Goal: Task Accomplishment & Management: Manage account settings

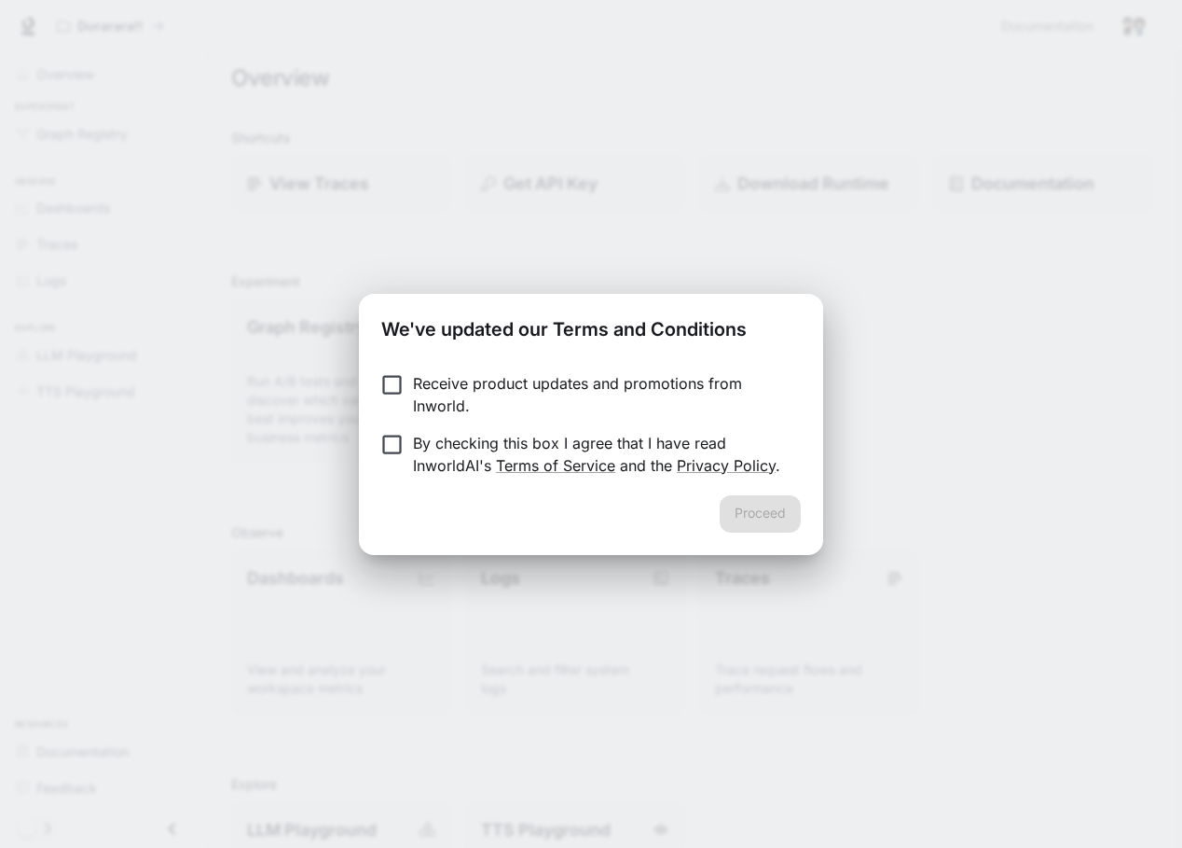
click at [400, 554] on div "Proceed" at bounding box center [591, 525] width 464 height 60
click at [740, 513] on button "Proceed" at bounding box center [760, 513] width 81 height 37
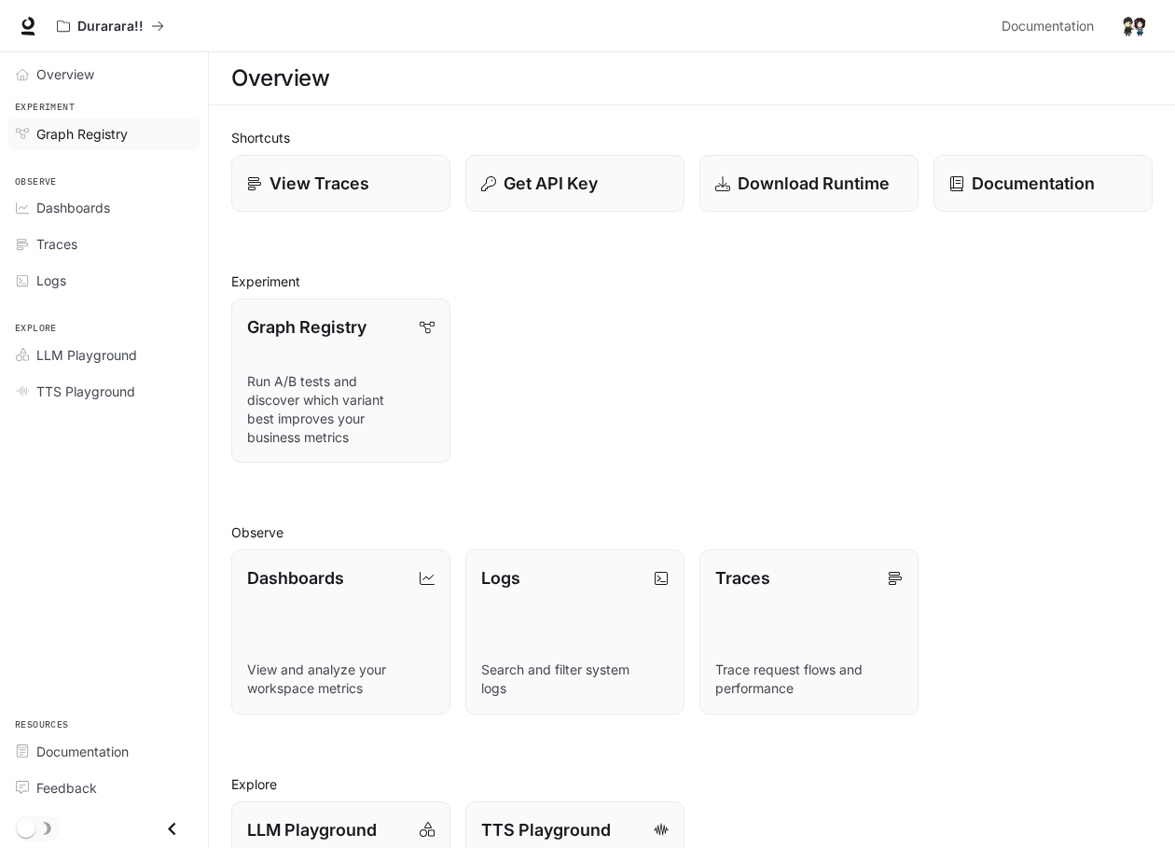
click at [104, 131] on span "Graph Registry" at bounding box center [81, 134] width 91 height 20
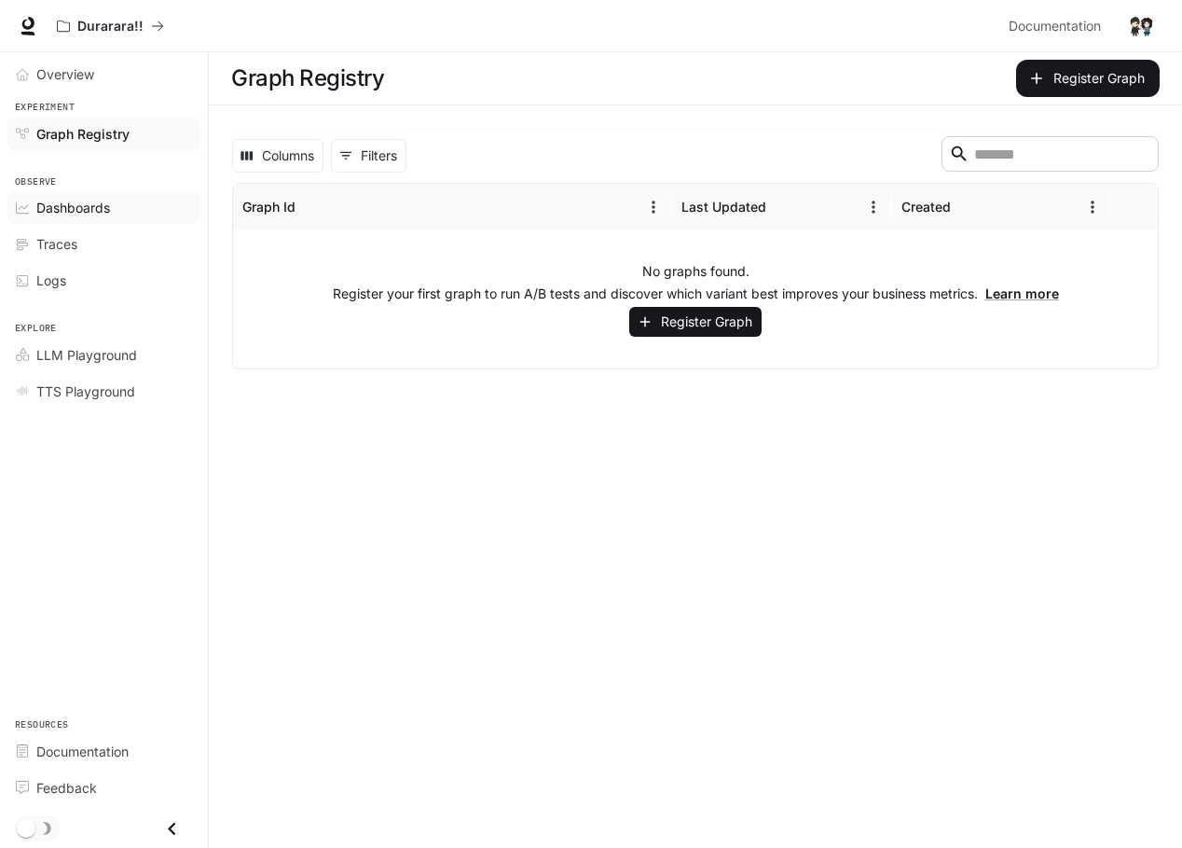
click at [107, 211] on span "Dashboards" at bounding box center [73, 208] width 74 height 20
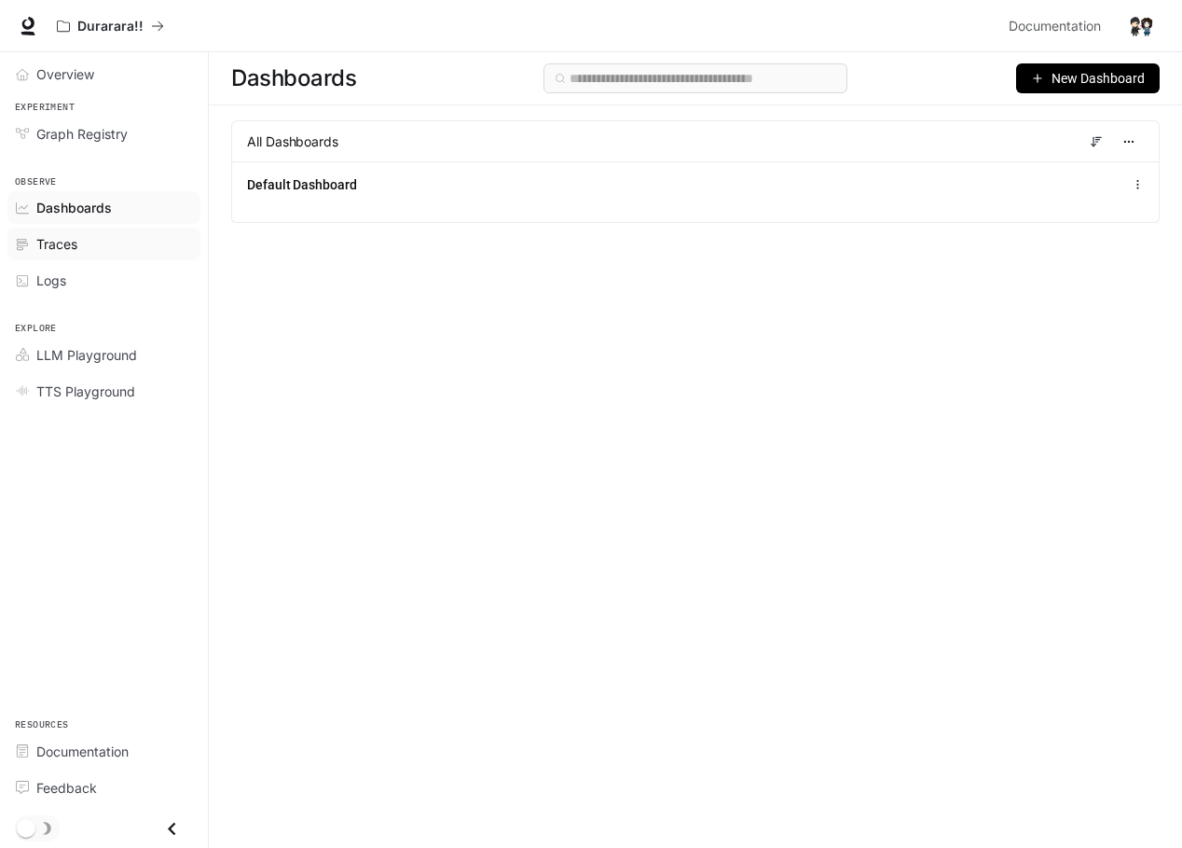
click at [124, 247] on div "Traces" at bounding box center [114, 244] width 156 height 20
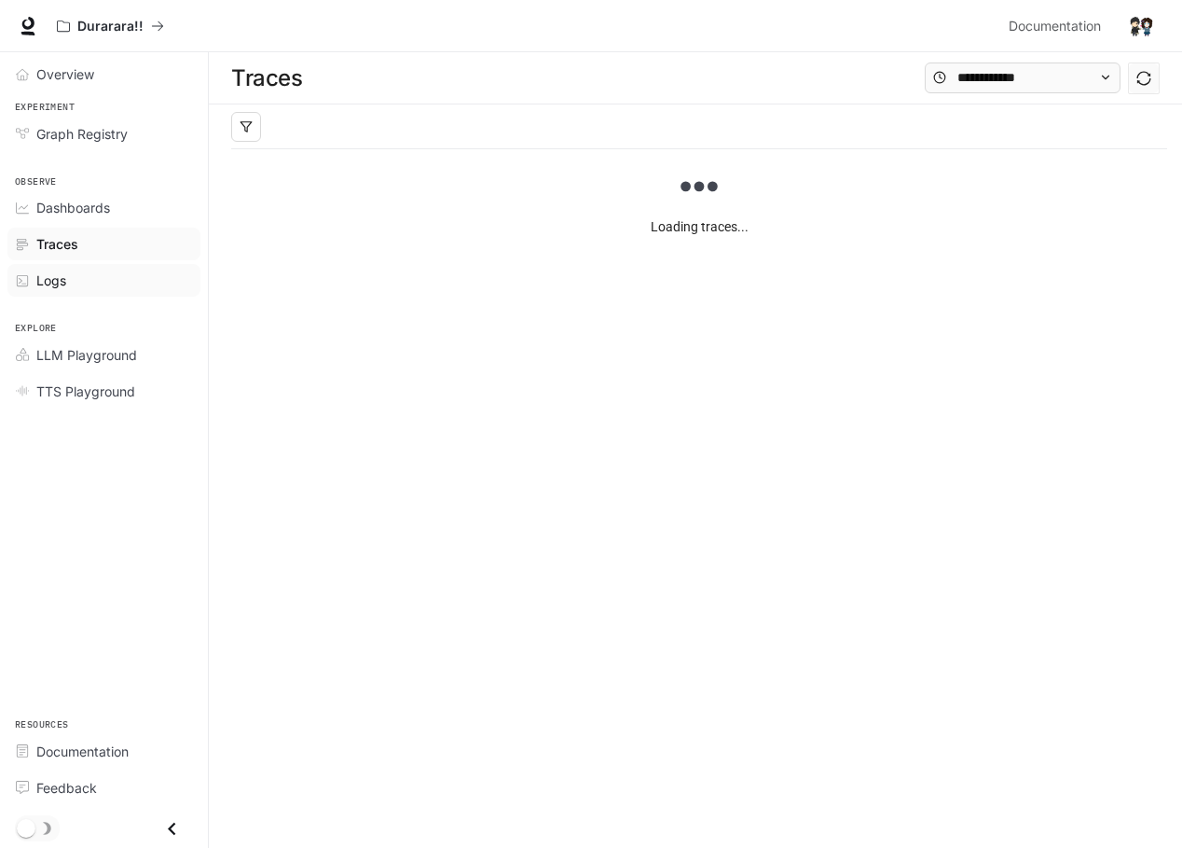
click at [102, 278] on div "Logs" at bounding box center [114, 280] width 156 height 20
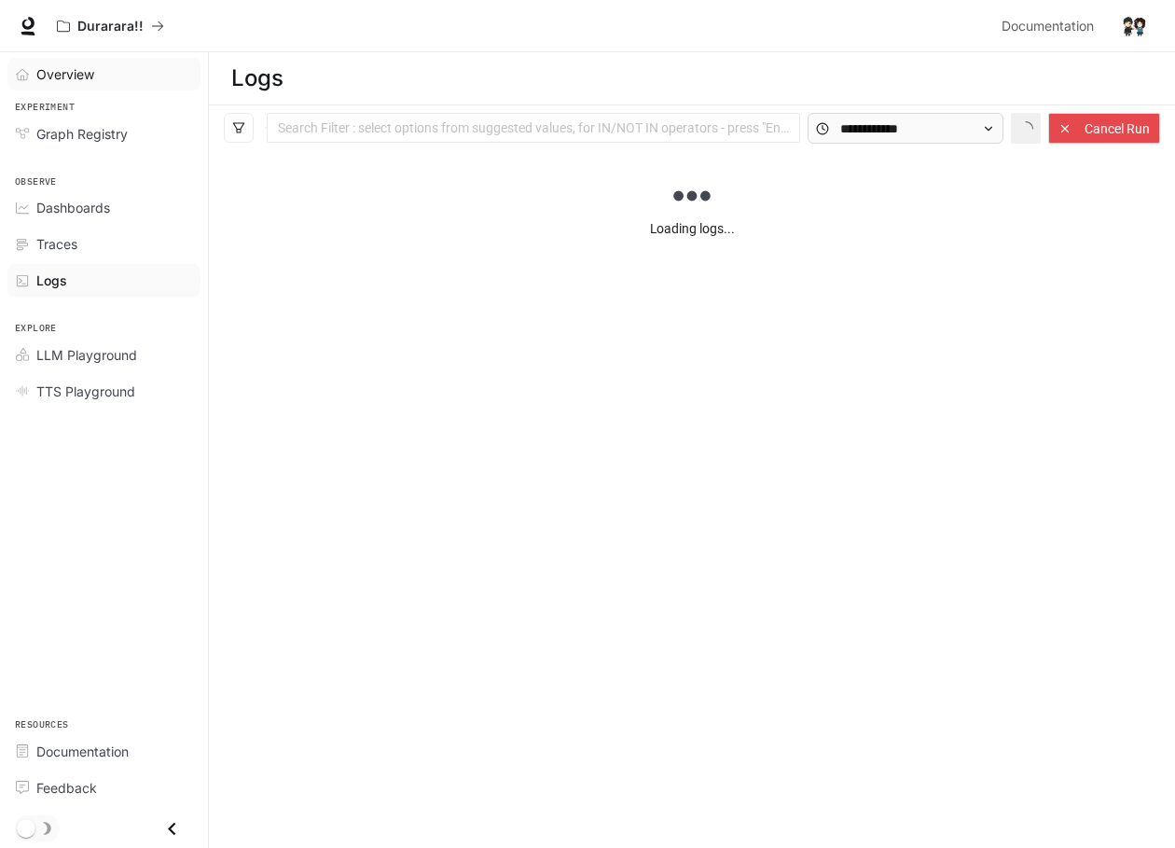
click at [131, 69] on div "Overview" at bounding box center [114, 74] width 156 height 20
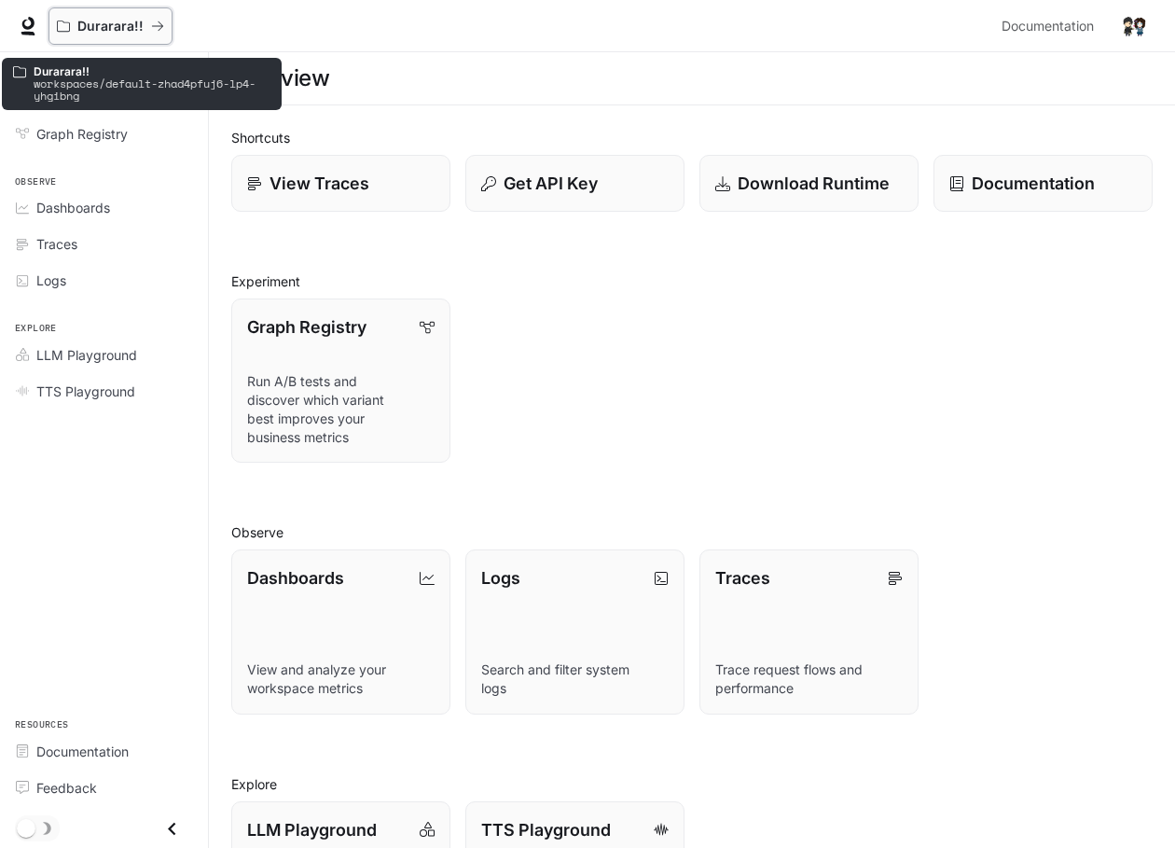
click at [145, 26] on div "Durarara!!" at bounding box center [104, 27] width 94 height 16
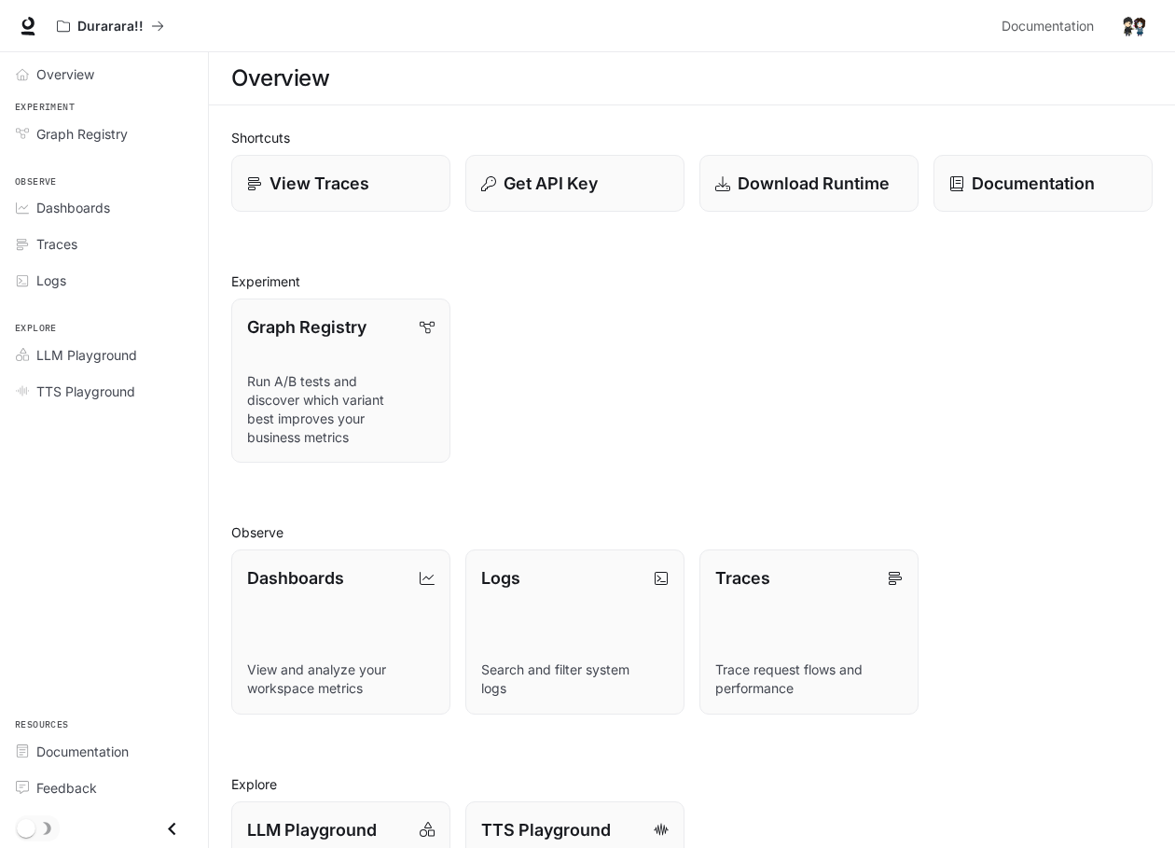
click at [680, 430] on div "Graph Registry Run A/B tests and discover which variant best improves your busi…" at bounding box center [684, 372] width 936 height 179
click at [82, 387] on span "TTS Playground" at bounding box center [85, 391] width 99 height 20
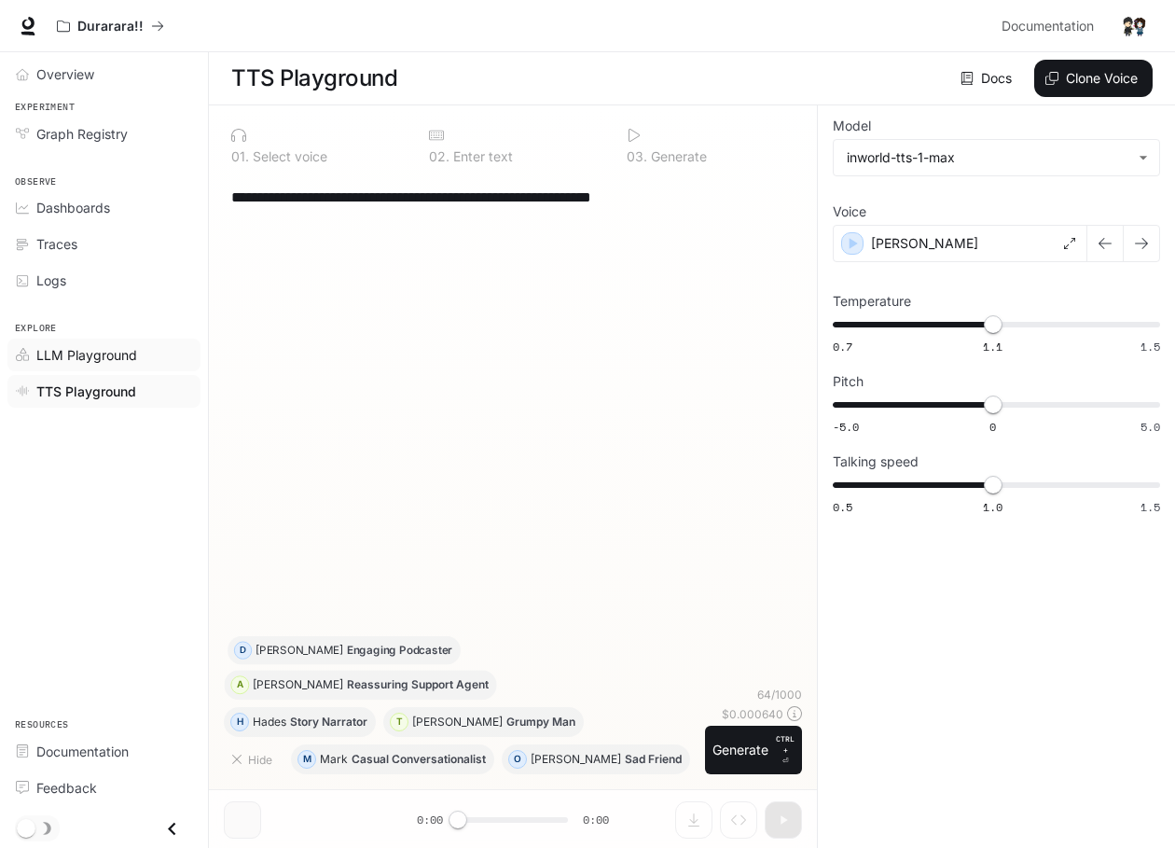
click at [76, 341] on link "LLM Playground" at bounding box center [103, 354] width 193 height 33
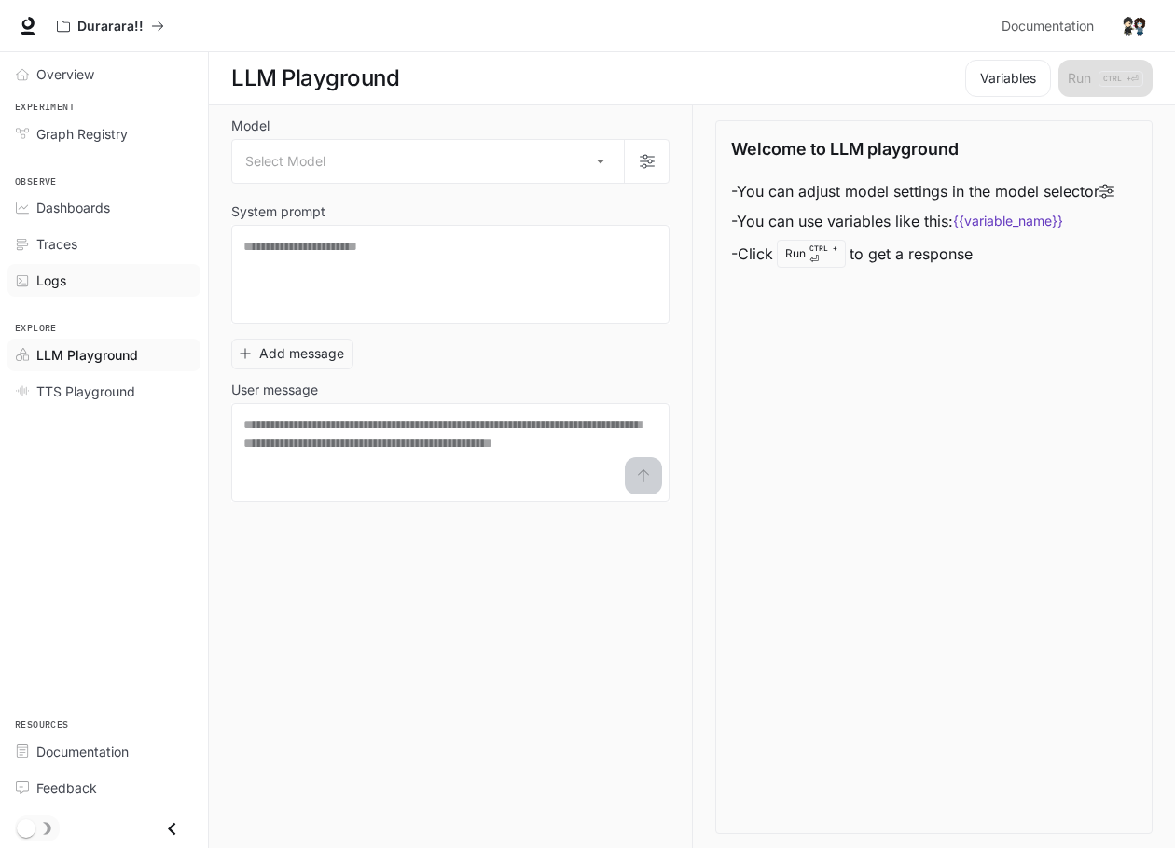
click at [87, 278] on div "Logs" at bounding box center [114, 280] width 156 height 20
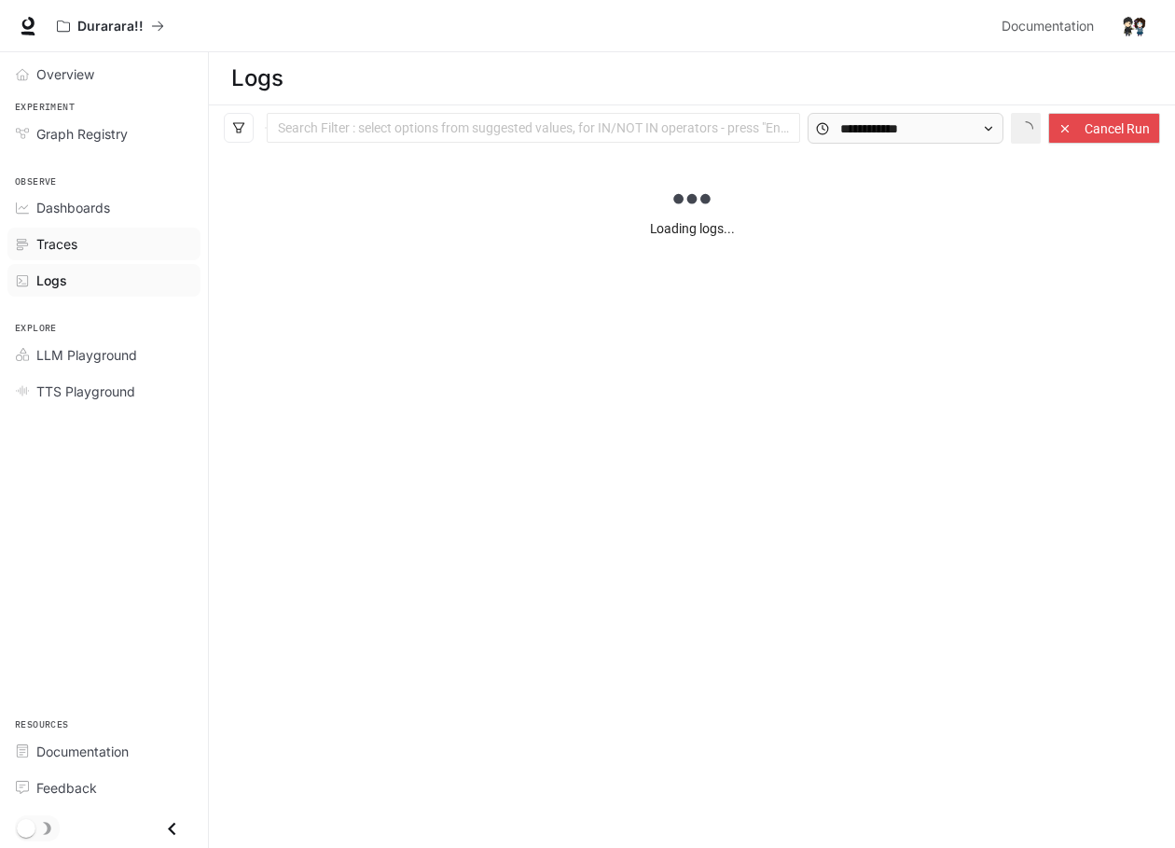
click at [92, 243] on div "Traces" at bounding box center [114, 244] width 156 height 20
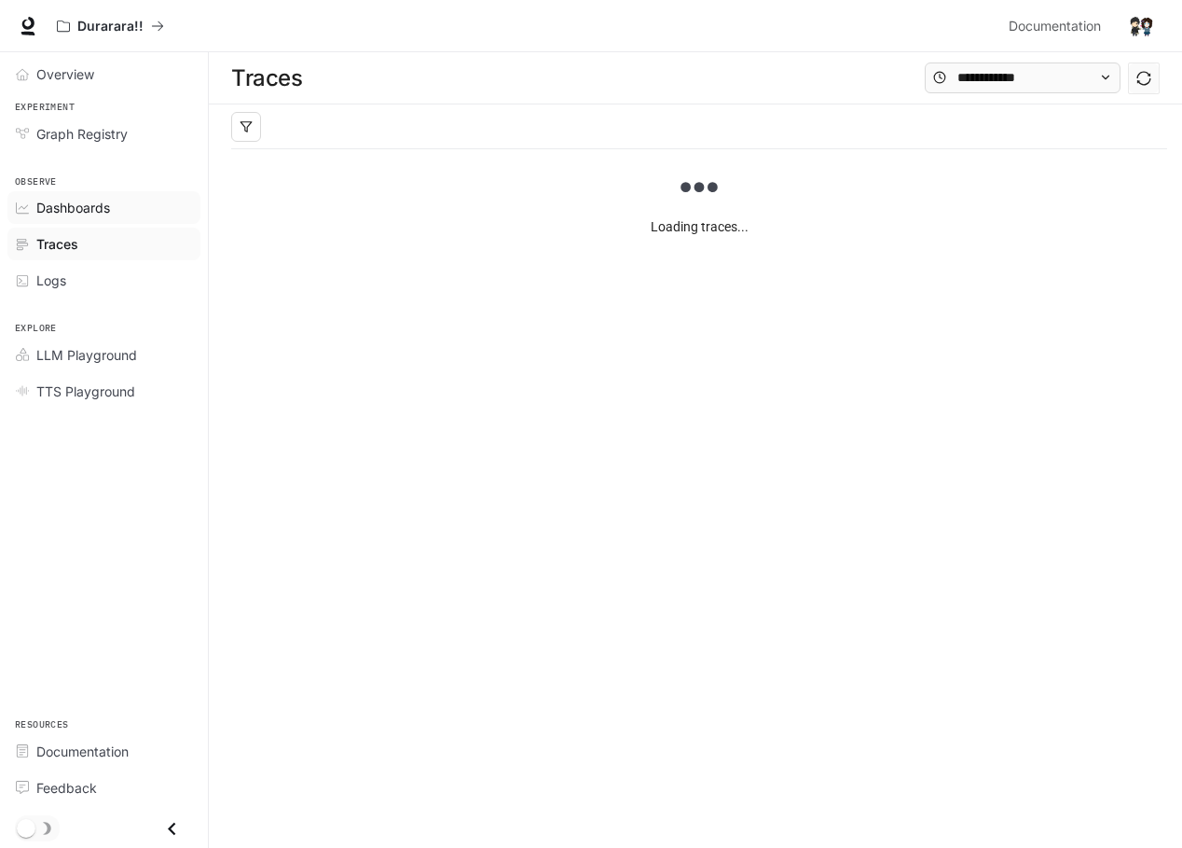
click at [93, 209] on span "Dashboards" at bounding box center [73, 208] width 74 height 20
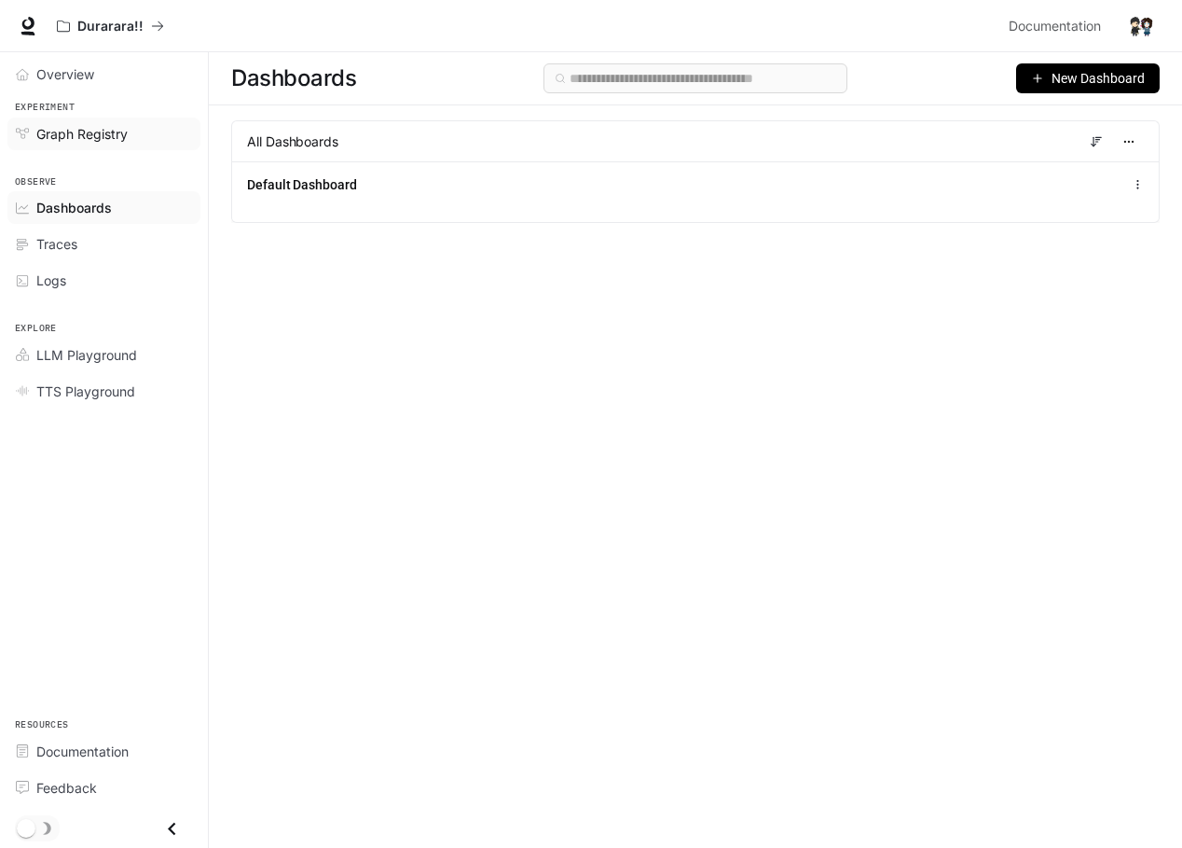
click at [99, 142] on span "Graph Registry" at bounding box center [81, 134] width 91 height 20
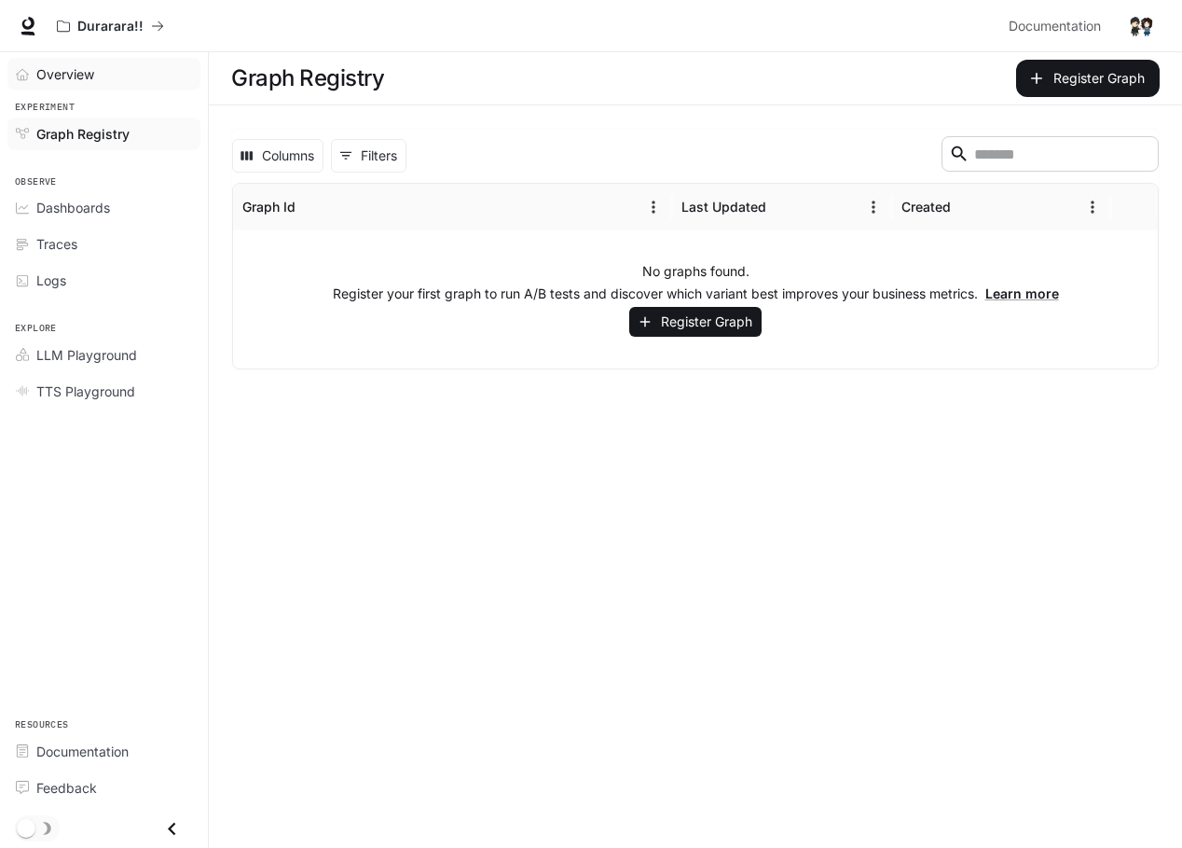
click at [108, 68] on div "Overview" at bounding box center [114, 74] width 156 height 20
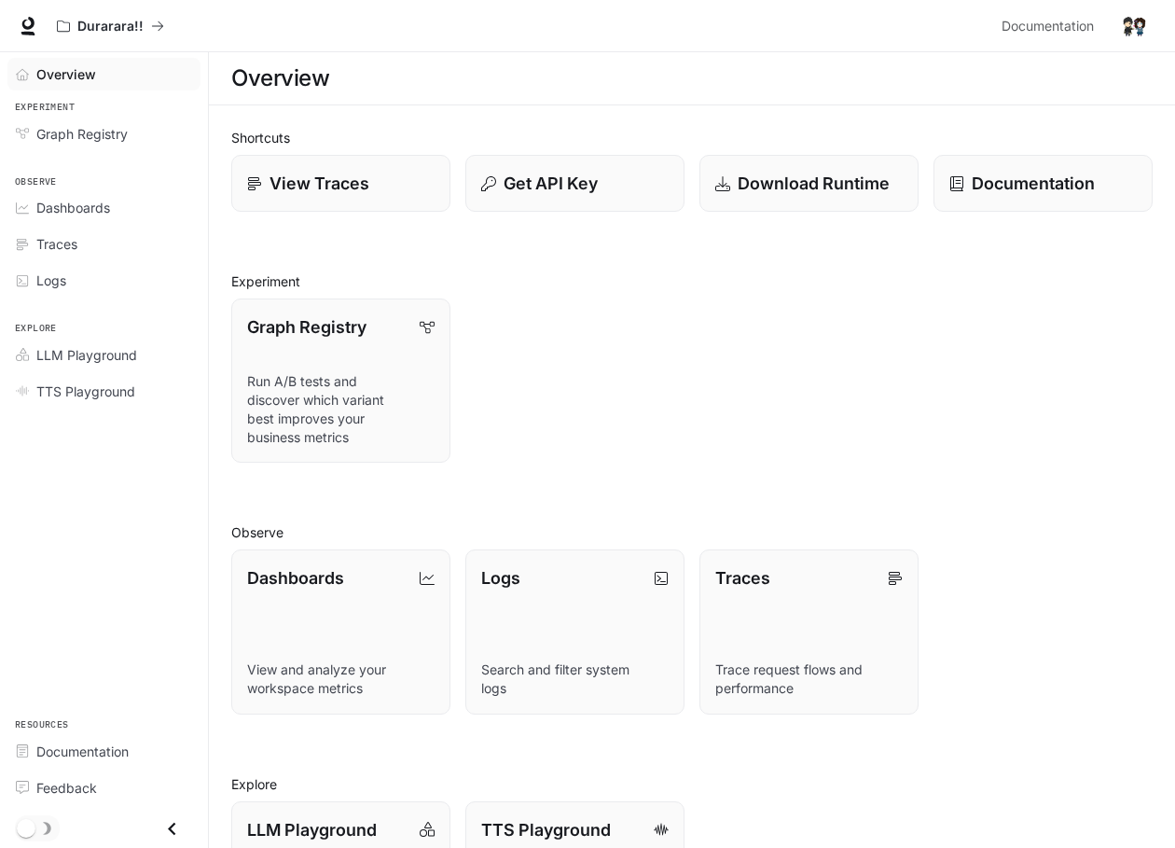
click at [1110, 26] on div "Documentation Documentation" at bounding box center [1073, 25] width 159 height 37
click at [1128, 26] on img "button" at bounding box center [1134, 26] width 26 height 26
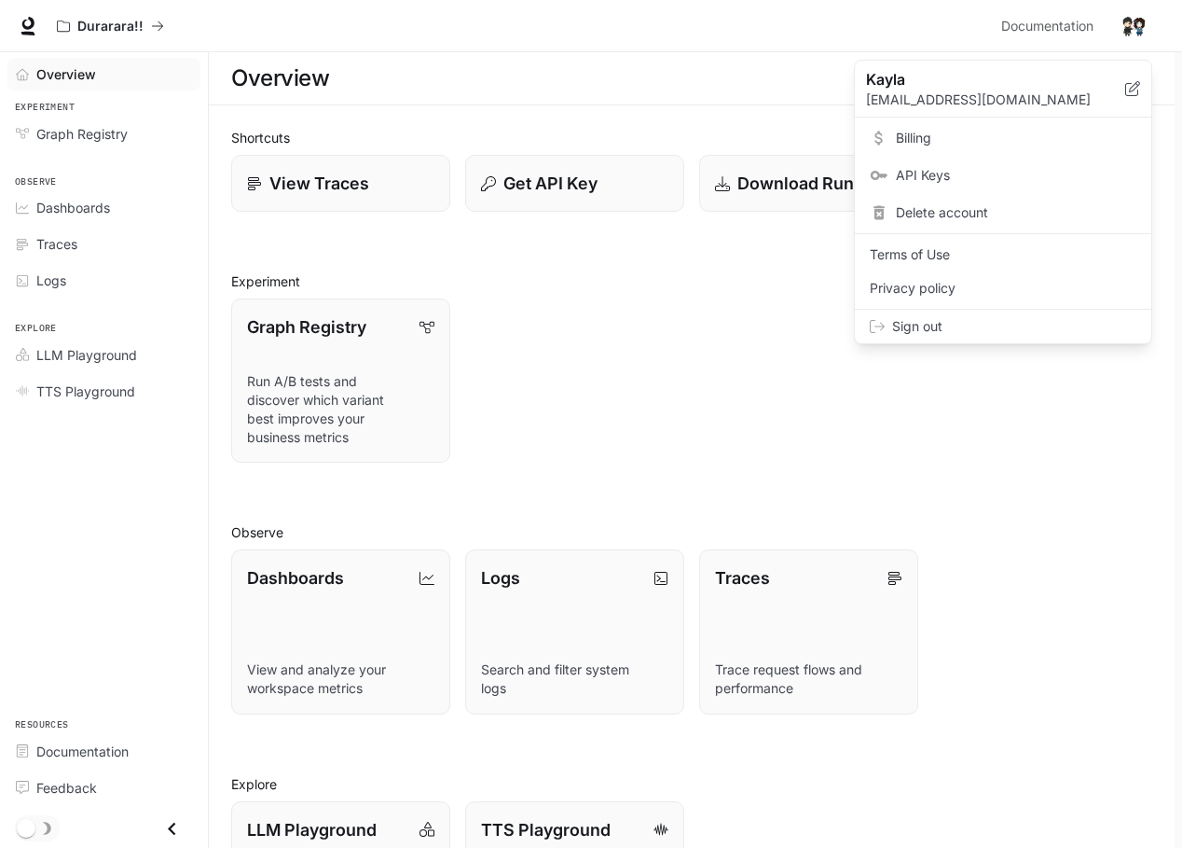
click at [1071, 21] on div at bounding box center [591, 424] width 1182 height 848
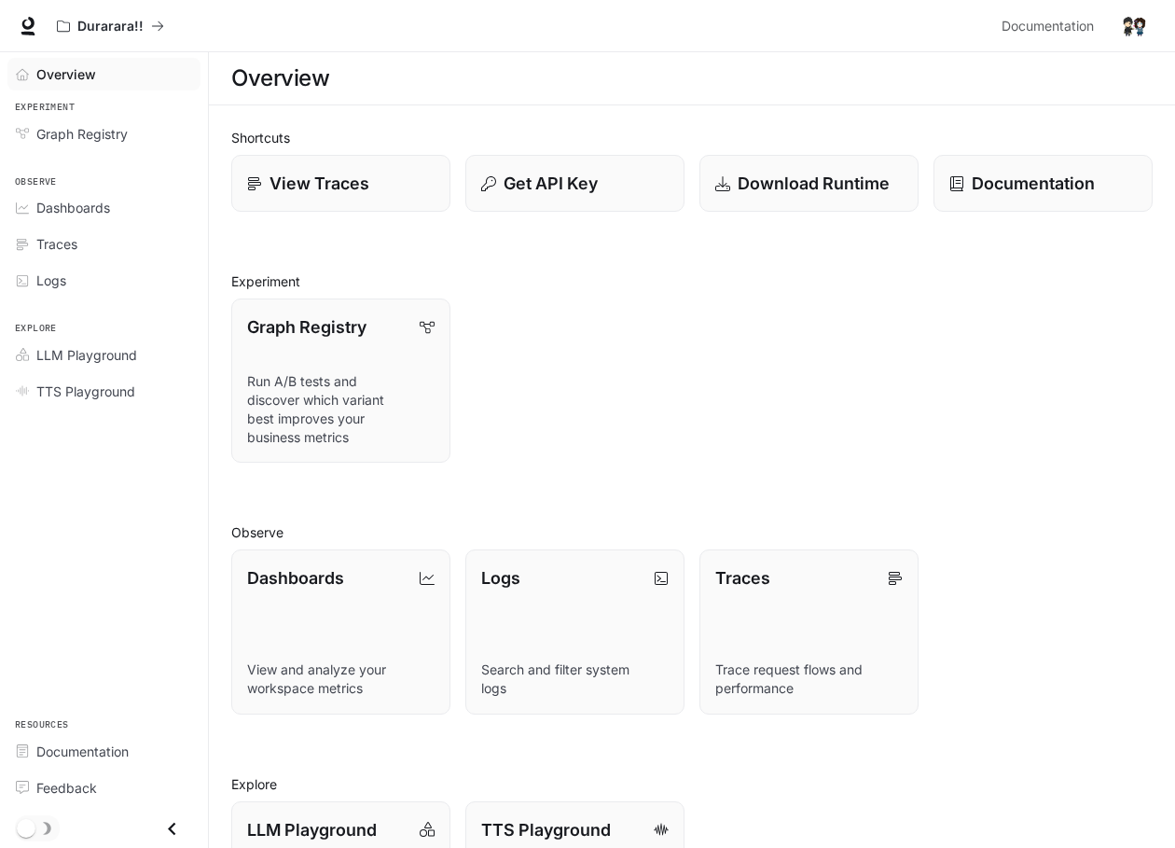
click at [1071, 21] on span "Documentation" at bounding box center [1047, 26] width 92 height 23
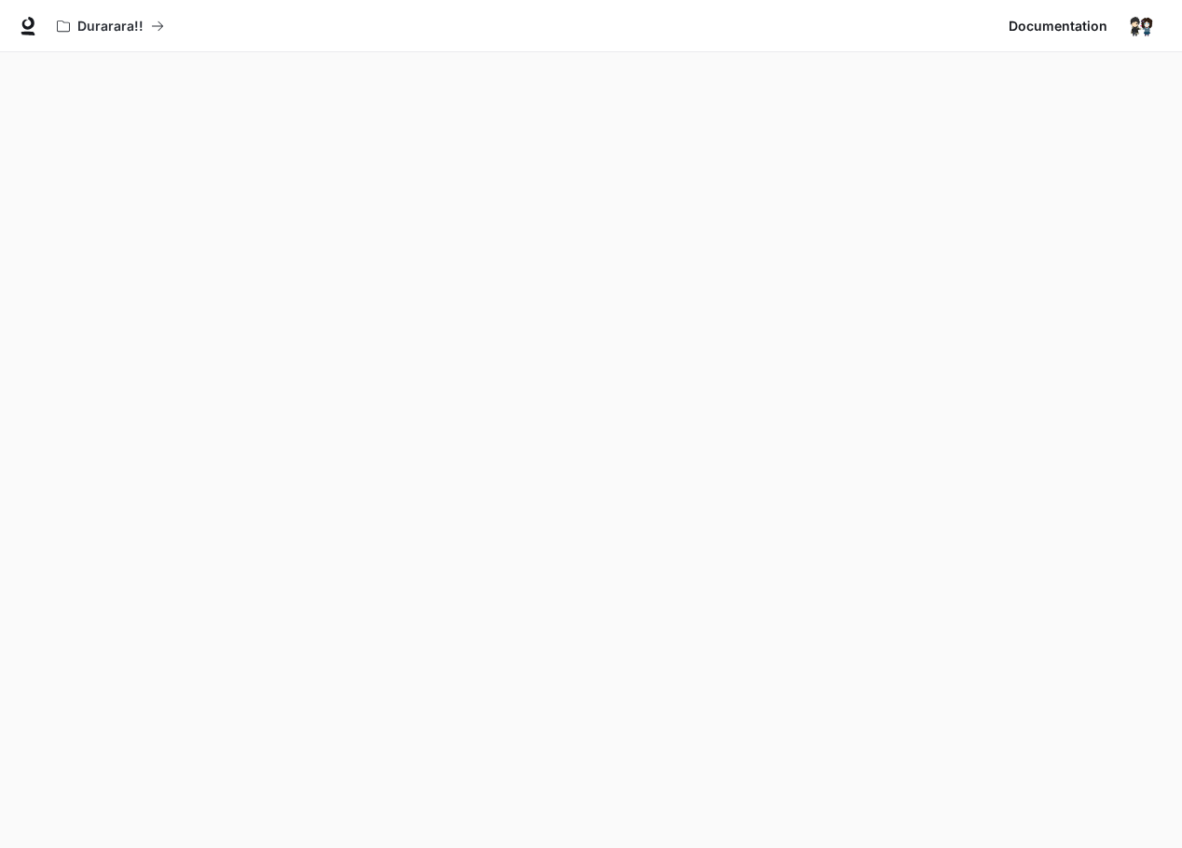
click at [1137, 26] on img "button" at bounding box center [1141, 26] width 26 height 26
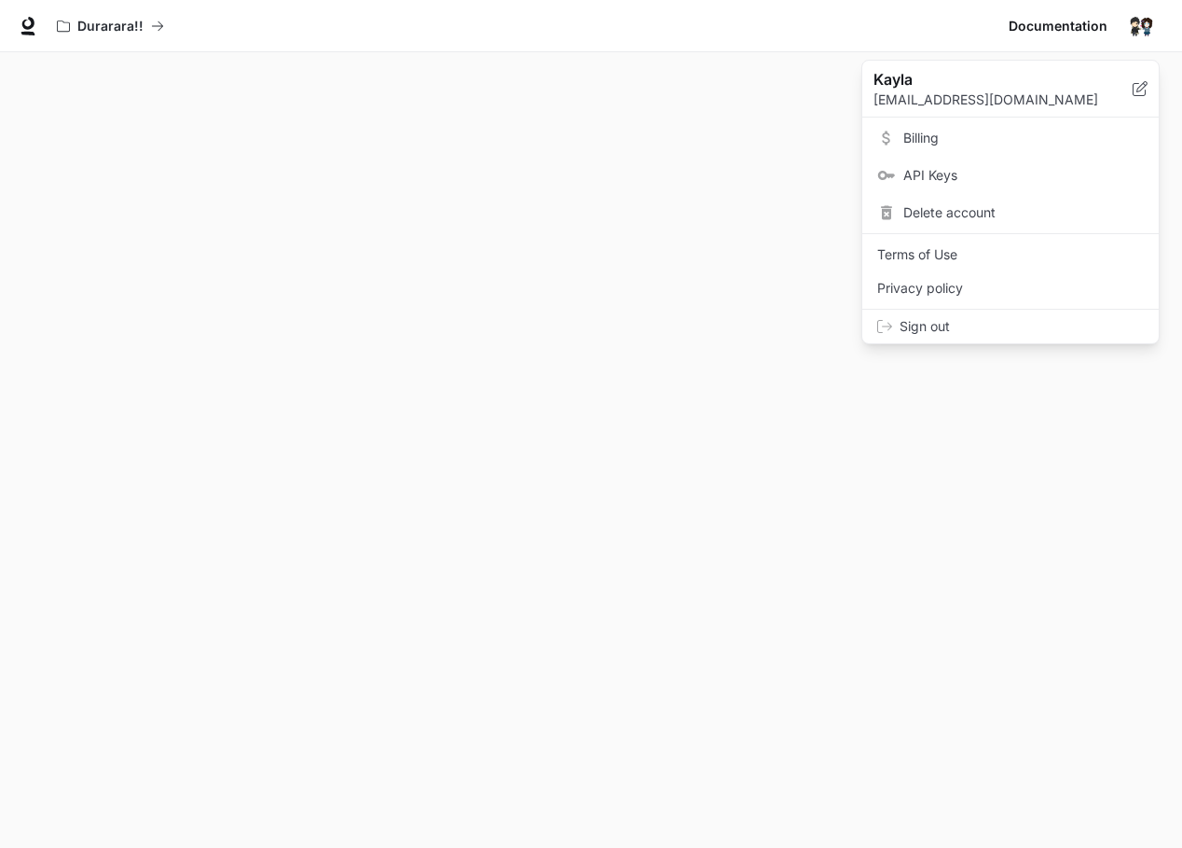
click at [1137, 26] on div at bounding box center [591, 424] width 1182 height 848
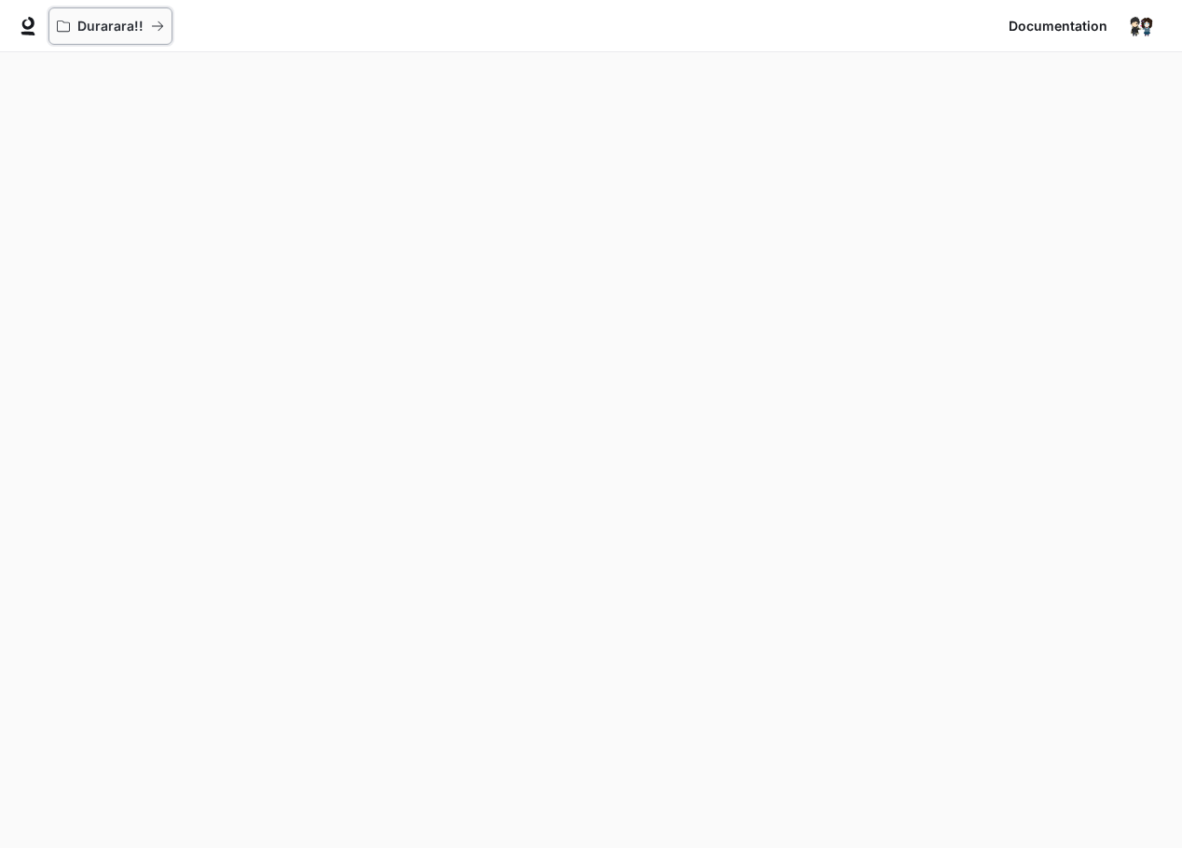
click at [116, 33] on p "Durarara!!" at bounding box center [110, 27] width 66 height 16
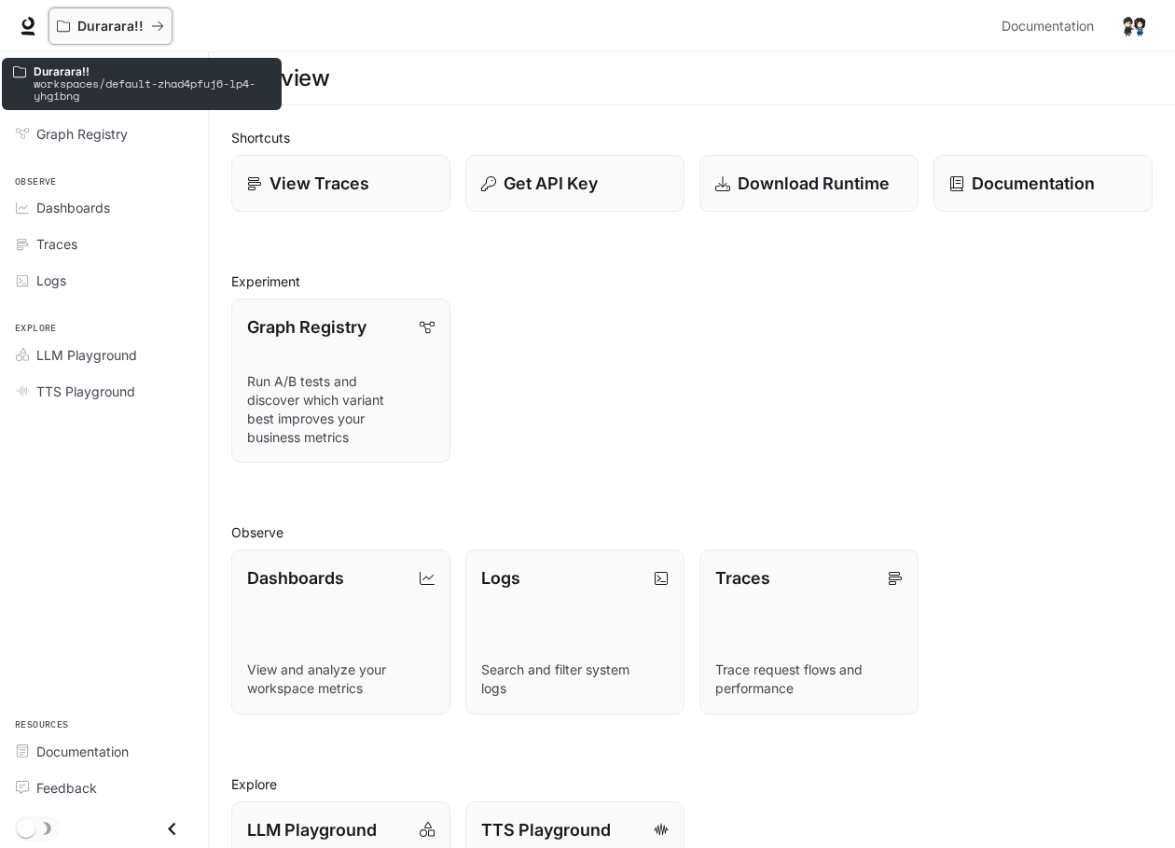
click at [167, 30] on button "Durarara!!" at bounding box center [110, 25] width 124 height 37
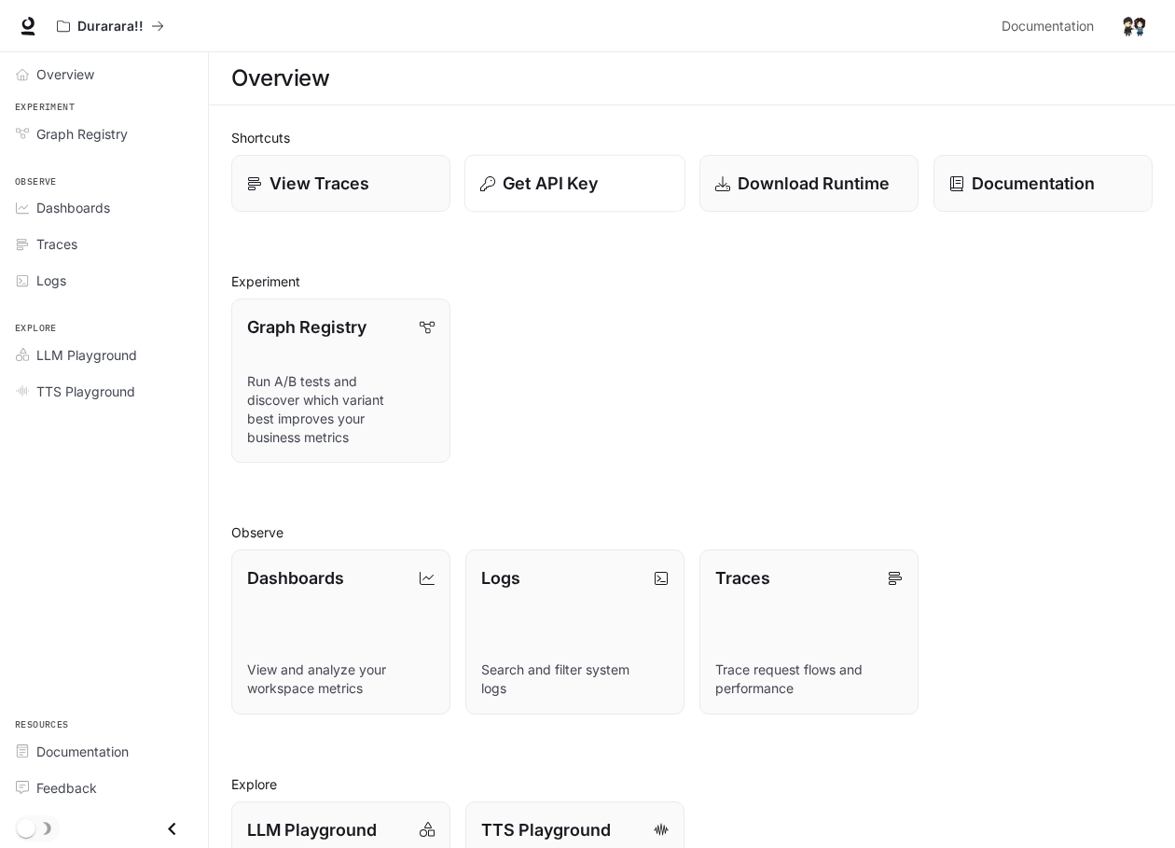
click at [618, 183] on div "Get API Key" at bounding box center [574, 183] width 189 height 25
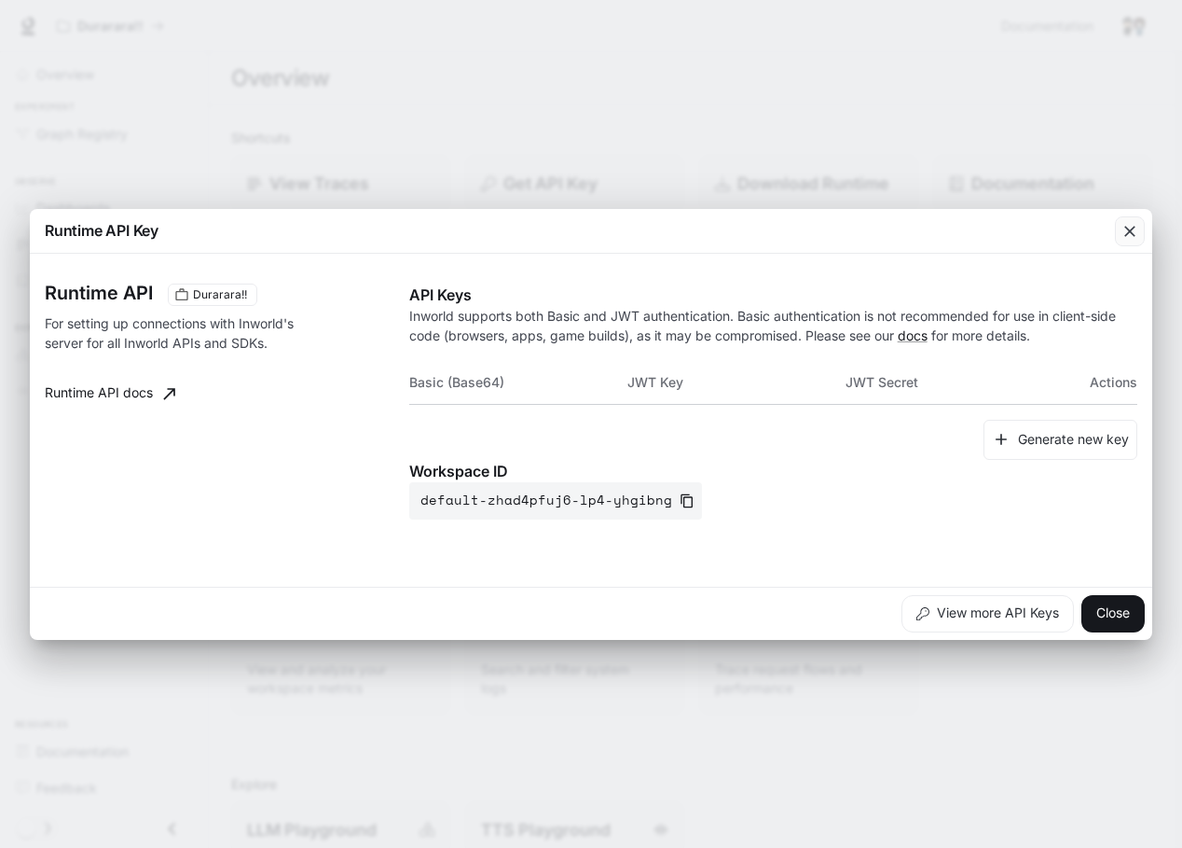
click at [1125, 237] on icon "button" at bounding box center [1130, 231] width 19 height 19
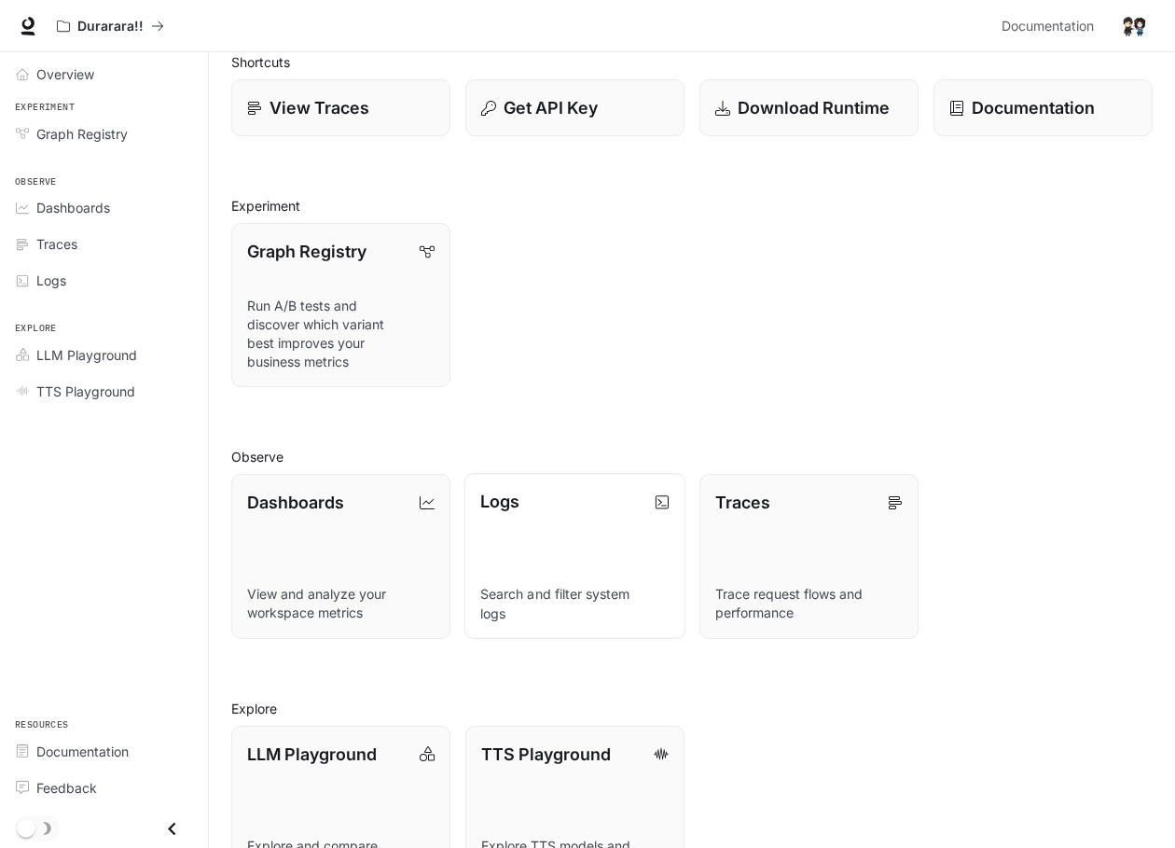
scroll to position [140, 0]
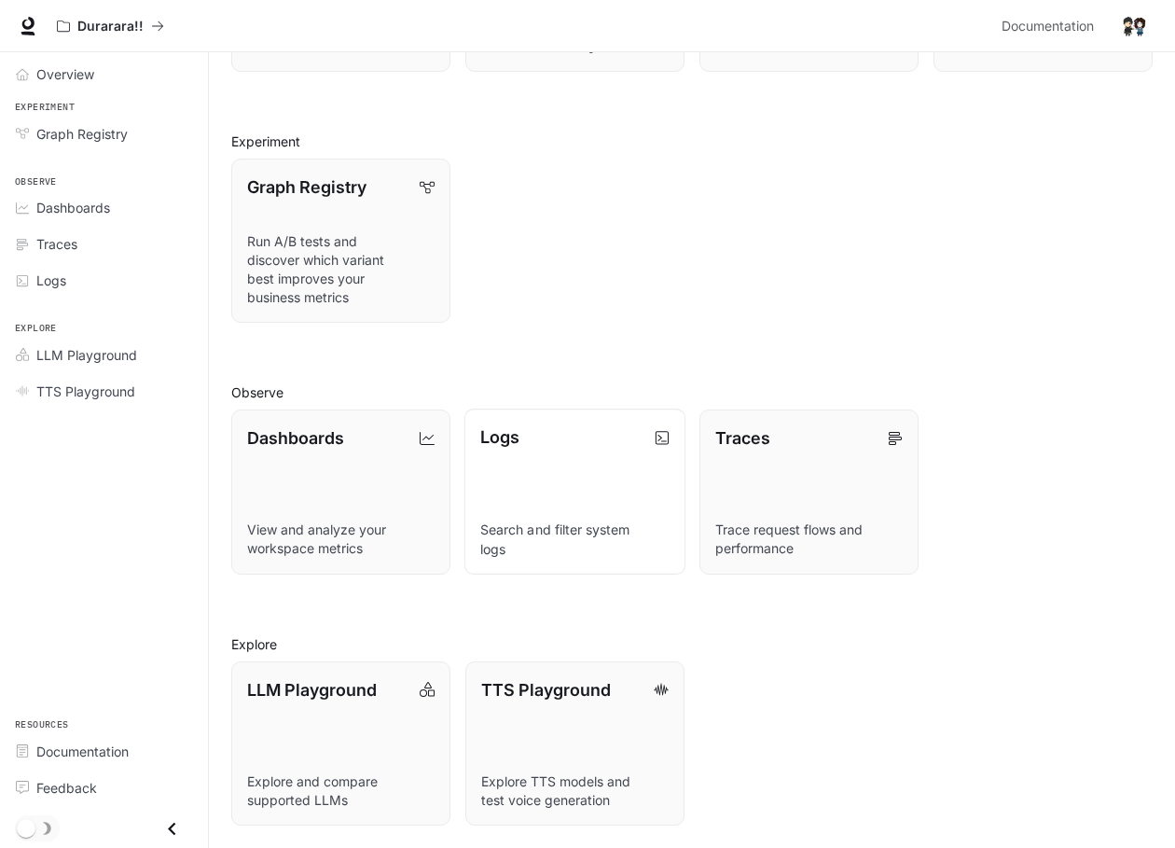
click at [546, 460] on link "Logs Search and filter system logs" at bounding box center [574, 491] width 221 height 166
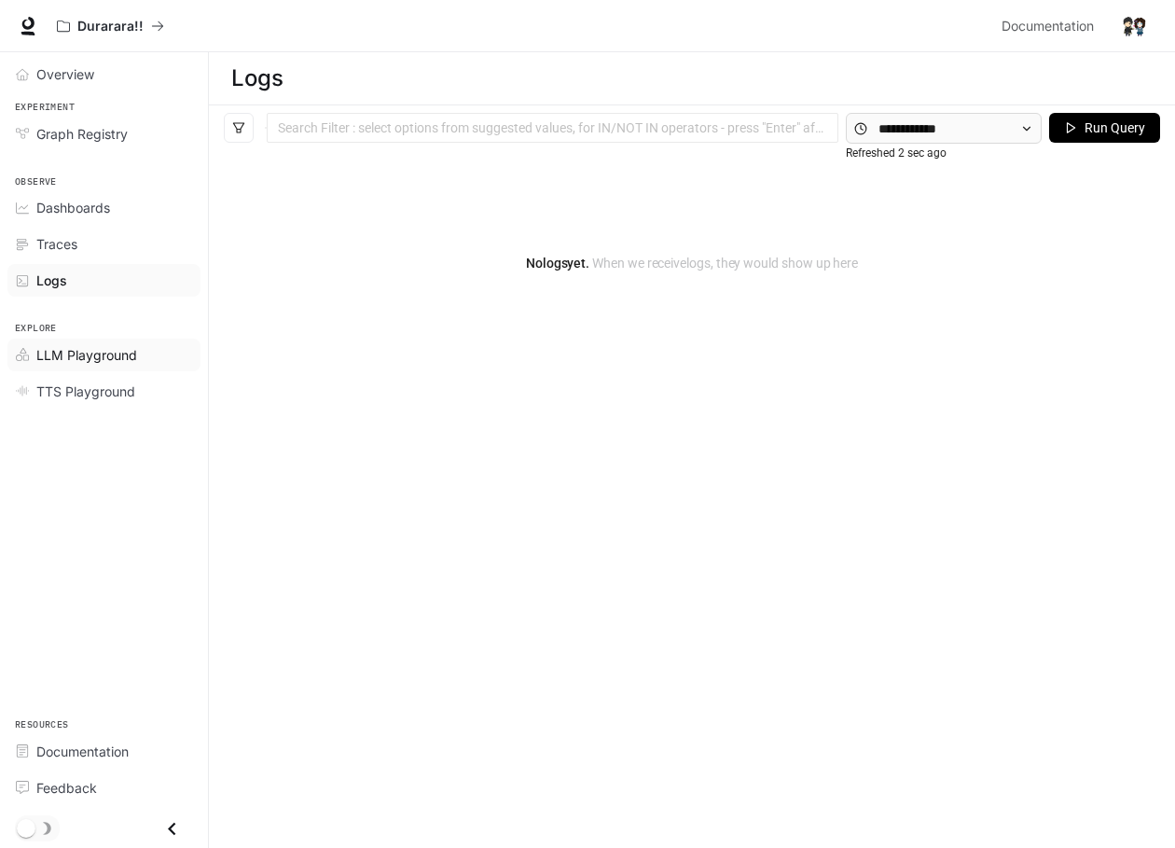
click at [90, 358] on span "LLM Playground" at bounding box center [86, 355] width 101 height 20
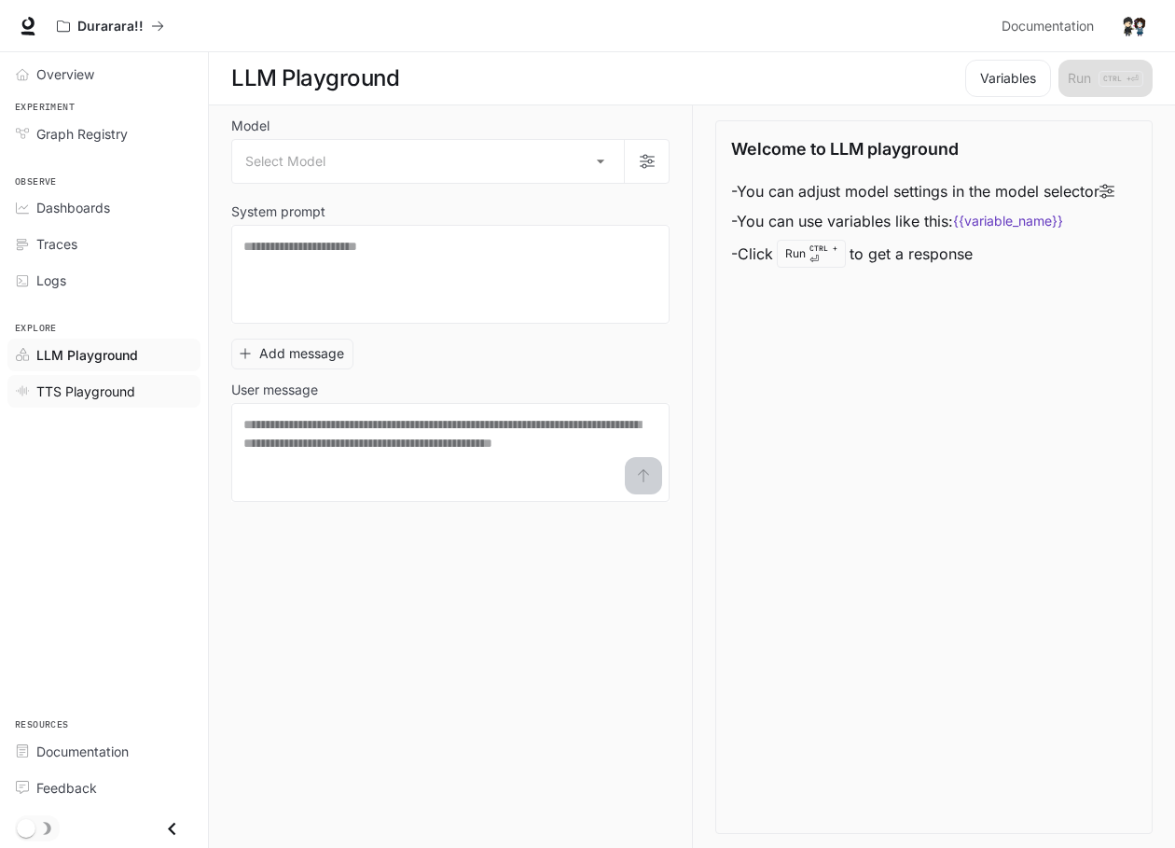
click at [94, 392] on span "TTS Playground" at bounding box center [85, 391] width 99 height 20
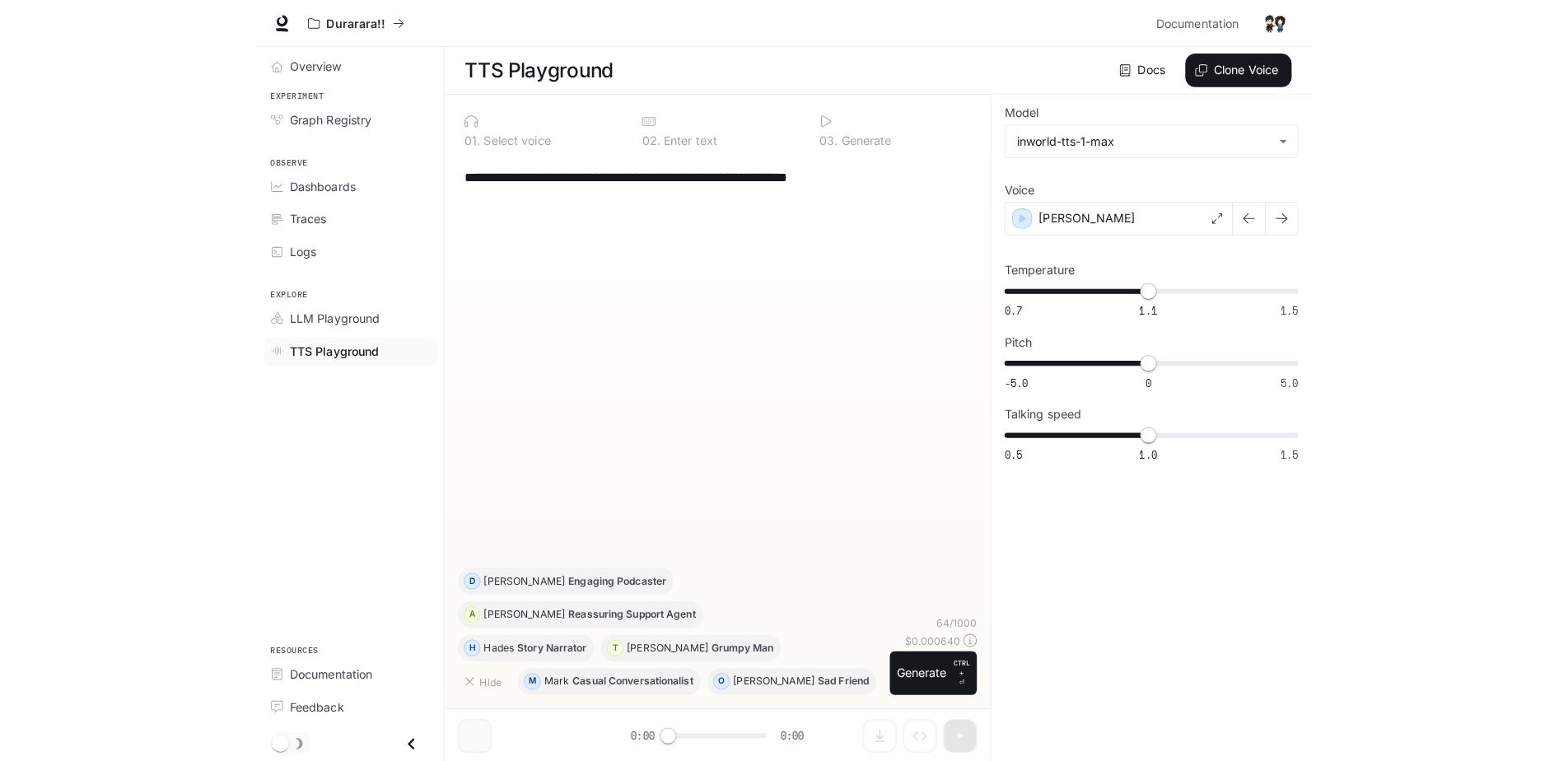
scroll to position [1, 0]
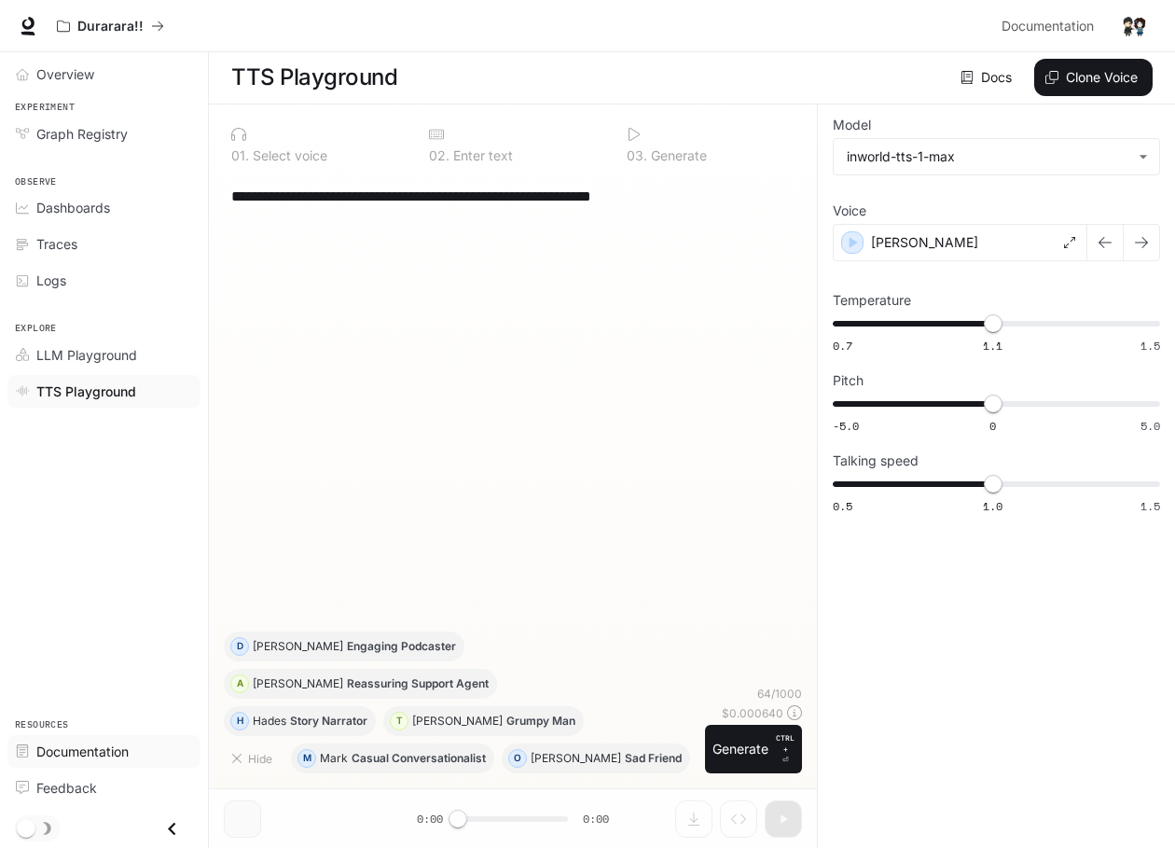
click at [101, 750] on span "Documentation" at bounding box center [82, 751] width 92 height 20
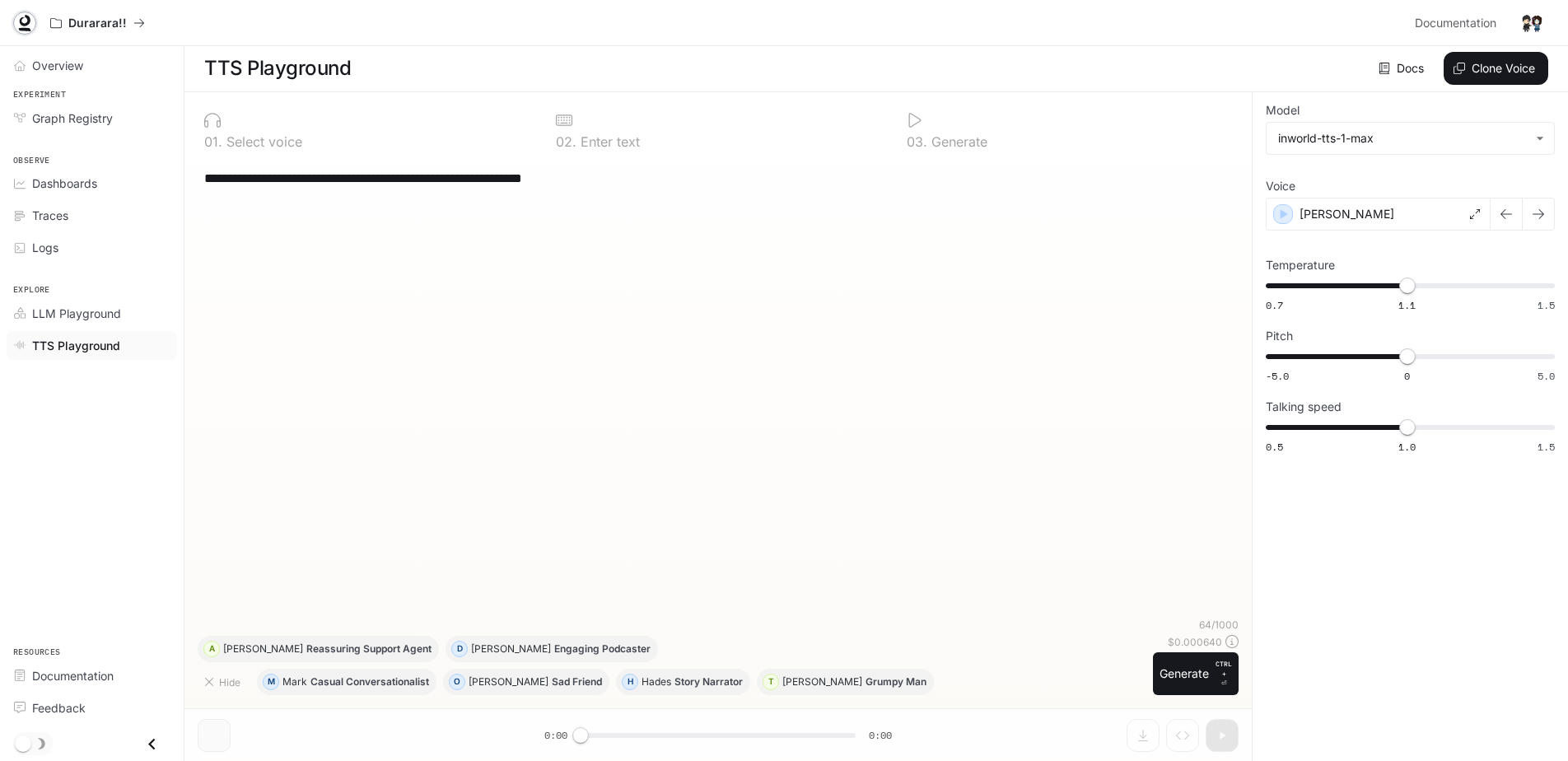
click at [22, 24] on icon at bounding box center [25, 20] width 11 height 11
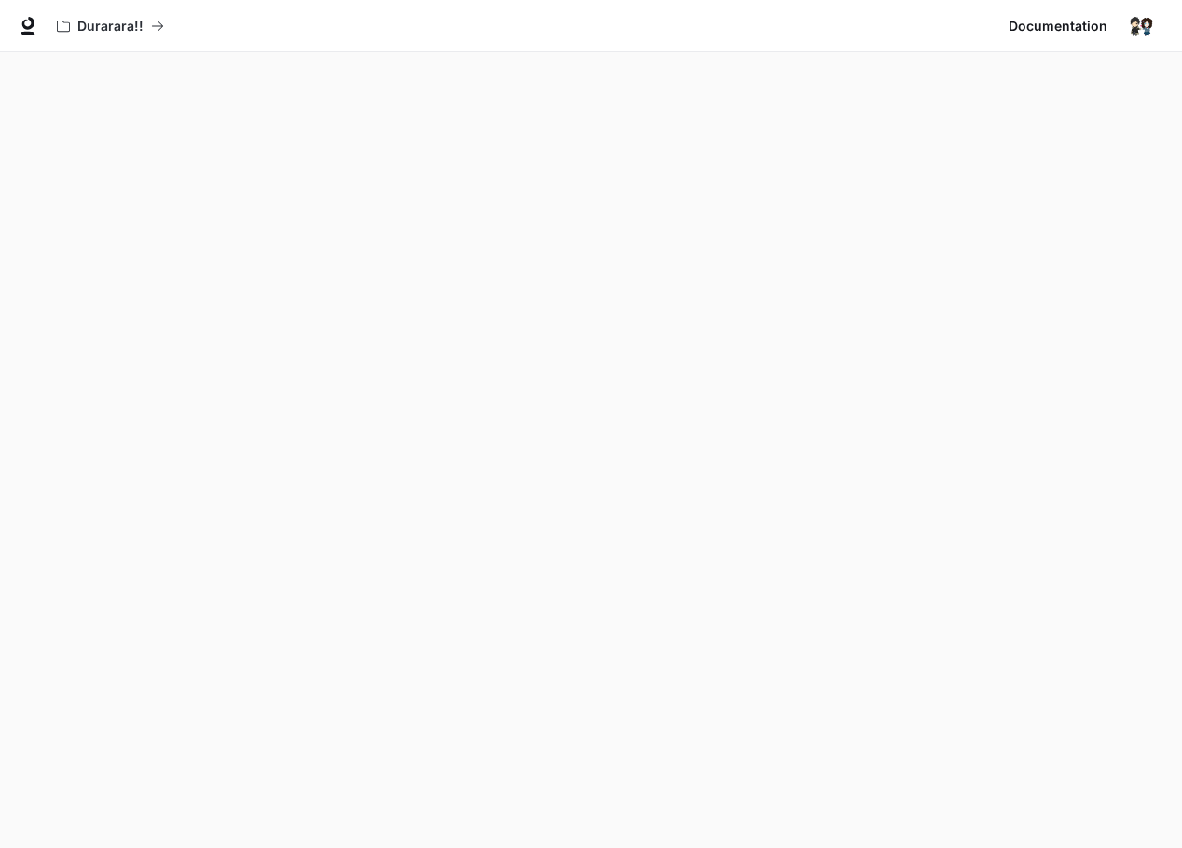
click at [1150, 22] on img "button" at bounding box center [1141, 26] width 26 height 26
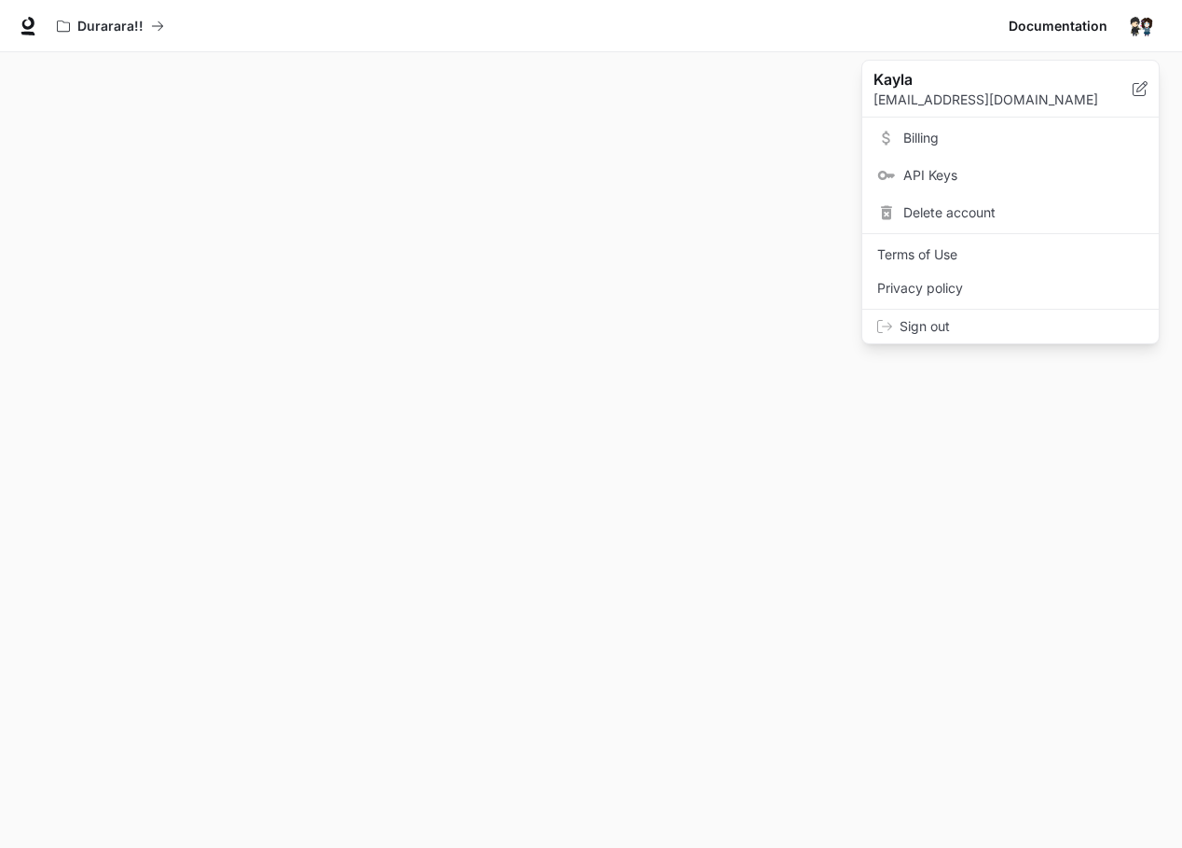
click at [889, 75] on p "Kayla" at bounding box center [988, 79] width 229 height 22
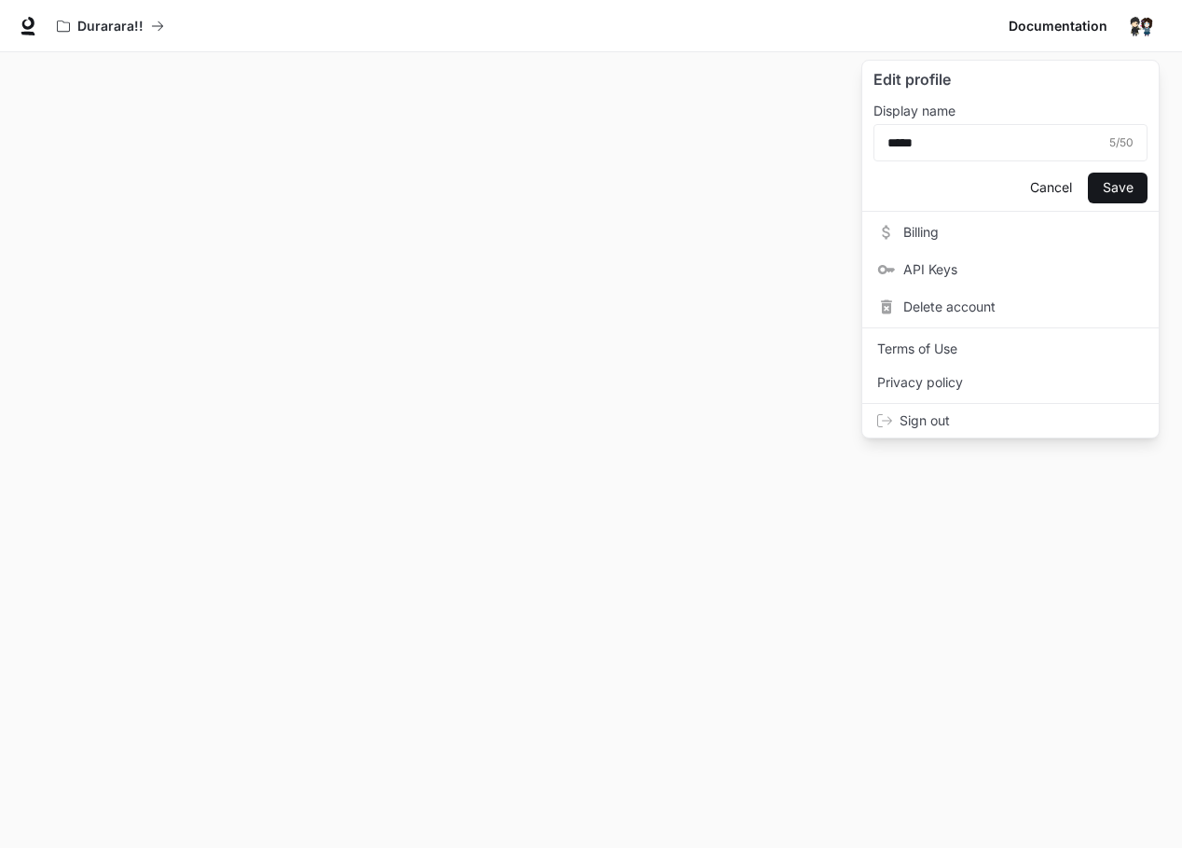
click at [944, 272] on span "API Keys" at bounding box center [1023, 269] width 241 height 19
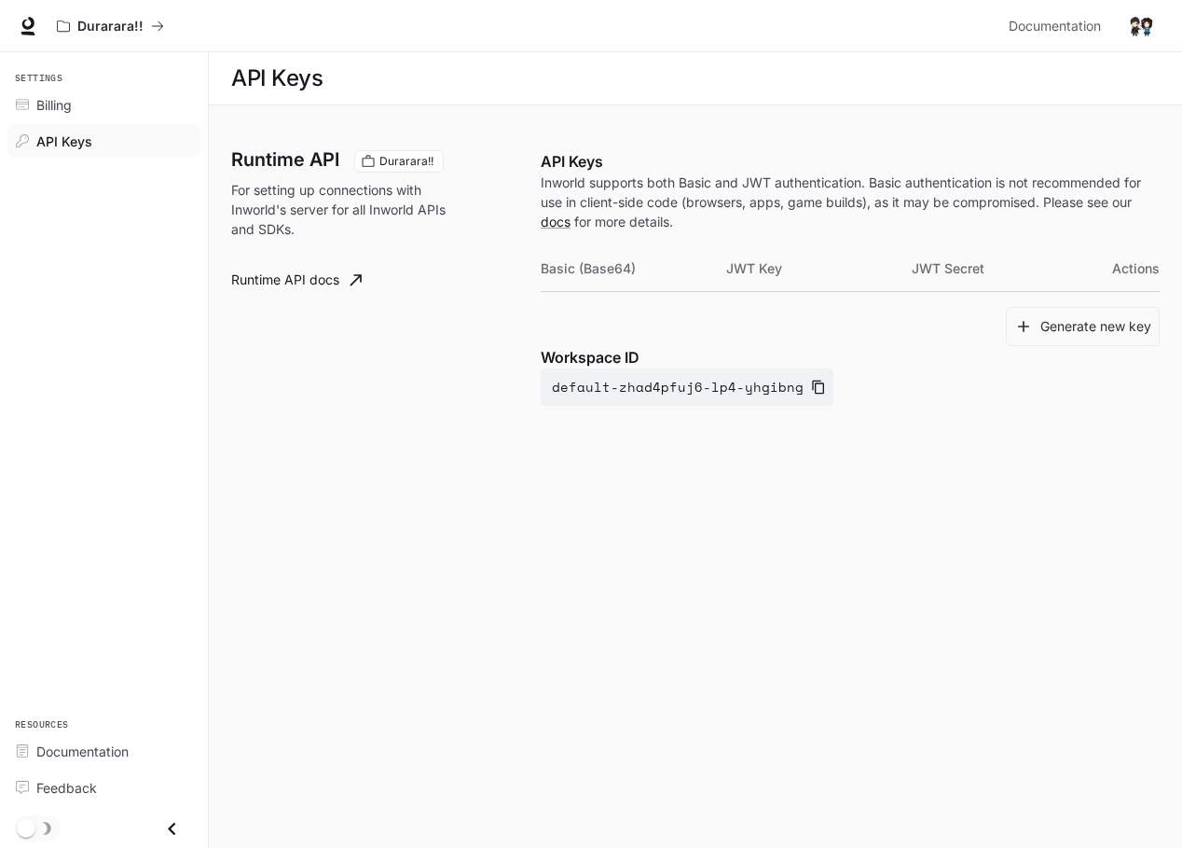
click at [724, 269] on th "Basic (Base64)" at bounding box center [634, 268] width 186 height 45
click at [653, 272] on th "Basic (Base64)" at bounding box center [634, 268] width 186 height 45
click at [600, 265] on th "Basic (Base64)" at bounding box center [634, 268] width 186 height 45
drag, startPoint x: 903, startPoint y: 267, endPoint x: 1074, endPoint y: 261, distance: 171.6
click at [904, 267] on th "JWT Key" at bounding box center [819, 268] width 186 height 45
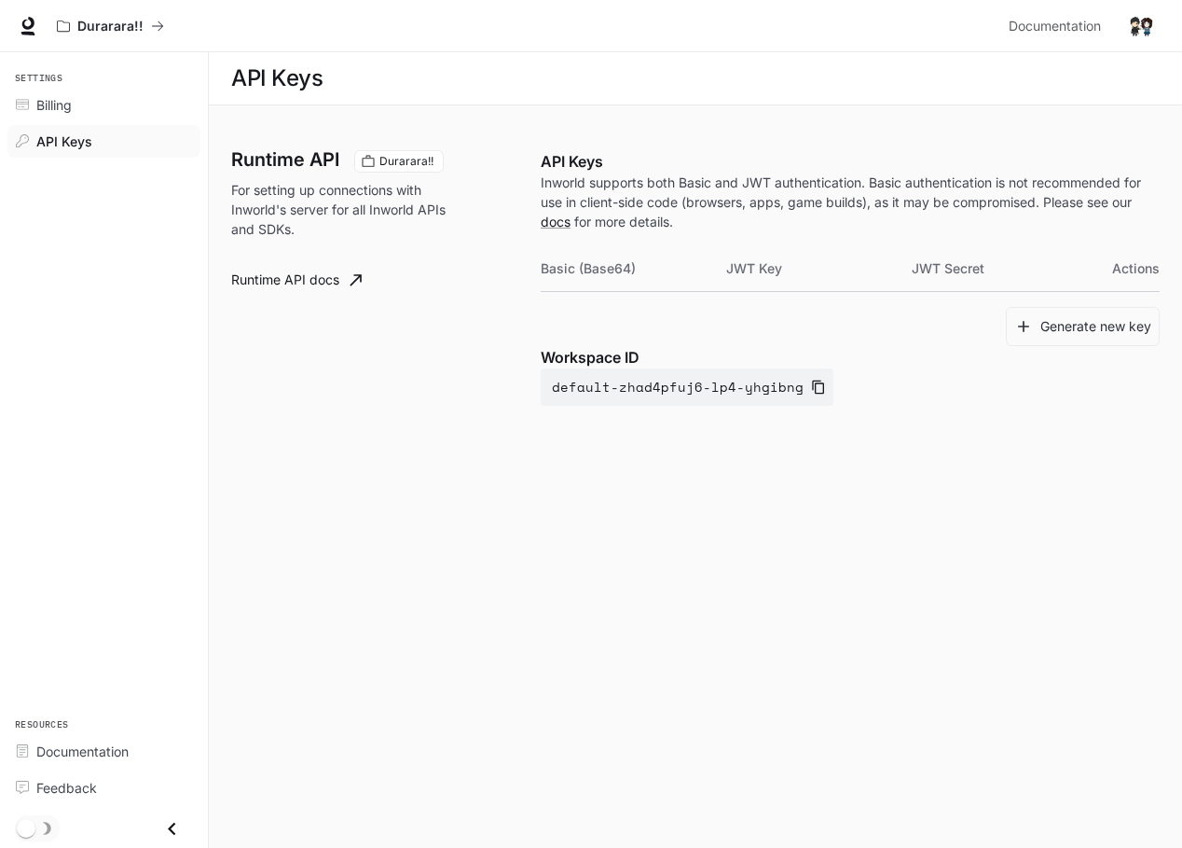
click at [1099, 258] on tr "Basic (Base64) JWT Key JWT Secret Actions" at bounding box center [850, 268] width 619 height 45
click at [970, 274] on th "JWT Secret" at bounding box center [1005, 268] width 186 height 45
click at [1087, 328] on button "Generate new key" at bounding box center [1083, 327] width 154 height 40
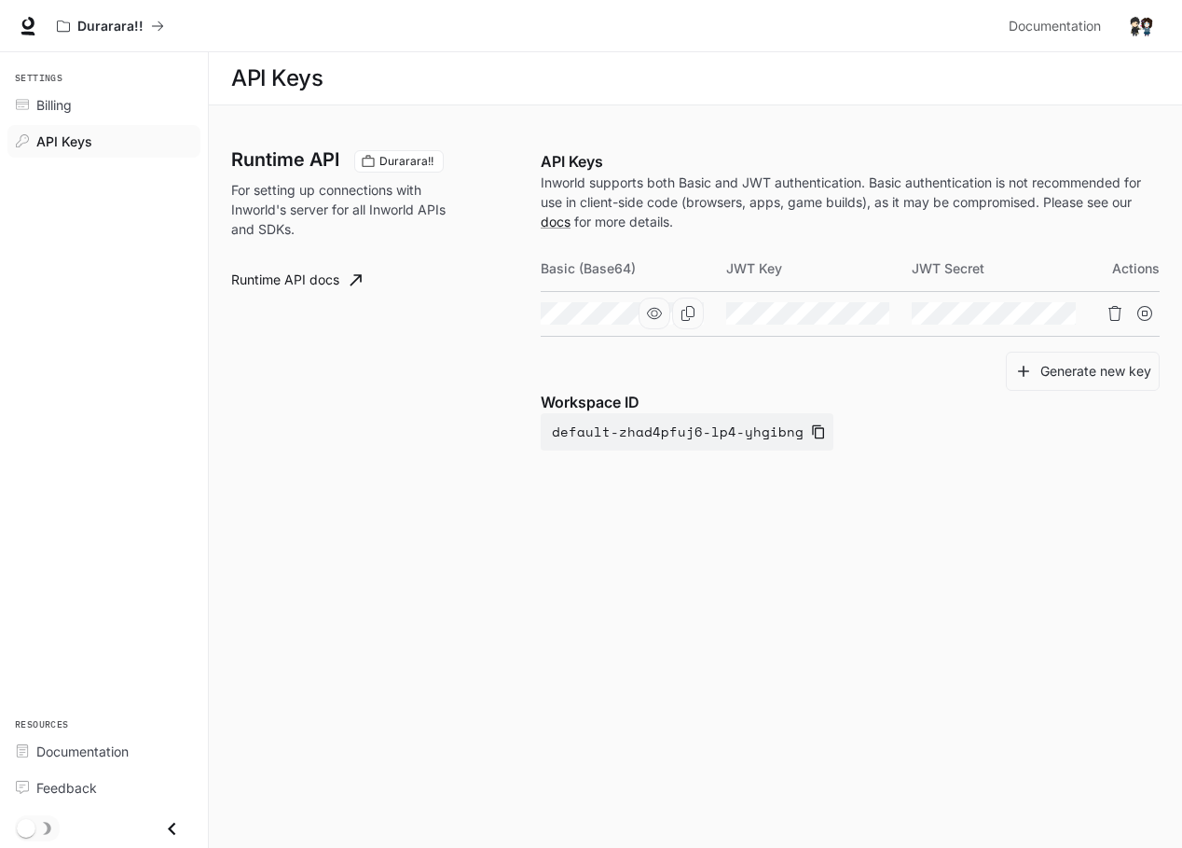
click at [659, 313] on icon "button" at bounding box center [654, 313] width 15 height 15
click at [659, 311] on icon "button" at bounding box center [654, 313] width 15 height 15
click at [654, 314] on icon "button" at bounding box center [654, 313] width 15 height 15
drag, startPoint x: 847, startPoint y: 314, endPoint x: 865, endPoint y: 322, distance: 20.1
click at [846, 314] on icon "button" at bounding box center [840, 313] width 15 height 15
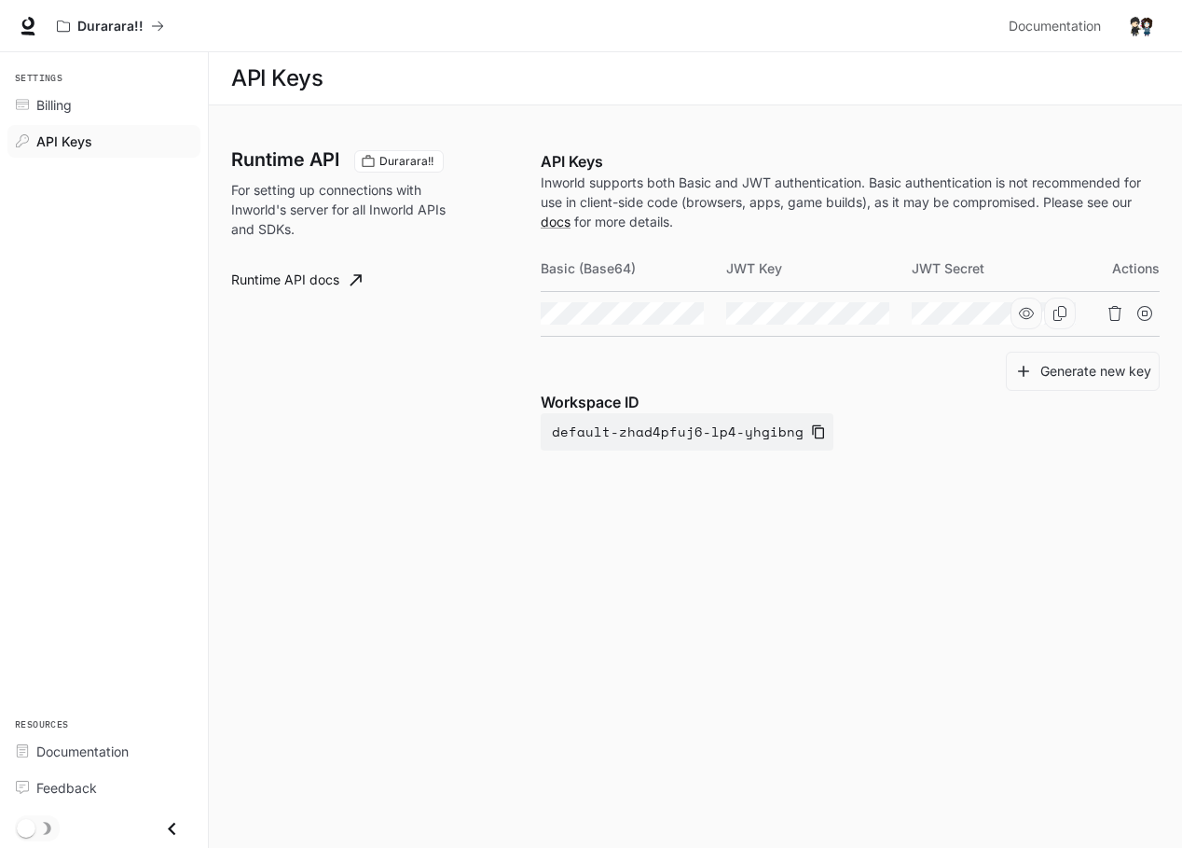
click at [1031, 312] on icon "button" at bounding box center [1026, 313] width 15 height 15
click at [598, 444] on button "default-zhad4pfuj6-lp4-yhgibng" at bounding box center [687, 431] width 293 height 37
click at [82, 110] on div "Billing" at bounding box center [114, 105] width 156 height 20
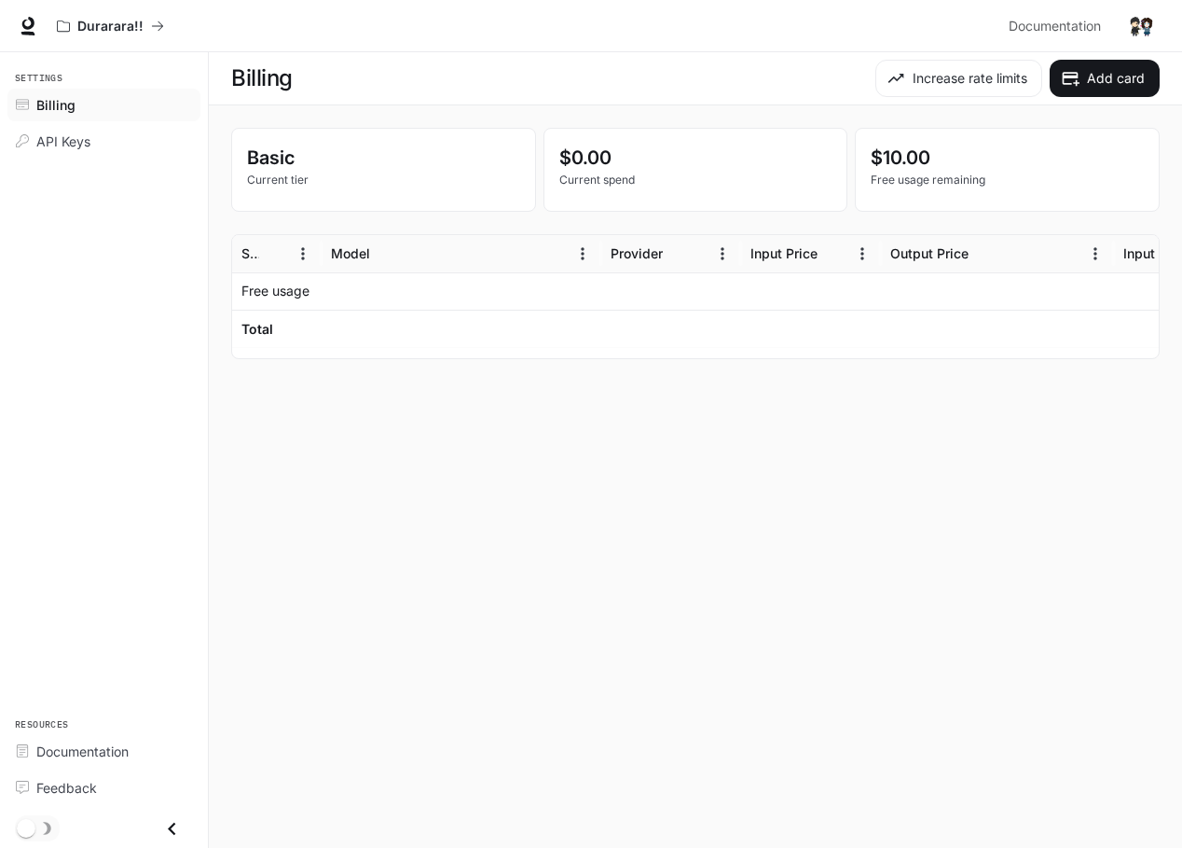
click at [767, 296] on div at bounding box center [811, 290] width 140 height 37
click at [272, 283] on p "Free usage" at bounding box center [275, 291] width 68 height 19
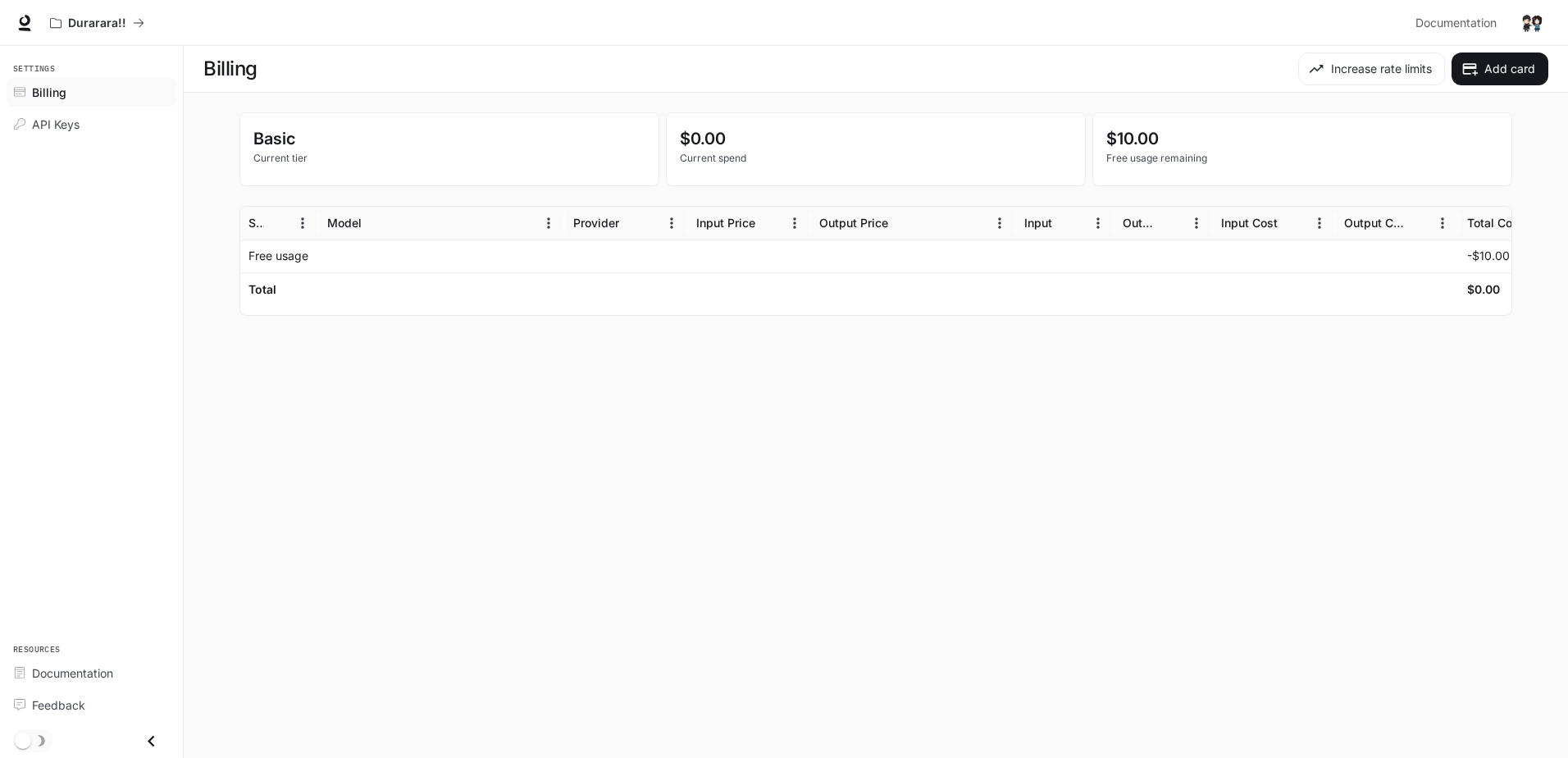
click at [1039, 252] on div at bounding box center [1274, 255] width 123 height 33
click at [1039, 255] on div at bounding box center [1274, 255] width 123 height 33
drag, startPoint x: 1441, startPoint y: 295, endPoint x: 1468, endPoint y: 302, distance: 27.9
click at [1039, 301] on div "Total $0.00" at bounding box center [910, 288] width 1341 height 33
click at [1039, 273] on div "$0.00" at bounding box center [1520, 288] width 106 height 32
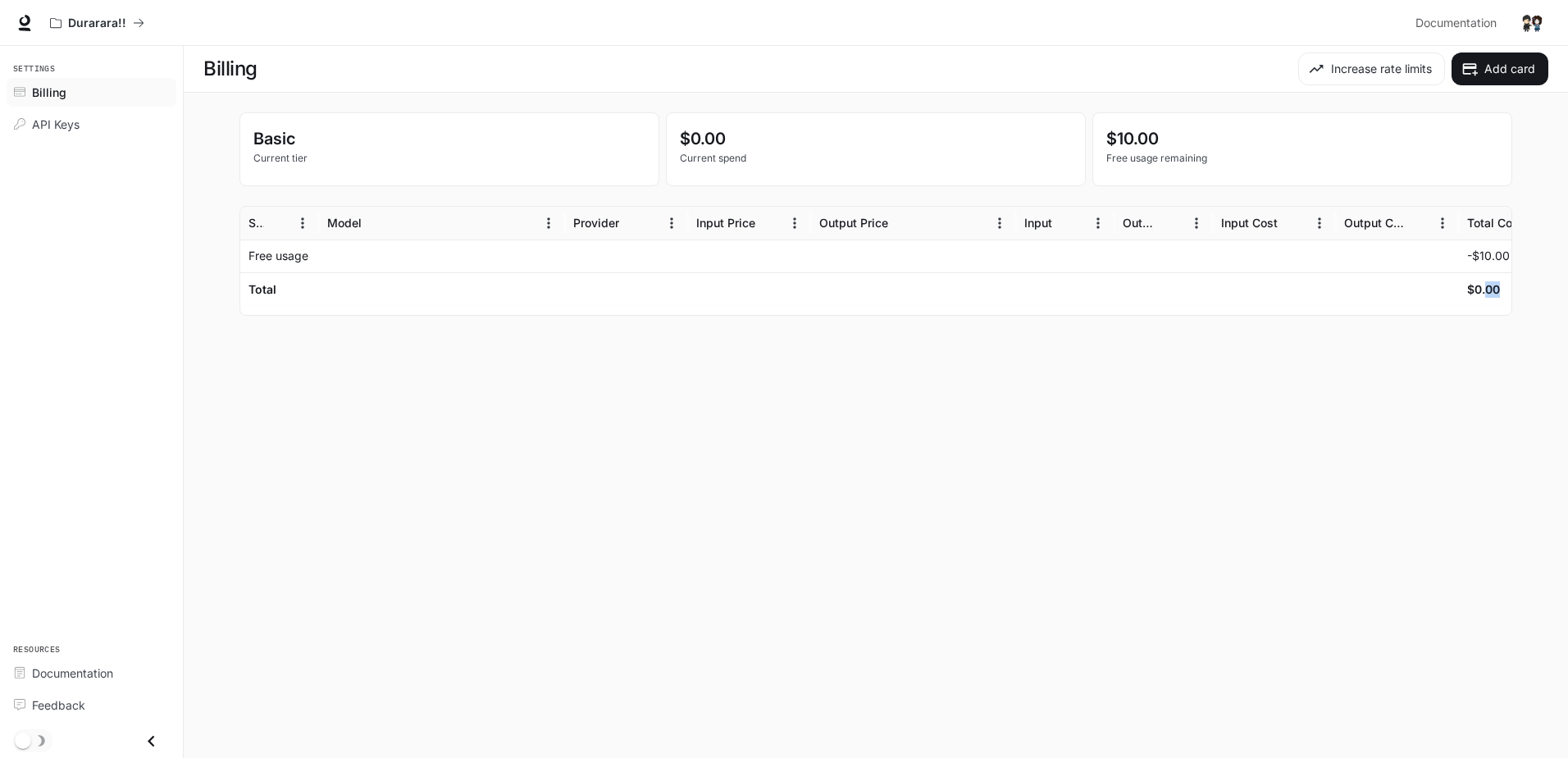
scroll to position [0, 4]
drag, startPoint x: 1499, startPoint y: 273, endPoint x: 1495, endPoint y: 254, distance: 19.4
click at [1039, 254] on p "-$10.00" at bounding box center [1484, 256] width 42 height 17
drag, startPoint x: 1491, startPoint y: 254, endPoint x: 1461, endPoint y: 259, distance: 30.4
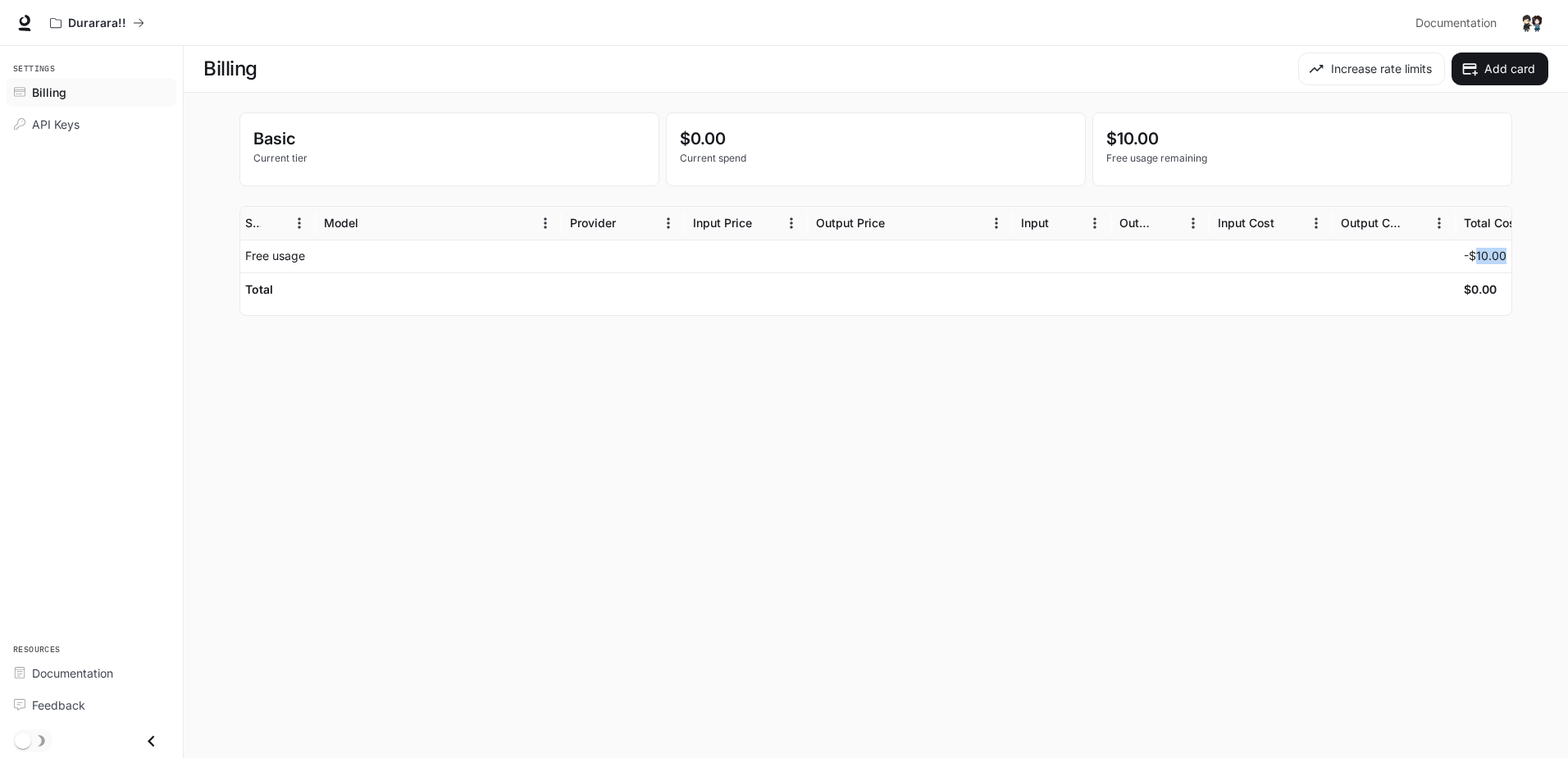
click at [1039, 259] on div "-$10.00" at bounding box center [1517, 255] width 123 height 33
drag, startPoint x: 1461, startPoint y: 259, endPoint x: 1282, endPoint y: 301, distance: 183.9
click at [1039, 270] on div at bounding box center [1271, 255] width 123 height 33
click at [1039, 301] on div at bounding box center [1160, 288] width 98 height 33
click at [1039, 277] on div at bounding box center [1160, 288] width 98 height 33
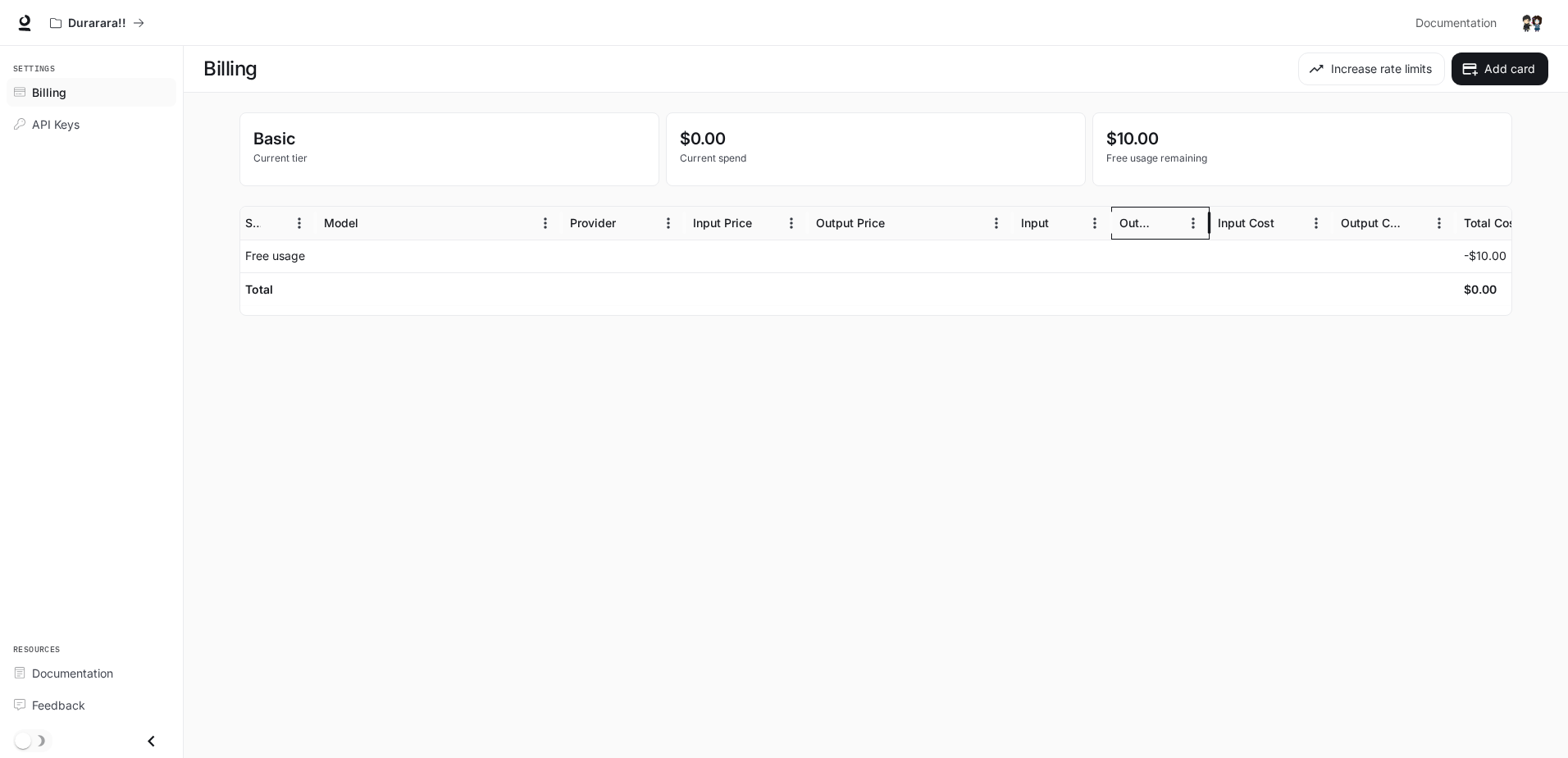
click at [1039, 230] on div "Output" at bounding box center [1150, 222] width 62 height 32
click at [1039, 259] on div at bounding box center [1061, 255] width 98 height 33
click at [938, 261] on div at bounding box center [909, 255] width 205 height 33
click at [51, 118] on span "API Keys" at bounding box center [55, 124] width 47 height 18
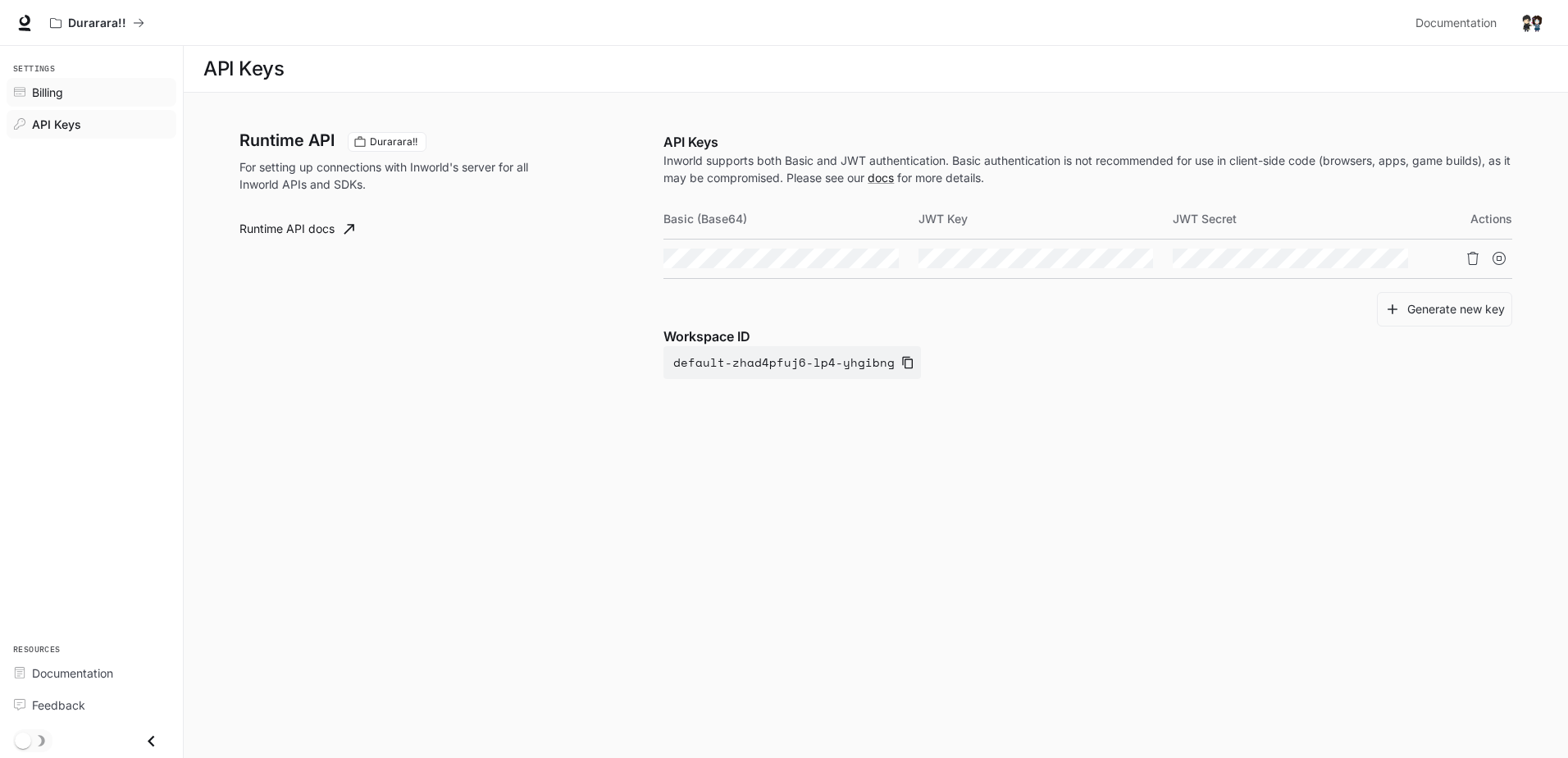
click at [51, 101] on link "Billing" at bounding box center [91, 92] width 170 height 29
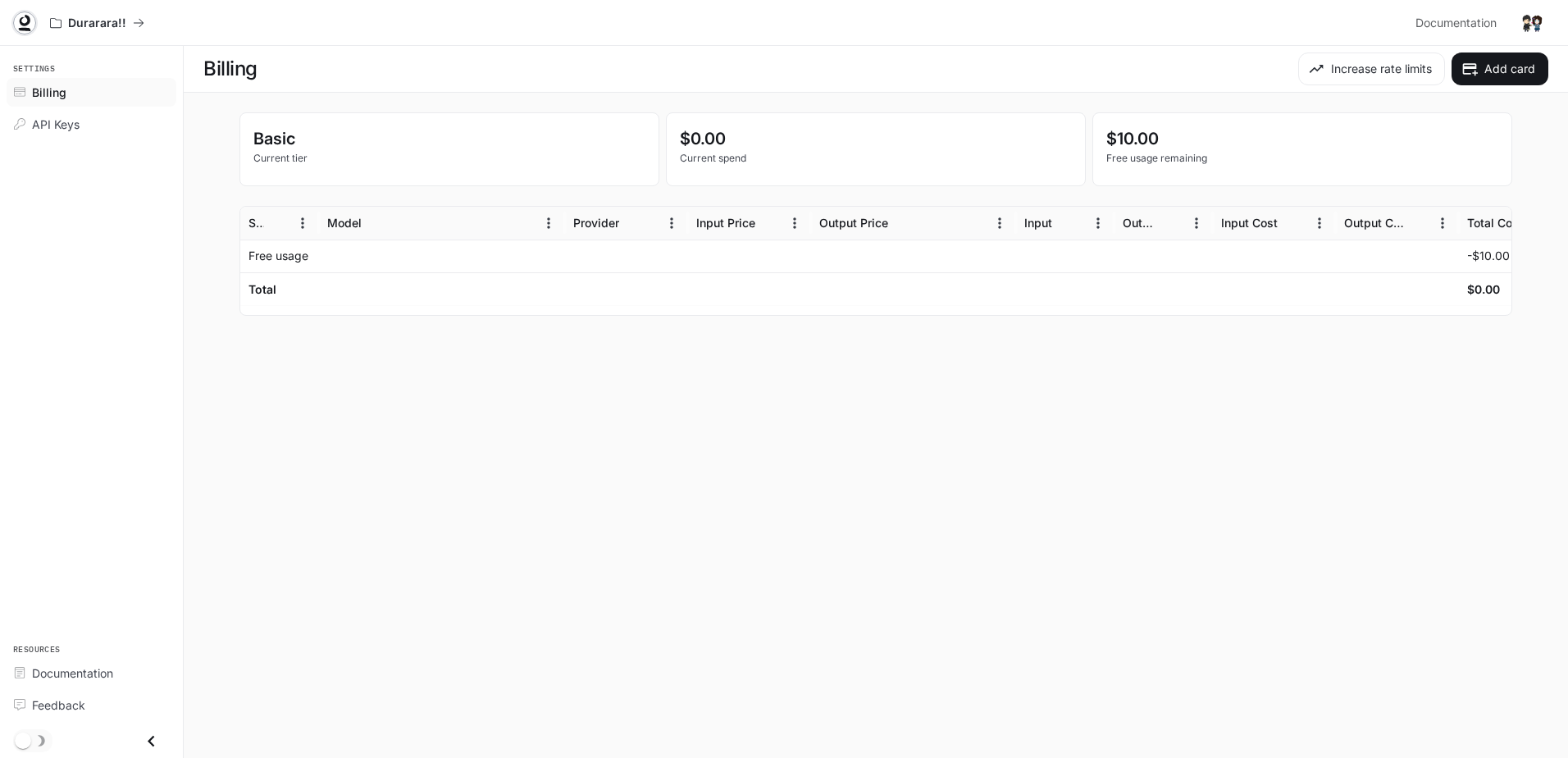
click at [33, 18] on link at bounding box center [25, 23] width 23 height 23
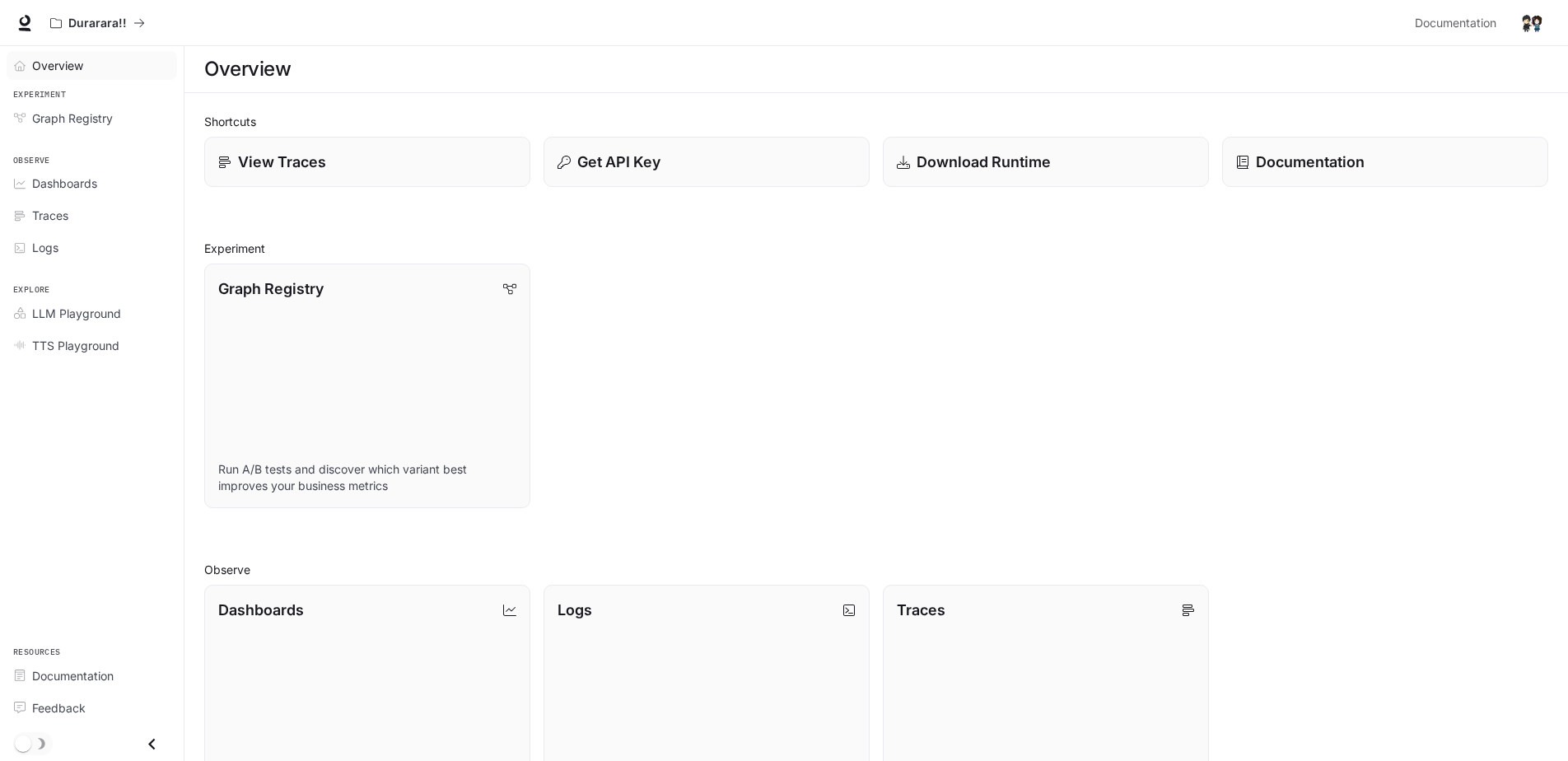
click at [110, 73] on div "Overview" at bounding box center [101, 65] width 138 height 18
click at [88, 189] on span "Dashboards" at bounding box center [64, 184] width 65 height 18
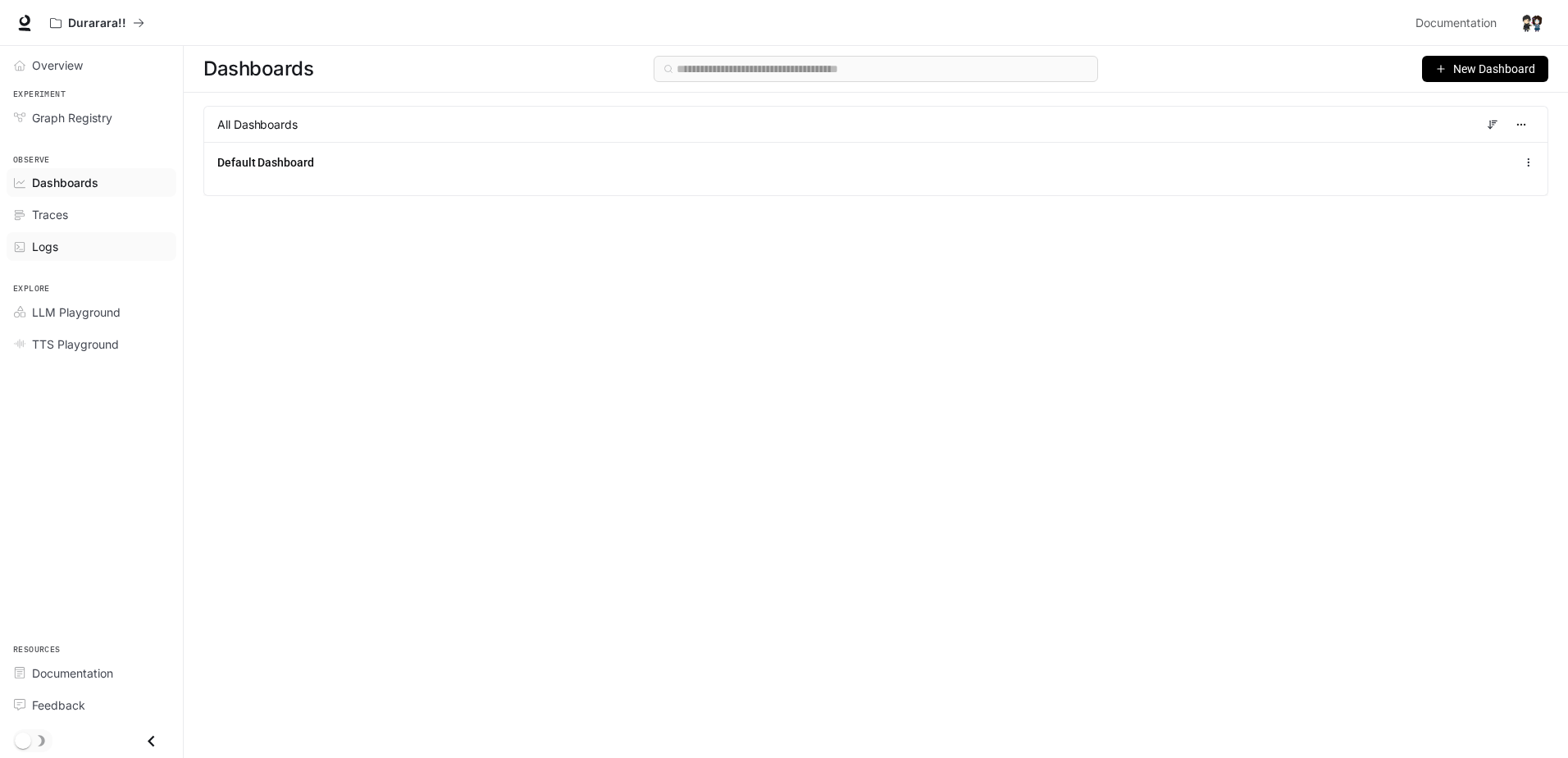
click at [67, 253] on div "Logs" at bounding box center [100, 246] width 137 height 18
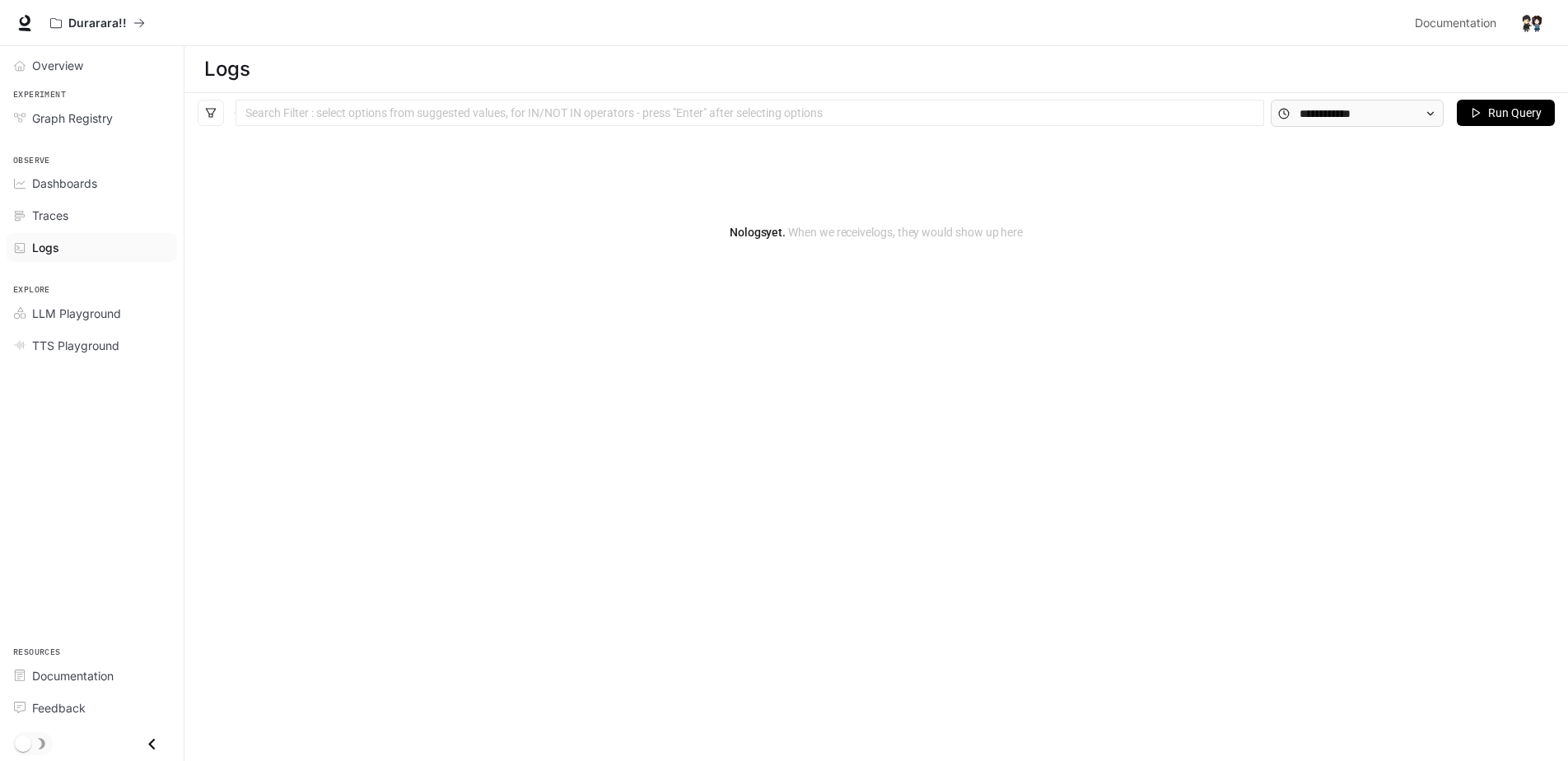
click at [1541, 21] on img "button" at bounding box center [1532, 23] width 23 height 23
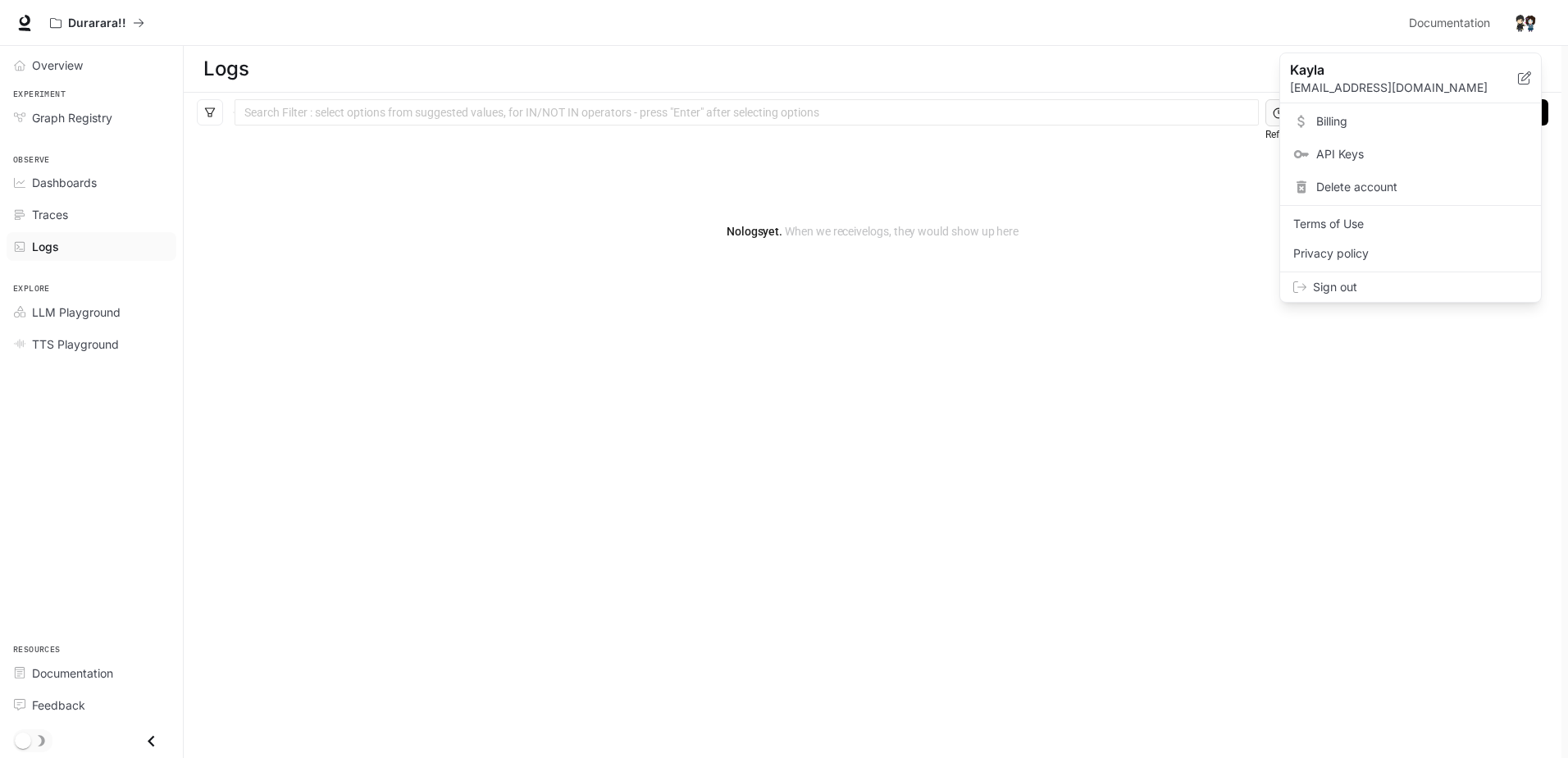
click at [1346, 192] on span "Delete account" at bounding box center [1421, 186] width 212 height 17
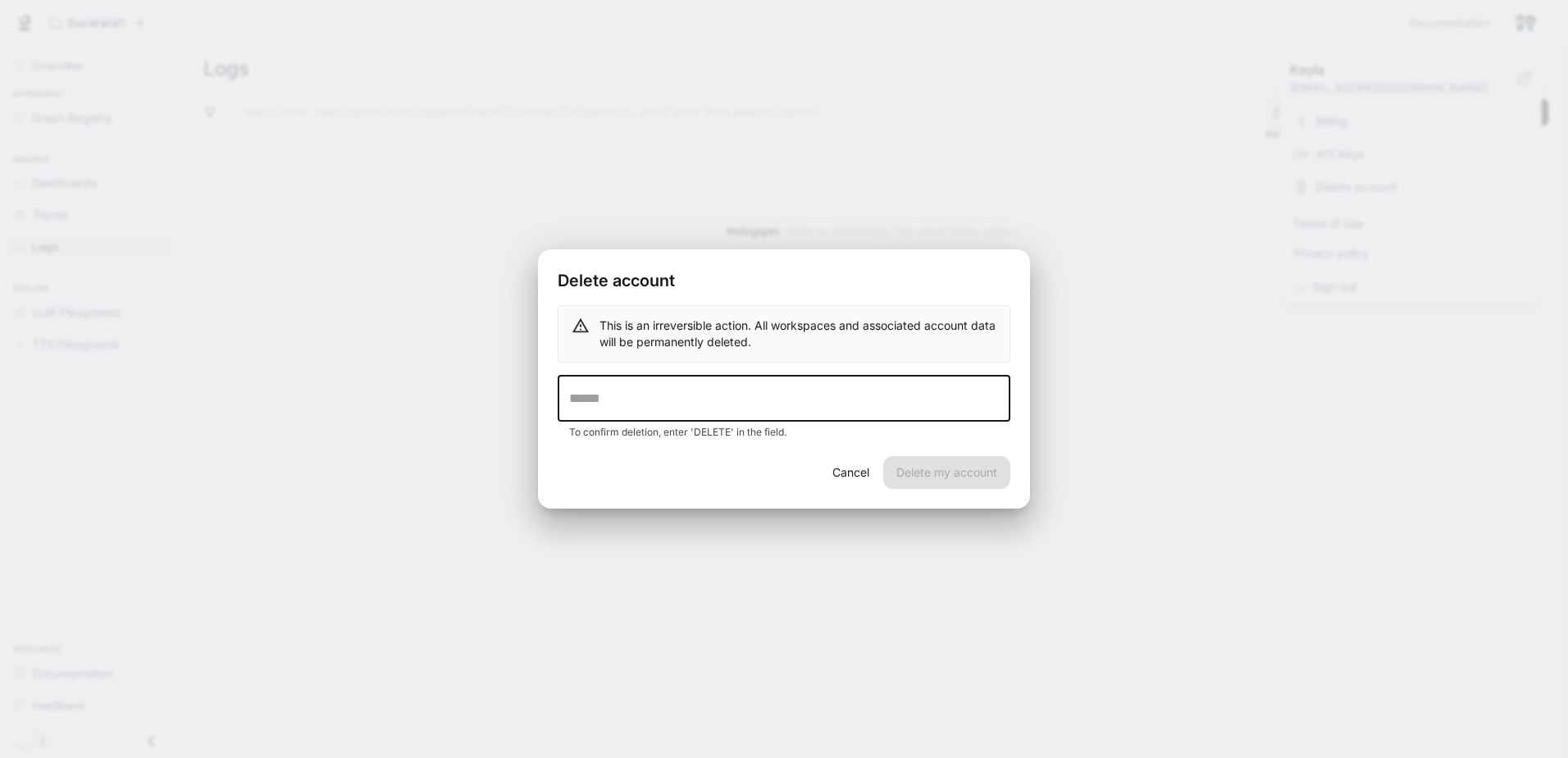
click at [755, 395] on input "text" at bounding box center [784, 398] width 453 height 46
type input "******"
click at [931, 471] on button "Delete my account" at bounding box center [946, 471] width 128 height 33
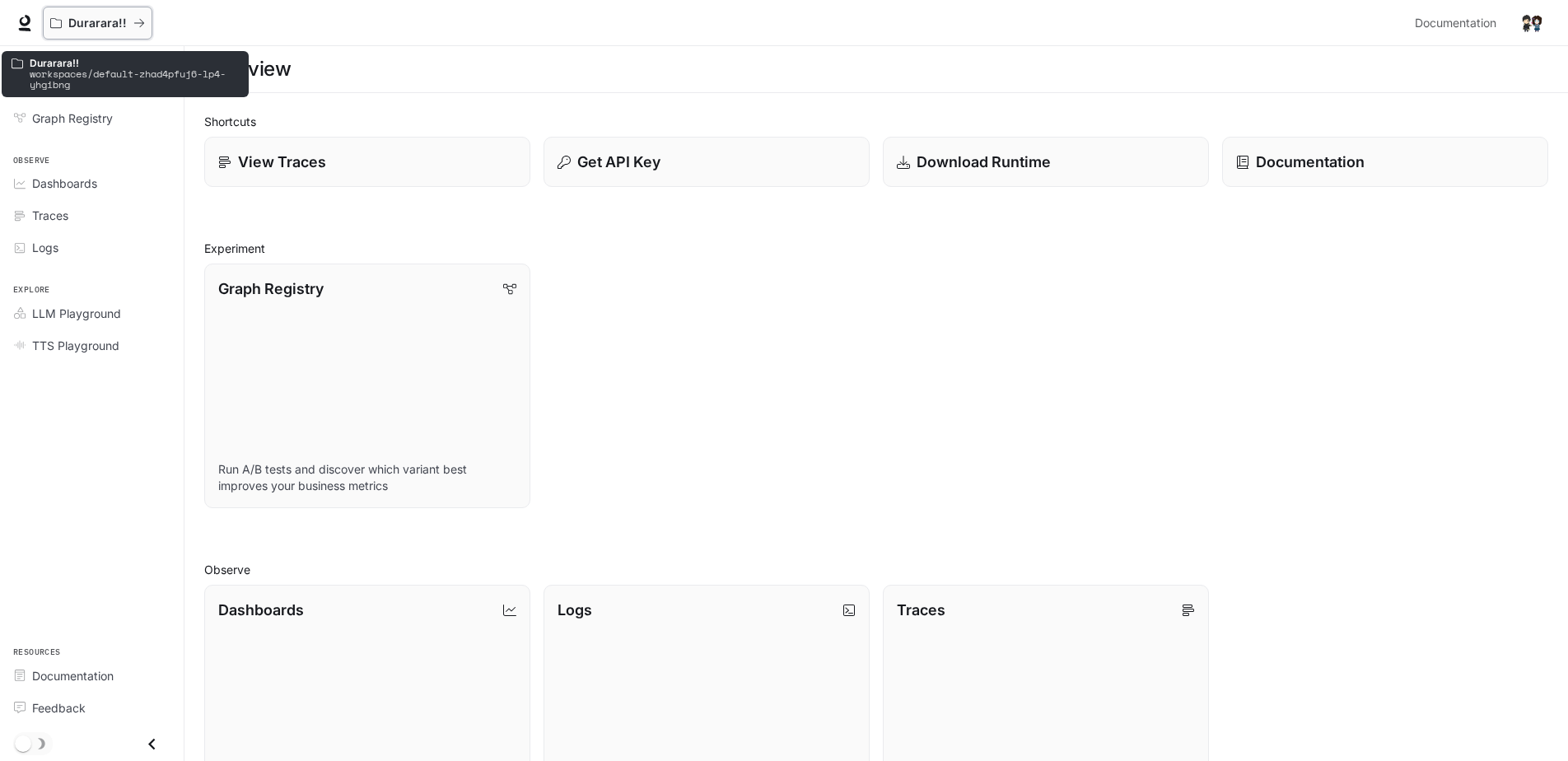
click at [138, 28] on icon "All workspaces" at bounding box center [139, 23] width 11 height 11
click at [154, 66] on p "Durarara!!" at bounding box center [134, 63] width 209 height 11
click at [40, 80] on p "workspaces/default-zhad4pfuj6-lp4-yhgibng" at bounding box center [134, 79] width 209 height 21
drag, startPoint x: 30, startPoint y: 79, endPoint x: 80, endPoint y: 89, distance: 51.0
click at [80, 89] on p "workspaces/default-zhad4pfuj6-lp4-yhgibng" at bounding box center [134, 79] width 209 height 21
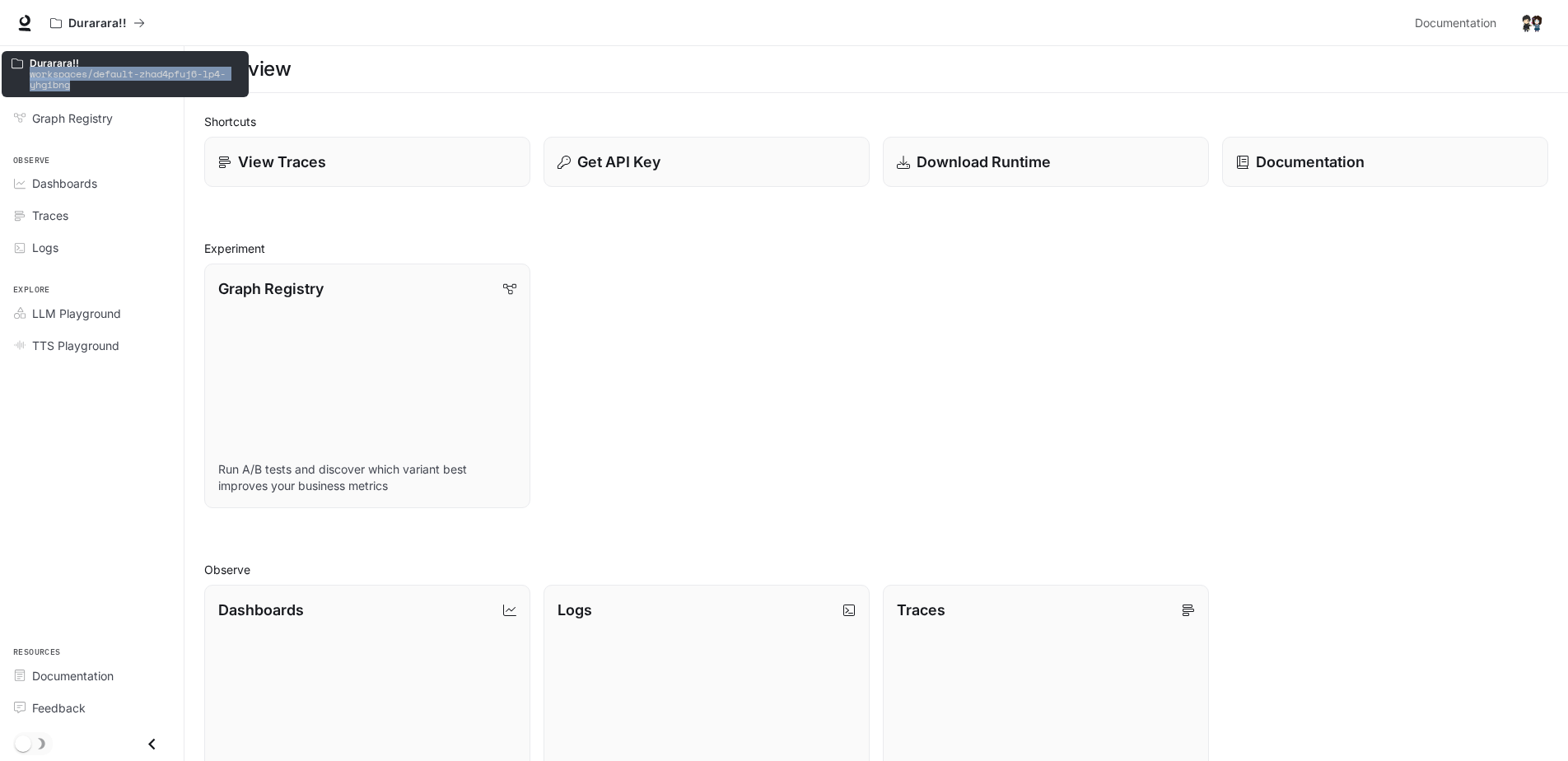
drag, startPoint x: 80, startPoint y: 89, endPoint x: 52, endPoint y: 87, distance: 28.1
click at [52, 87] on p "workspaces/default-zhad4pfuj6-lp4-yhgibng" at bounding box center [134, 79] width 209 height 21
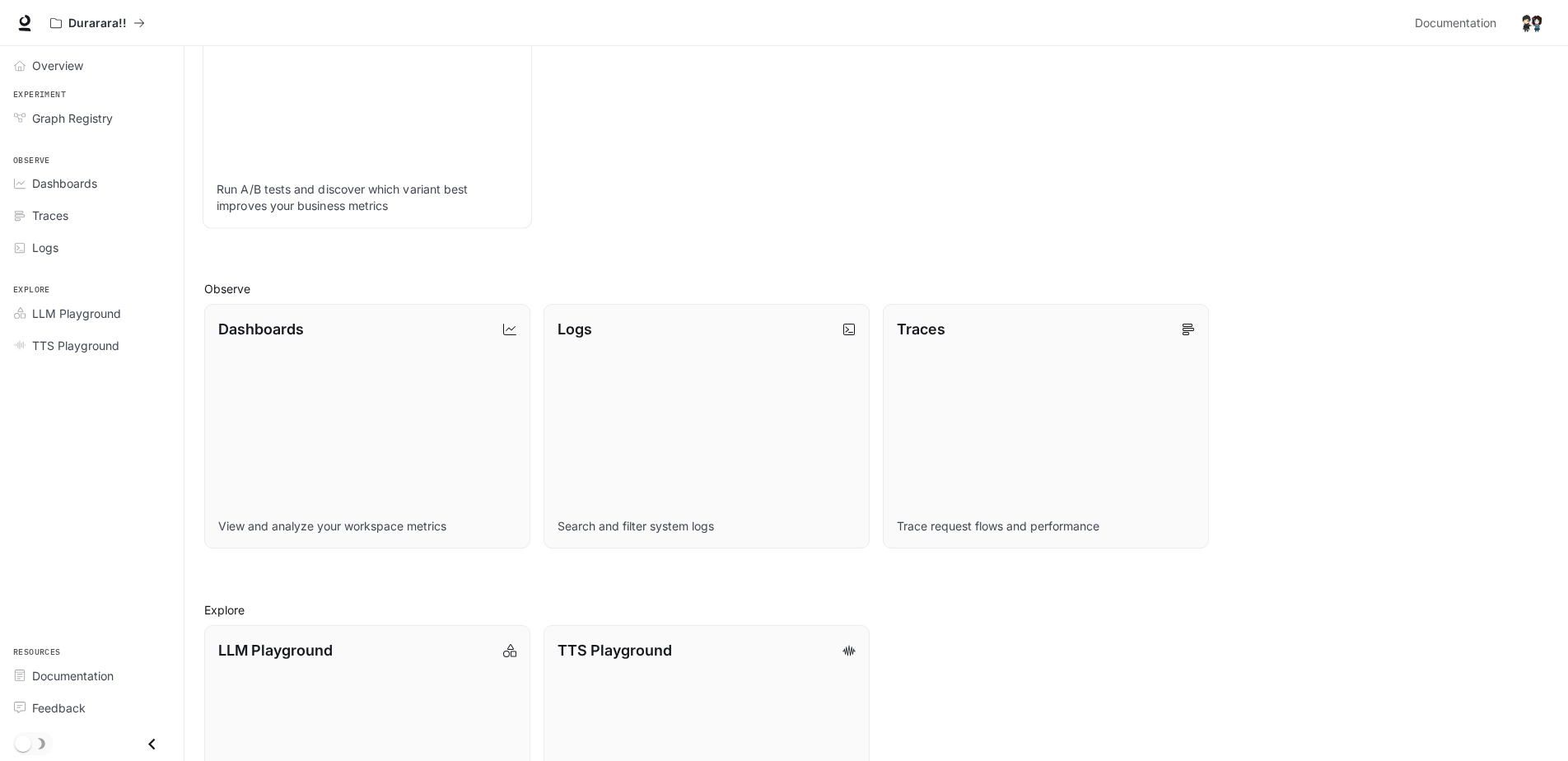
scroll to position [409, 0]
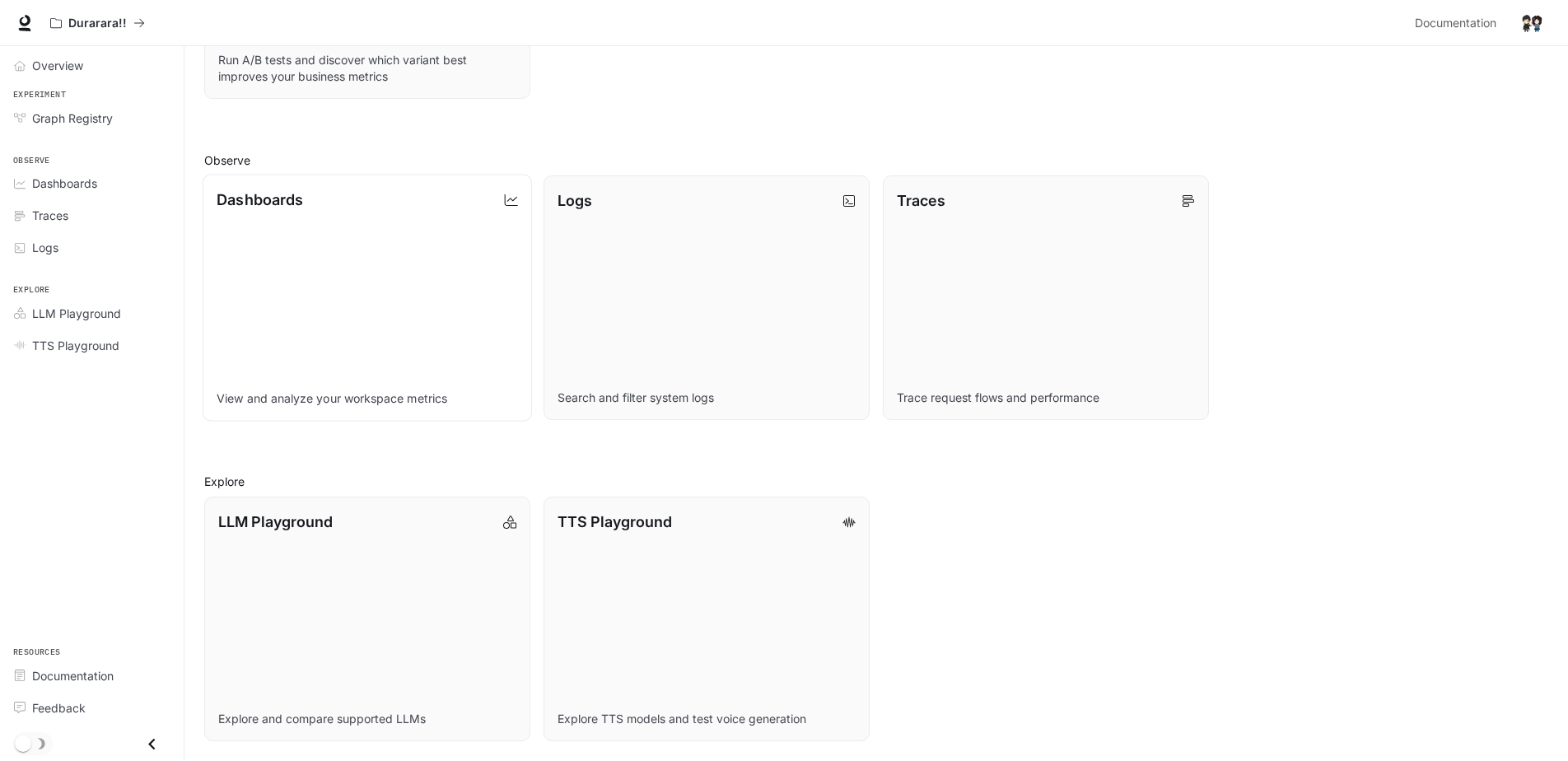
click at [292, 272] on link "Dashboards View and analyze your workspace metrics" at bounding box center [367, 298] width 330 height 247
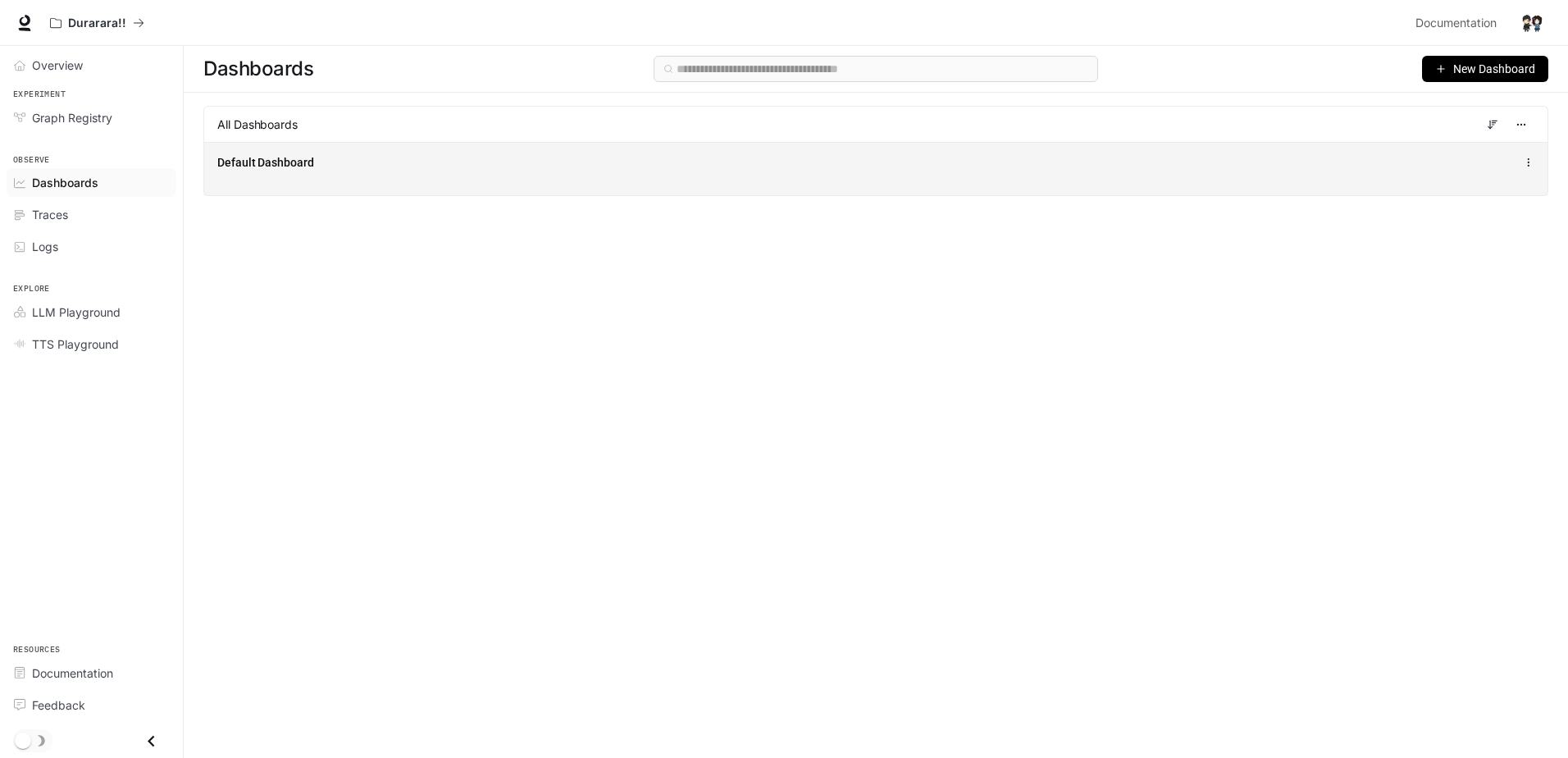
click at [336, 147] on div "Default Dashboard" at bounding box center [875, 168] width 1343 height 54
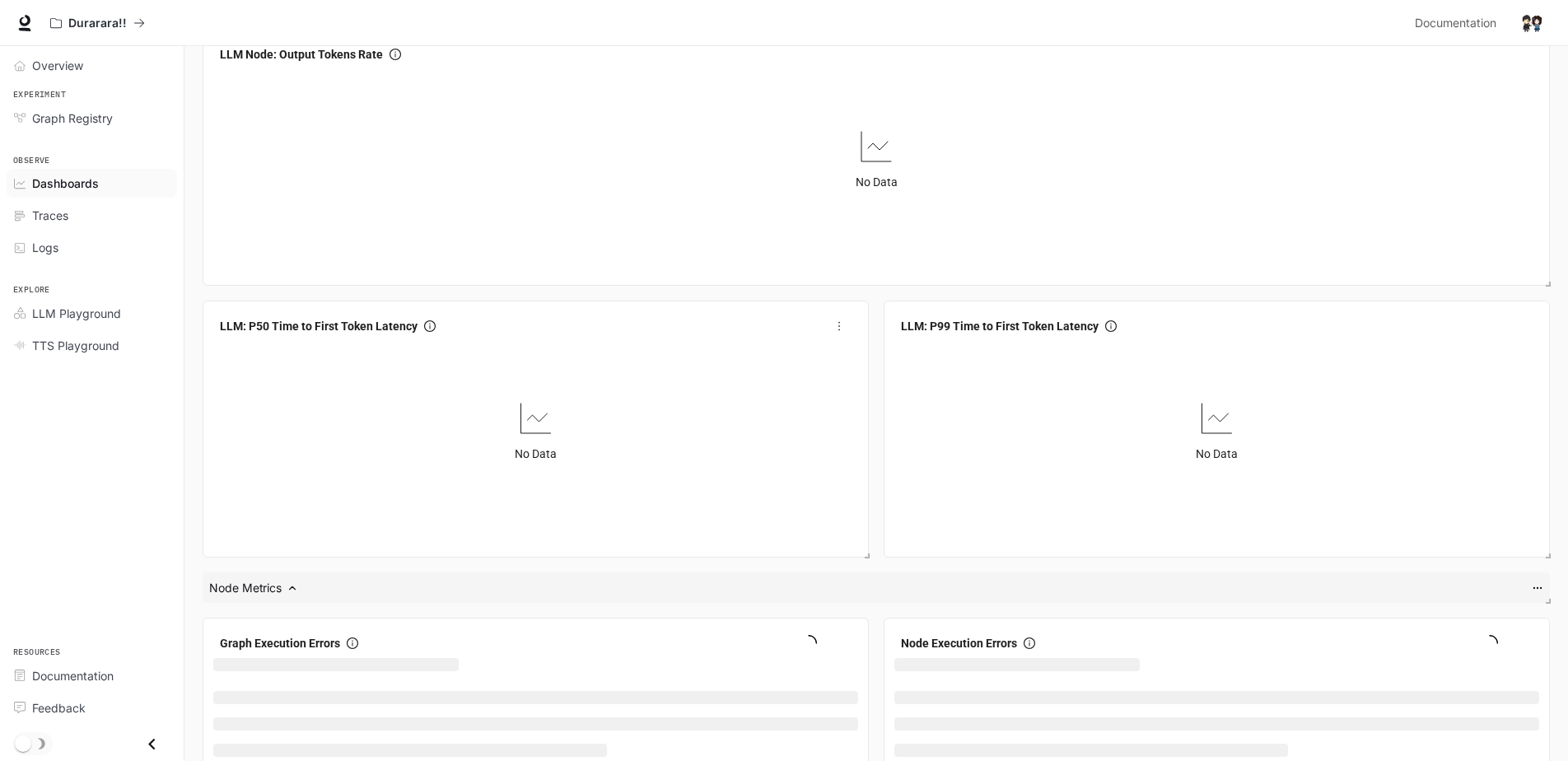
scroll to position [1861, 0]
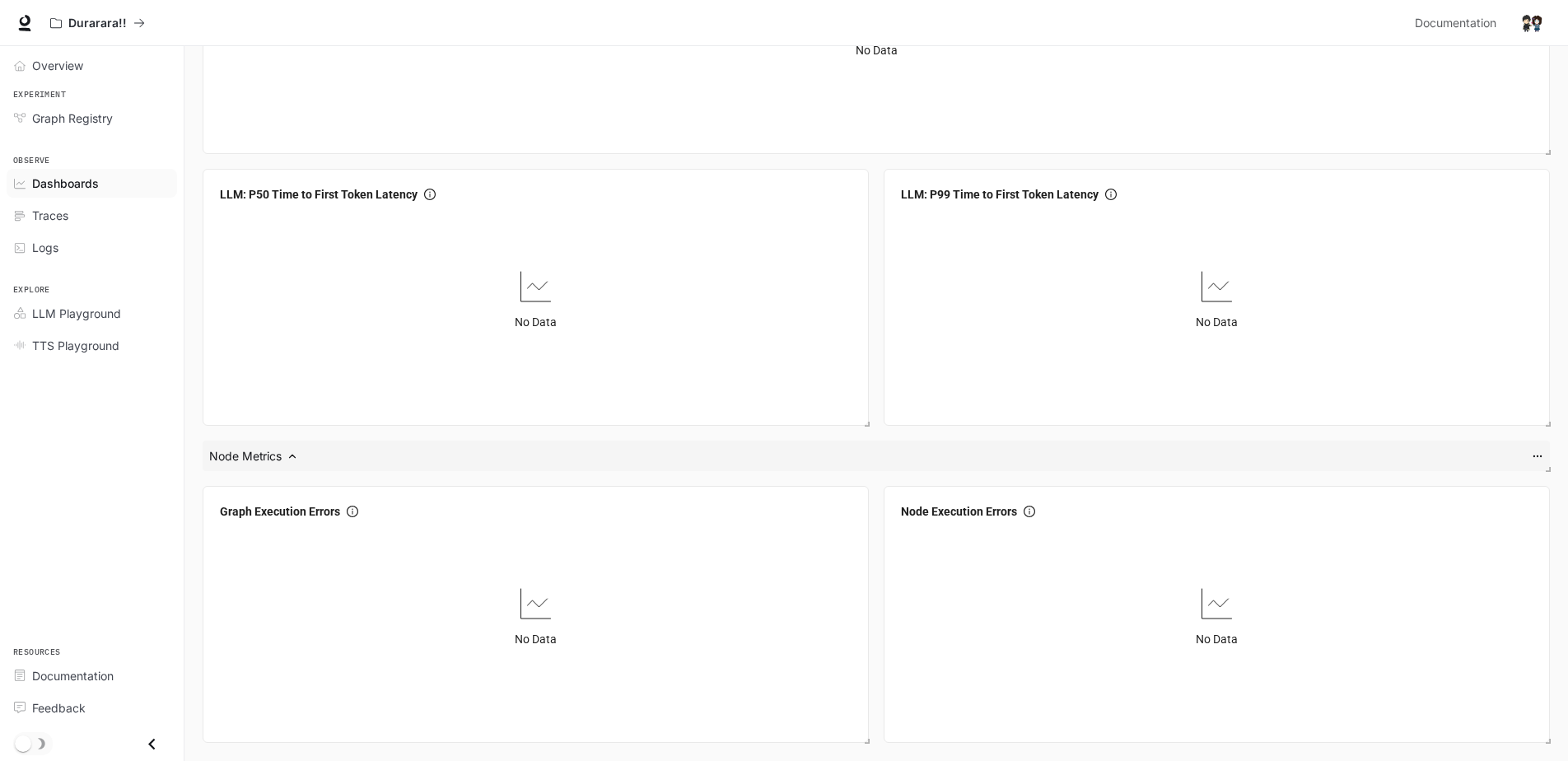
click at [95, 196] on link "Dashboards" at bounding box center [91, 183] width 170 height 29
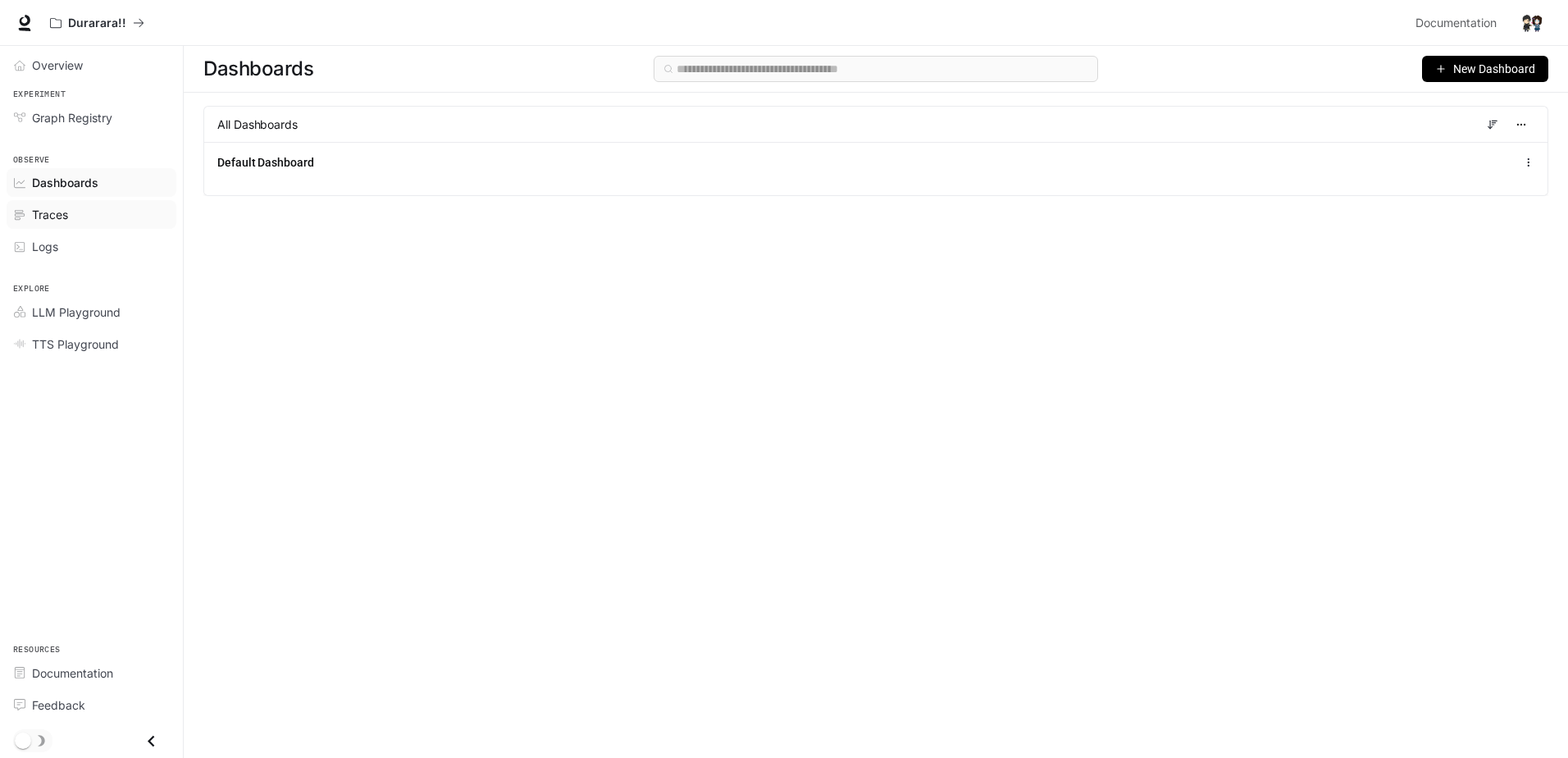
click at [84, 212] on div "Traces" at bounding box center [100, 215] width 137 height 18
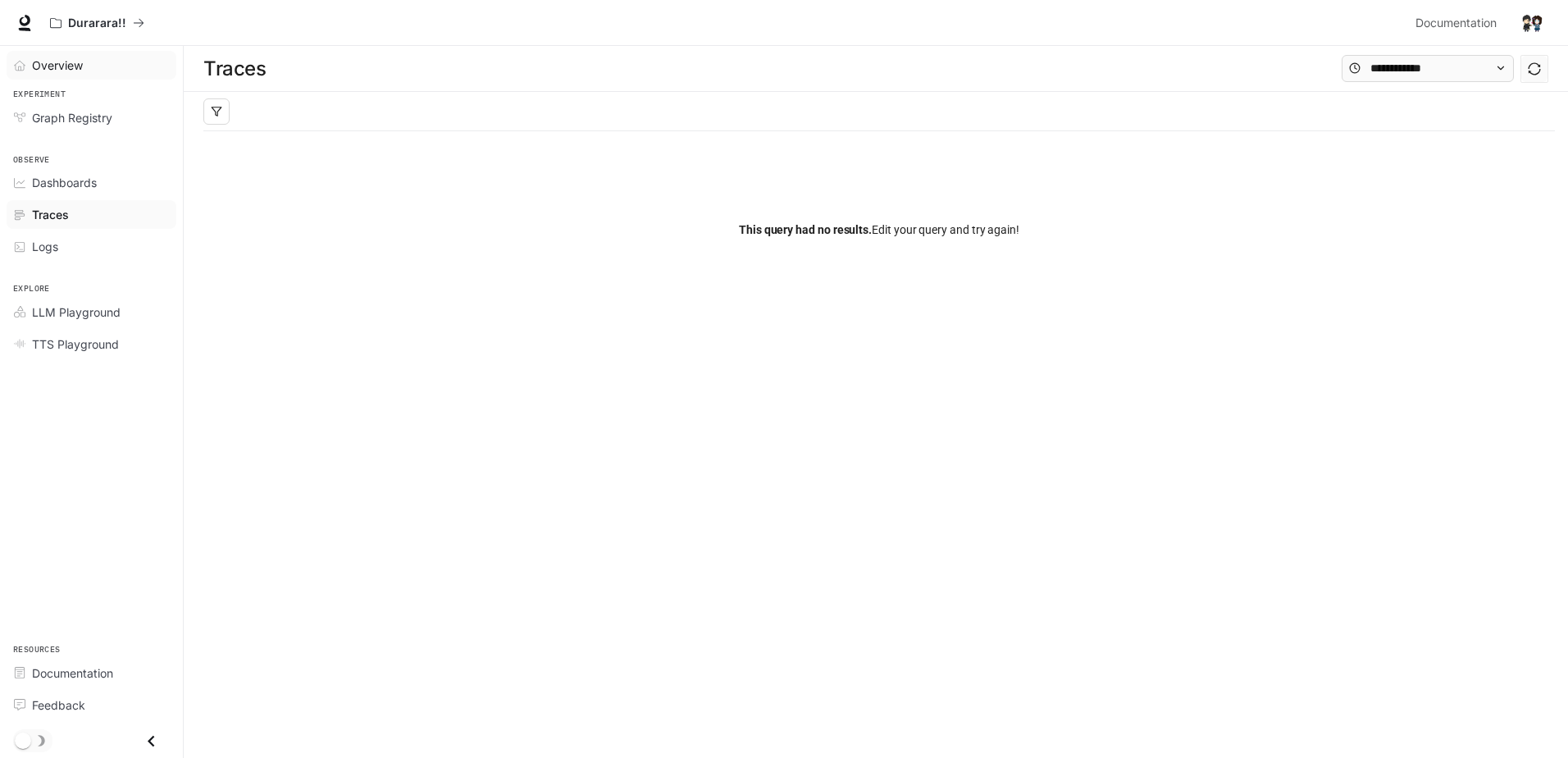
click at [125, 58] on div "Overview" at bounding box center [100, 65] width 137 height 18
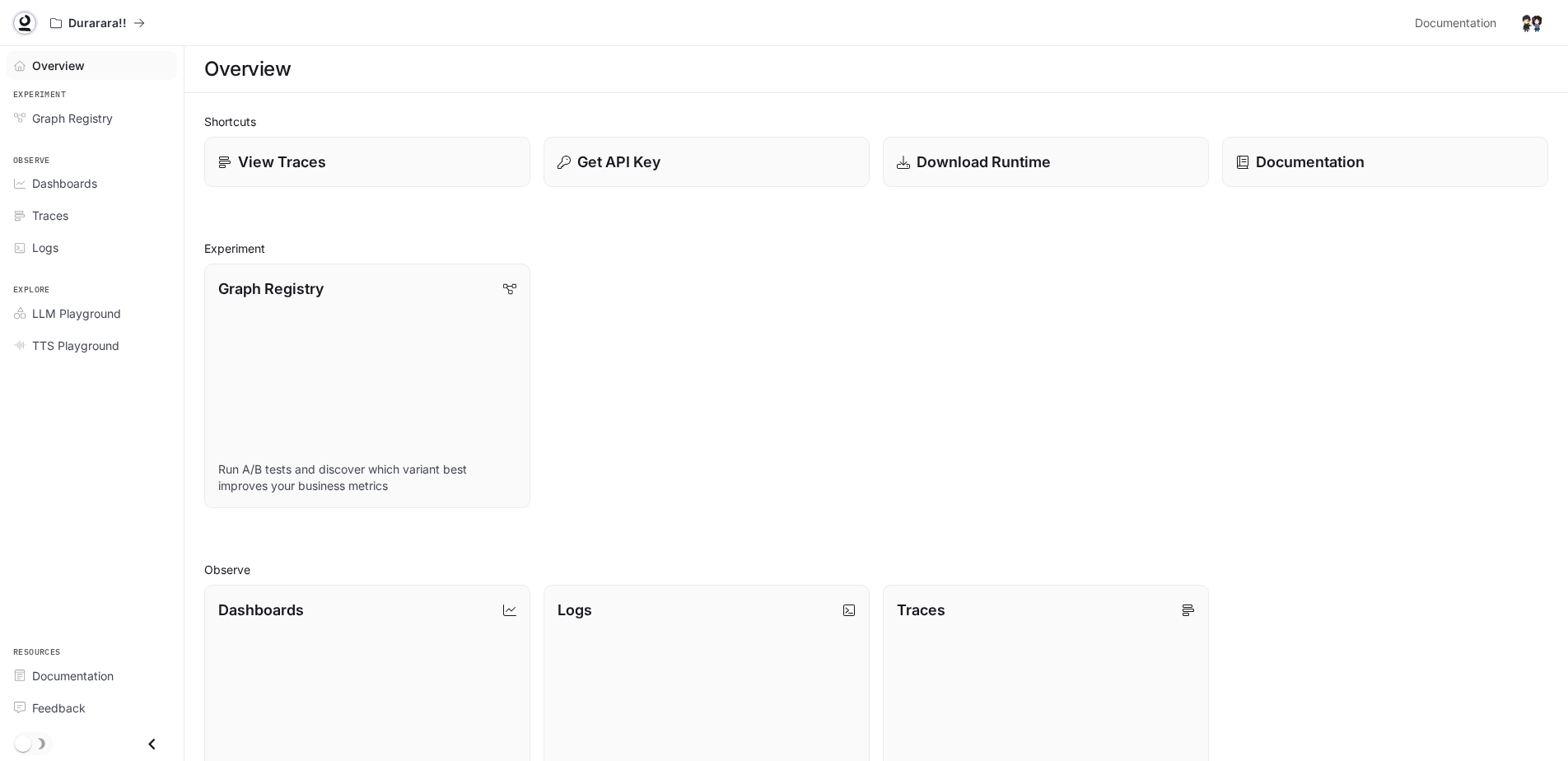
click at [34, 19] on link at bounding box center [25, 23] width 23 height 23
click at [1536, 23] on img "button" at bounding box center [1532, 23] width 23 height 23
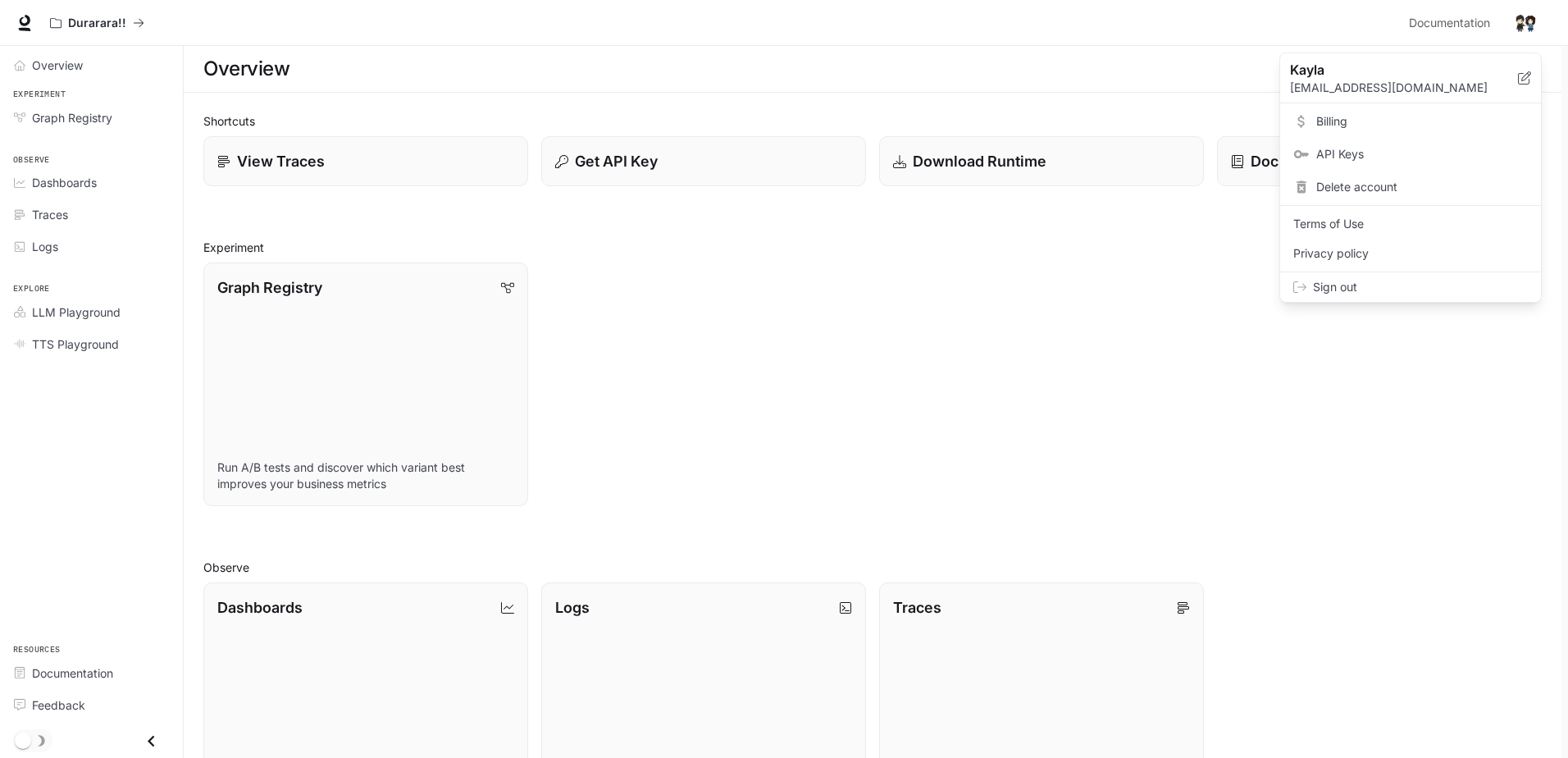
click at [1361, 194] on span "Delete account" at bounding box center [1421, 186] width 212 height 17
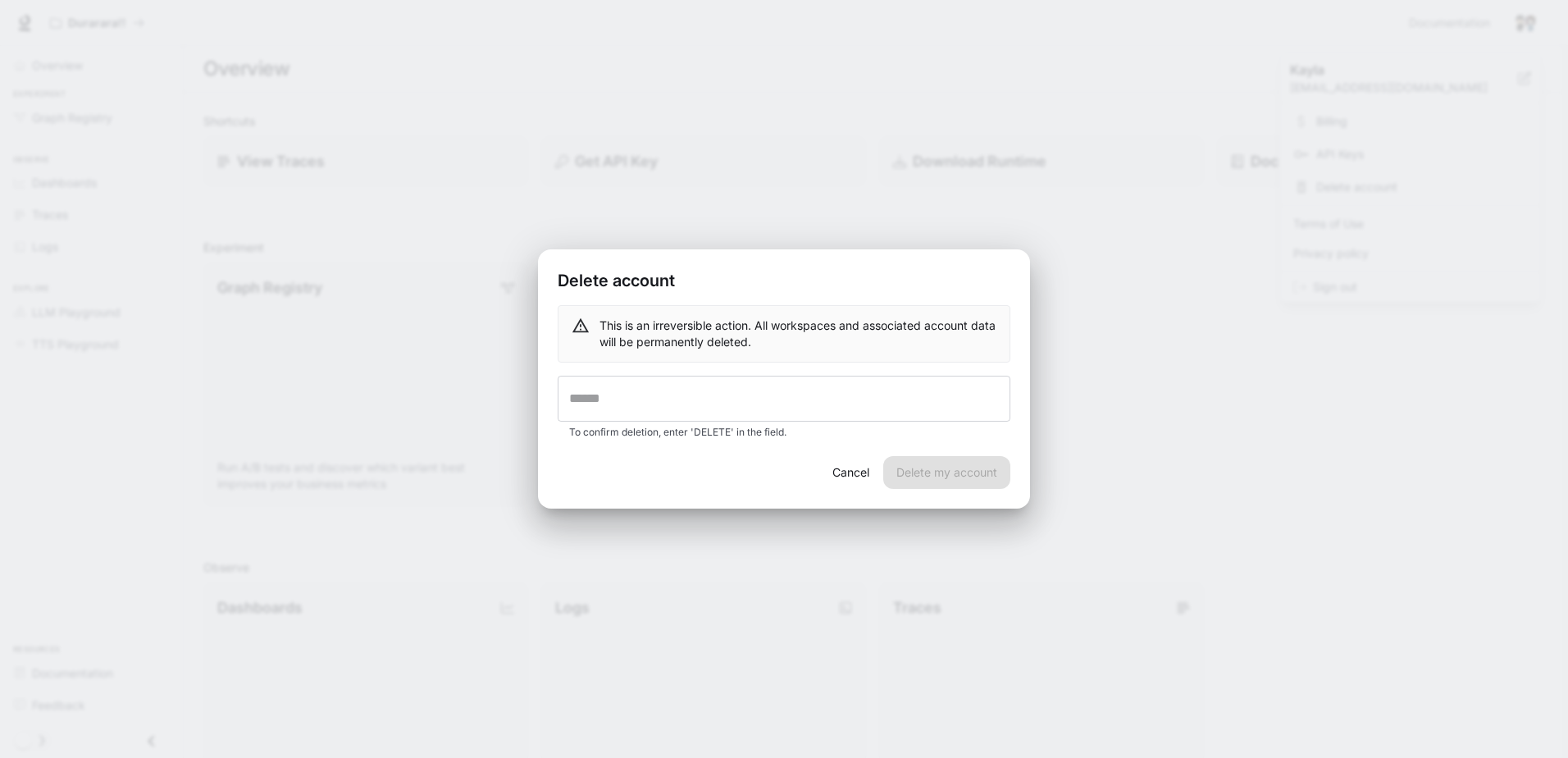
click at [719, 213] on div "Delete account This is an irreversible action. All workspaces and associated ac…" at bounding box center [784, 379] width 1568 height 758
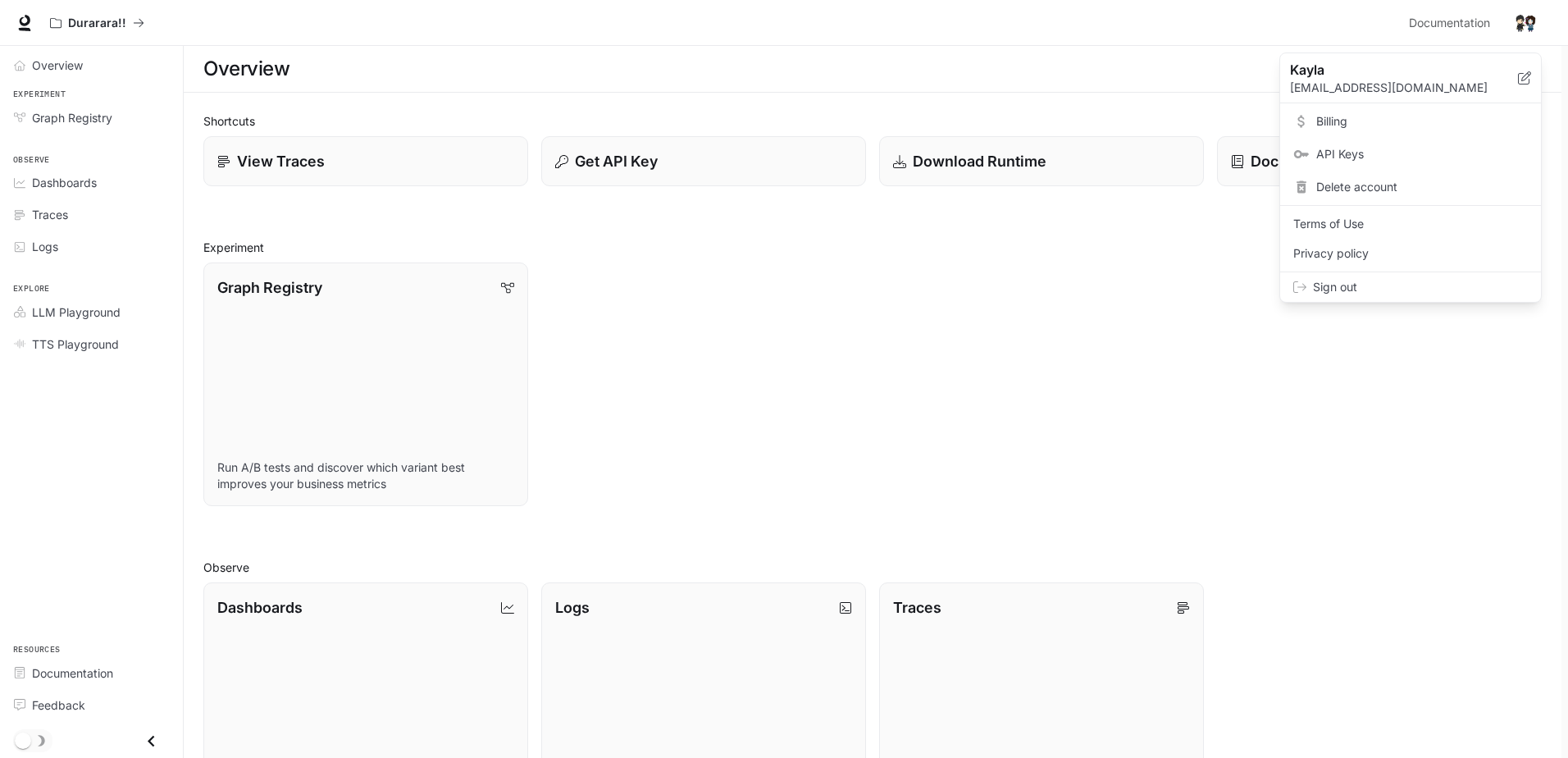
click at [301, 157] on div at bounding box center [784, 379] width 1568 height 758
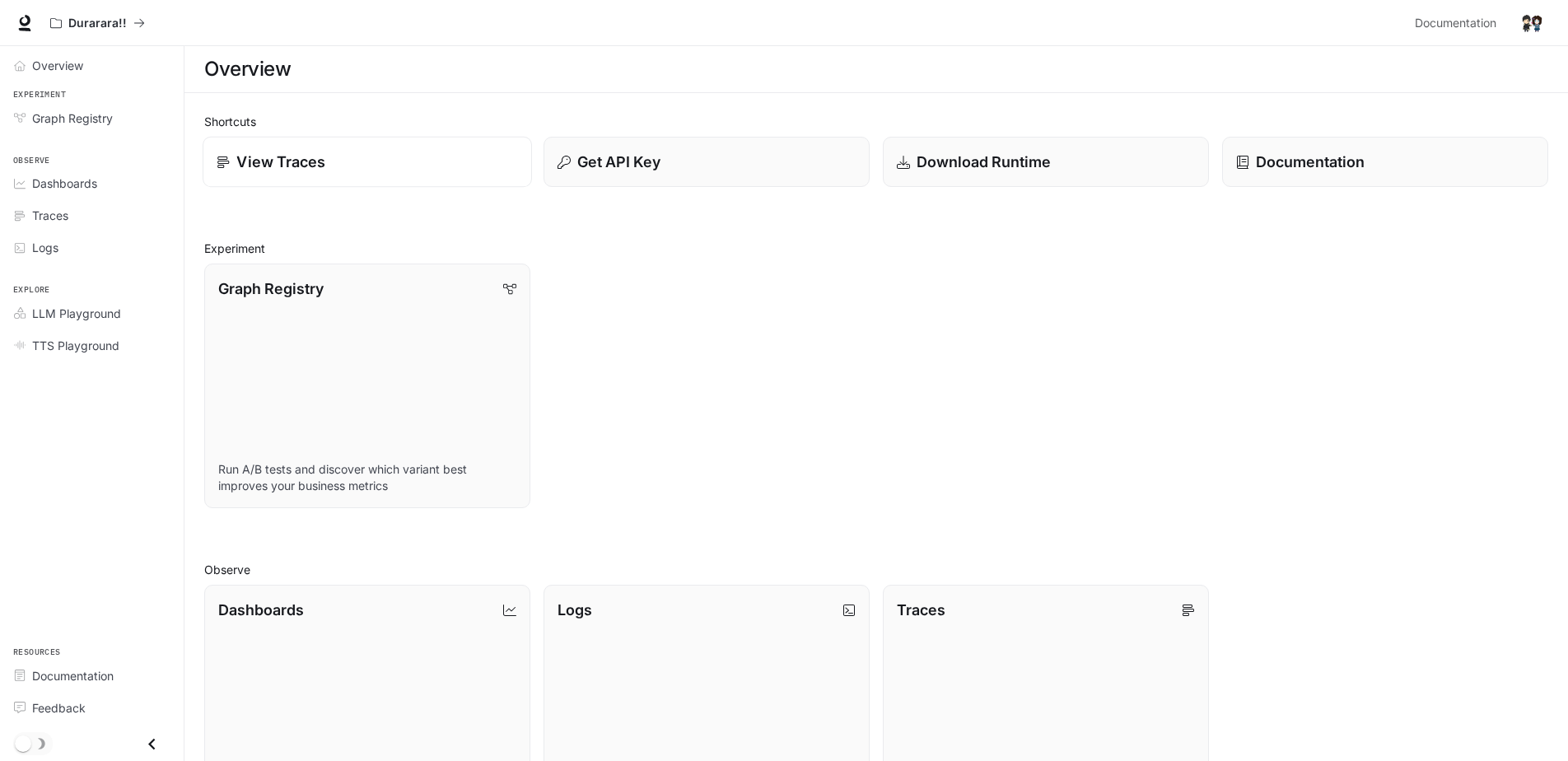
click at [337, 173] on div "View Traces" at bounding box center [367, 162] width 301 height 22
click at [623, 149] on button "Get API Key" at bounding box center [706, 162] width 330 height 51
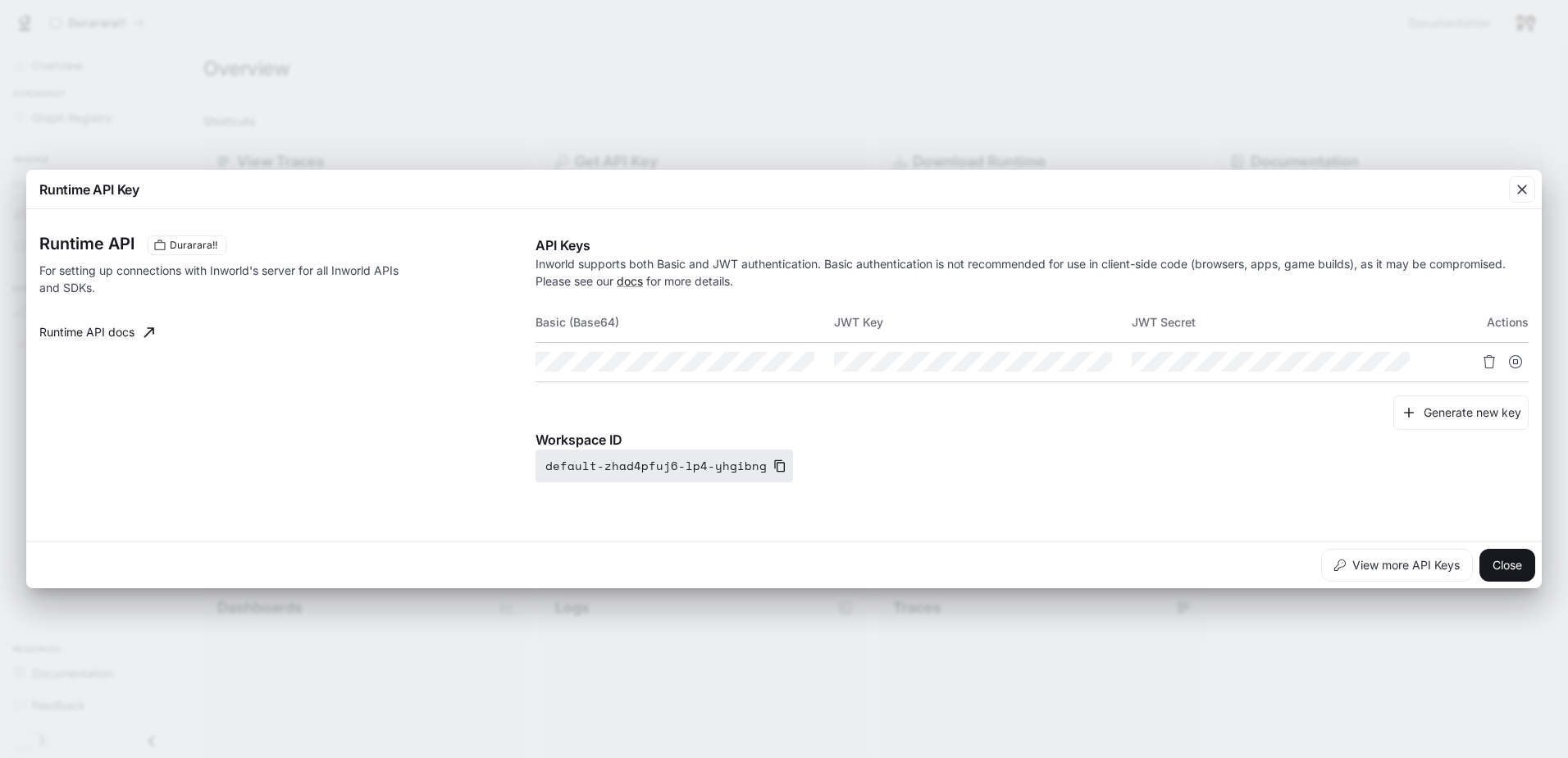
click at [712, 467] on button "default-zhad4pfuj6-lp4-yhgibng" at bounding box center [664, 465] width 258 height 33
click at [1207, 498] on div "Runtime API Durarara!! For setting up connections with Inworld's server for all…" at bounding box center [784, 375] width 1489 height 319
click at [795, 321] on th "Basic (Base64)" at bounding box center [684, 322] width 297 height 40
click at [636, 345] on td at bounding box center [684, 361] width 297 height 40
click at [521, 363] on div "Runtime API Durarara!! For setting up connections with Inworld's server for all…" at bounding box center [288, 359] width 496 height 247
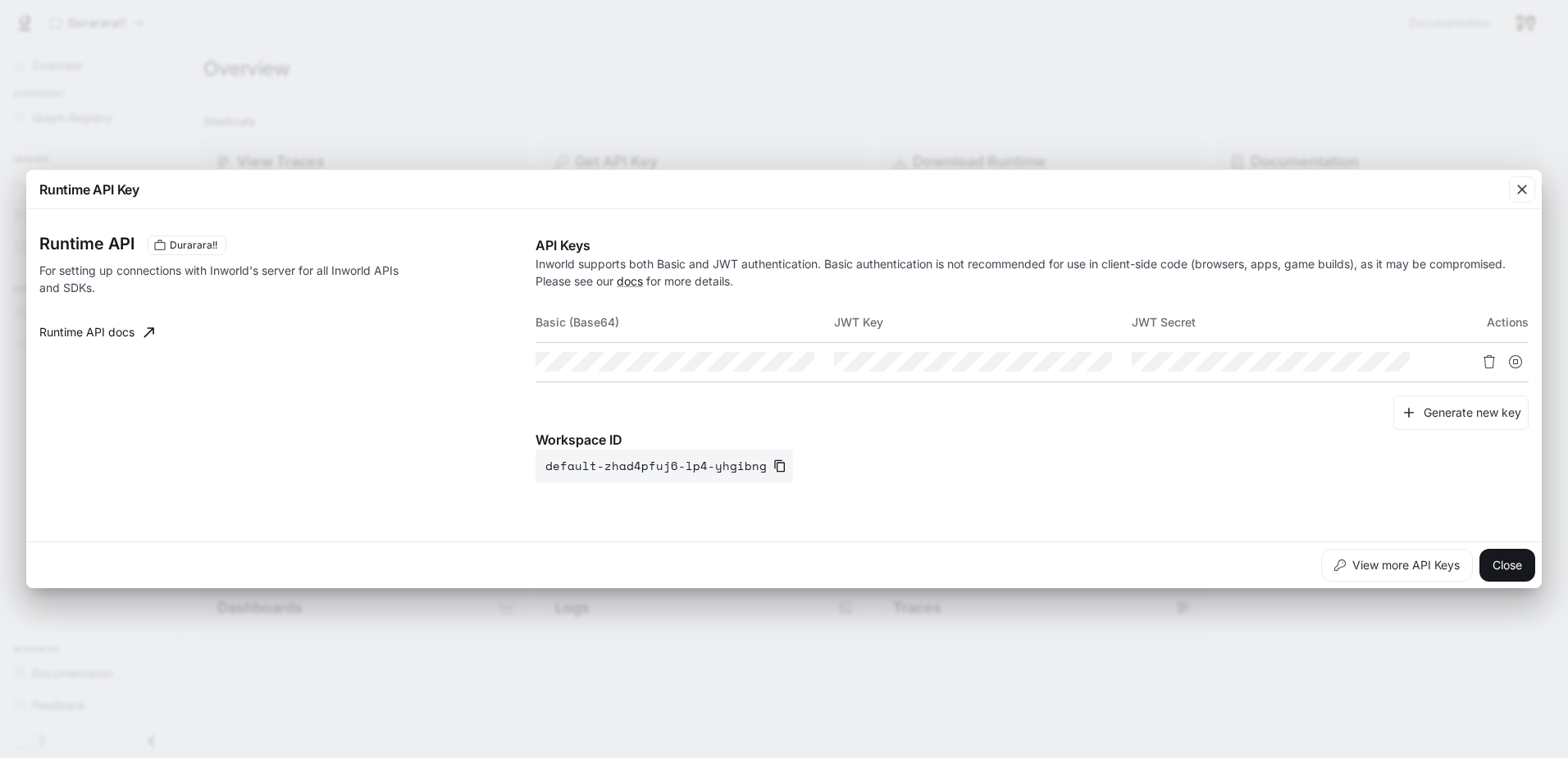
click at [592, 321] on th "Basic (Base64)" at bounding box center [684, 322] width 297 height 40
click at [1522, 199] on div "button" at bounding box center [1522, 189] width 26 height 26
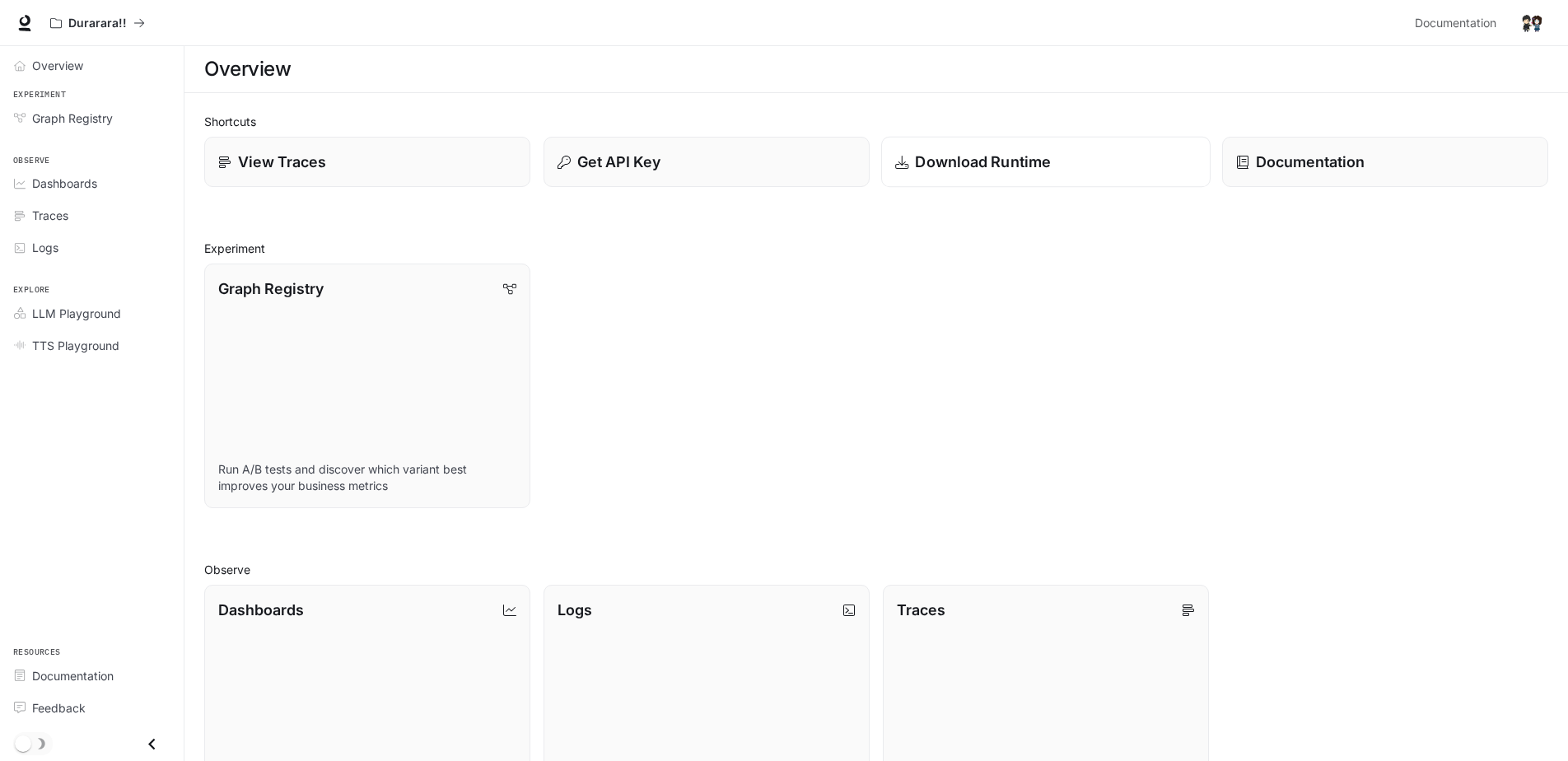
click at [1097, 158] on div "Download Runtime" at bounding box center [1045, 162] width 301 height 22
